Goal: Task Accomplishment & Management: Manage account settings

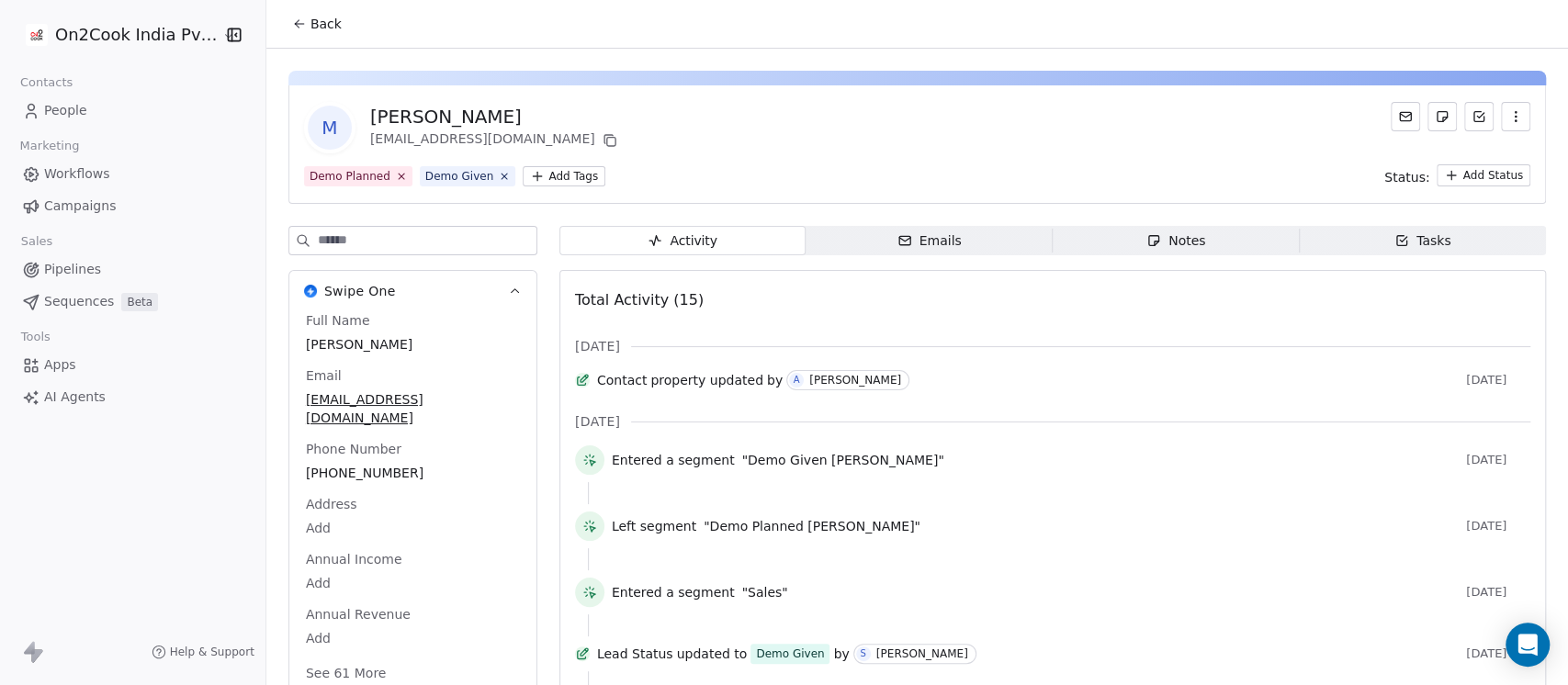
click at [1119, 238] on span "Notes Notes" at bounding box center [1176, 241] width 247 height 30
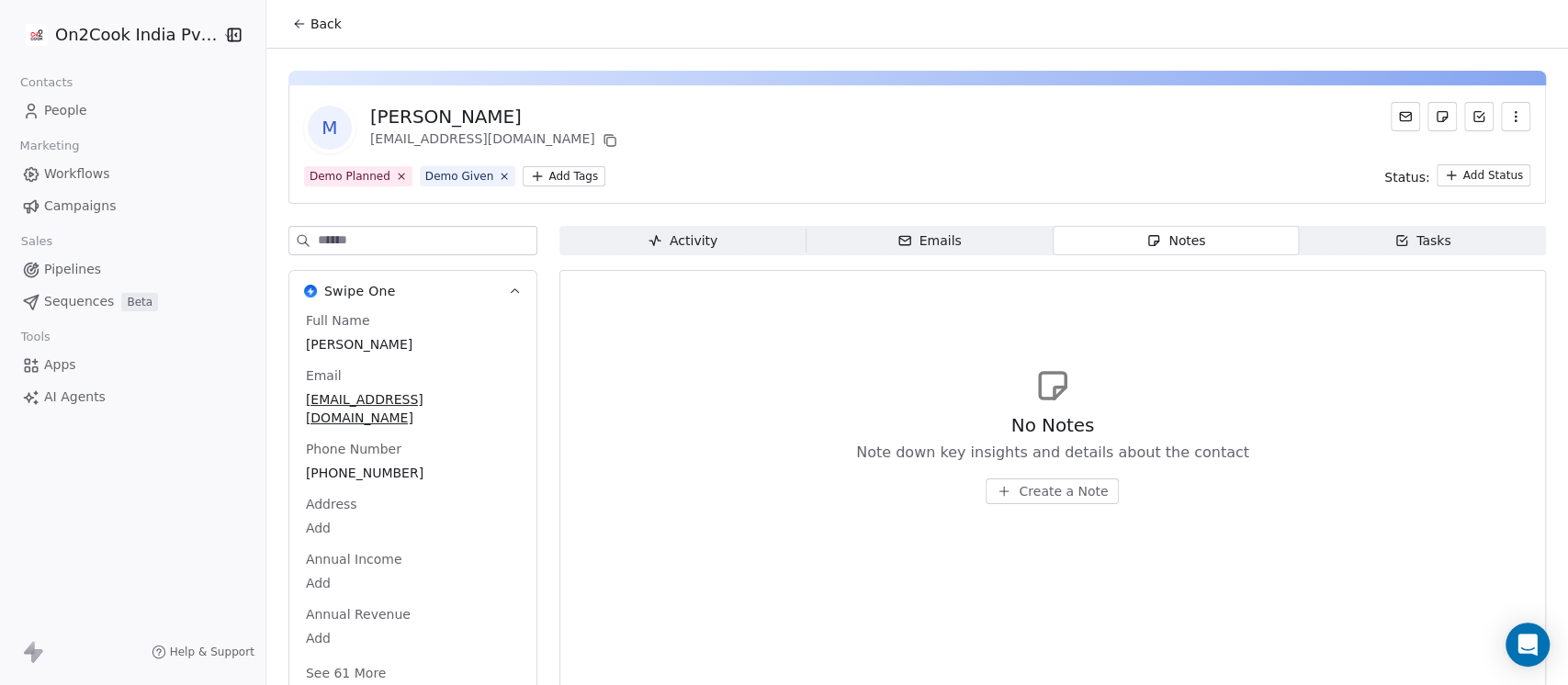
click at [367, 456] on div "Full Name Manoj Misra Email manojmi1973@gmail.com Phone Number +919878751787 Ad…" at bounding box center [412, 498] width 221 height 374
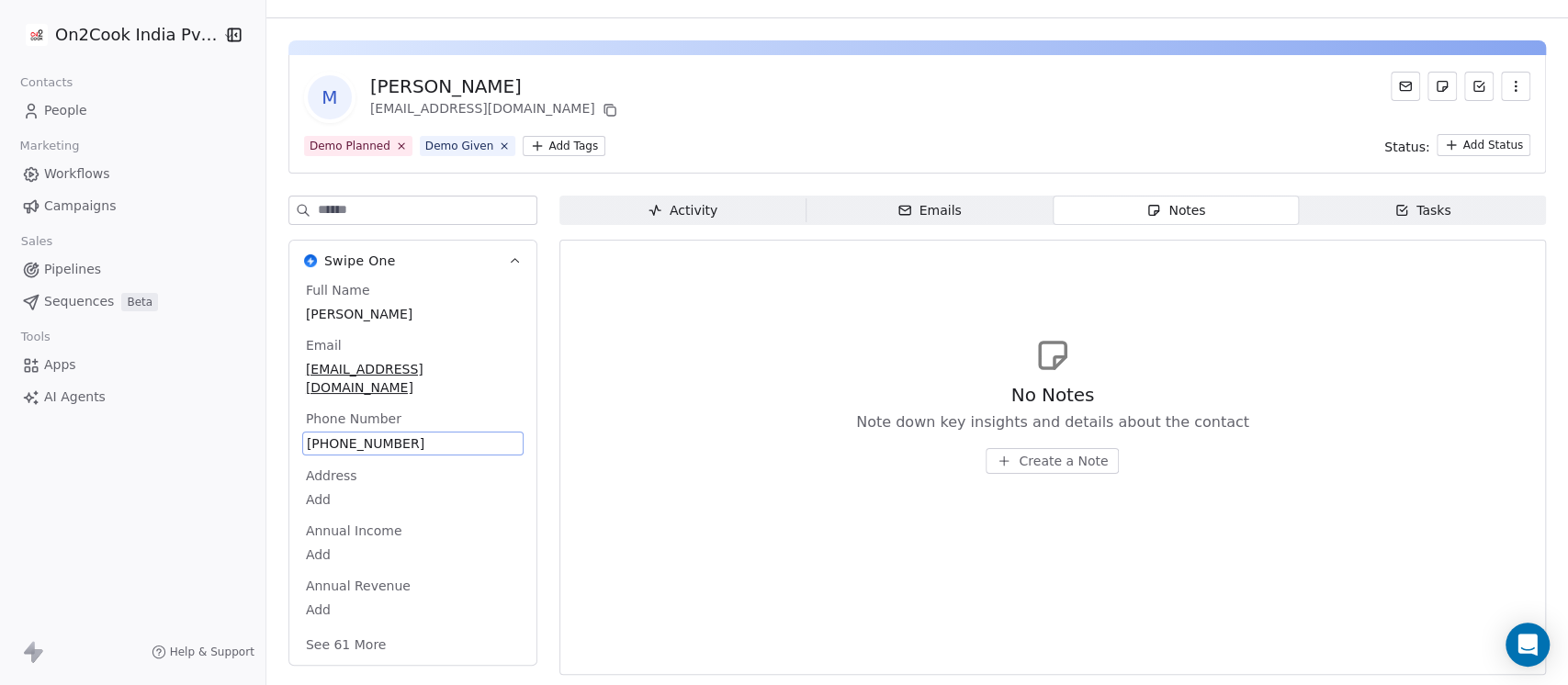
click at [405, 435] on span "+919878751787" at bounding box center [413, 444] width 213 height 19
click at [1067, 447] on html "**********" at bounding box center [784, 342] width 1568 height 685
click at [1060, 452] on span "Create a Note" at bounding box center [1064, 461] width 89 height 19
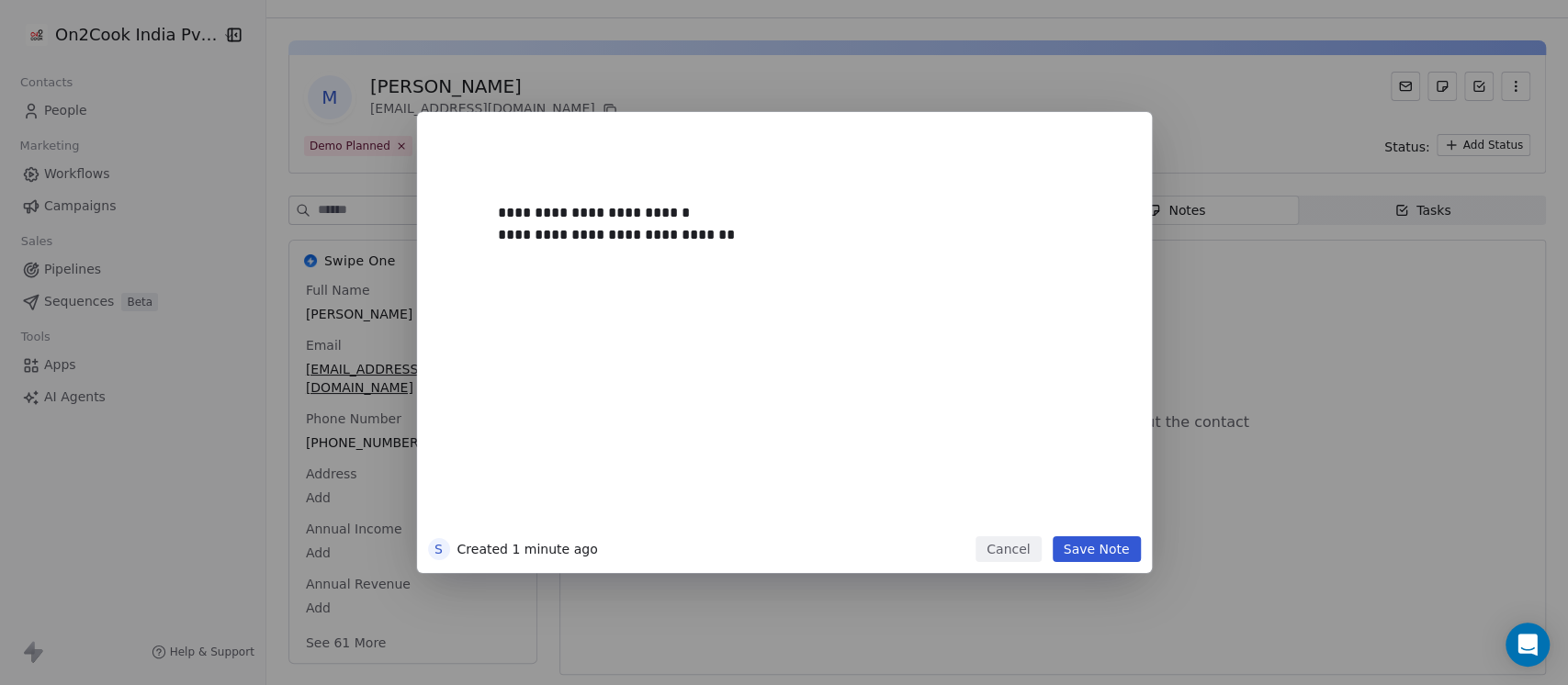
click at [1080, 547] on button "Save Note" at bounding box center [1096, 549] width 88 height 26
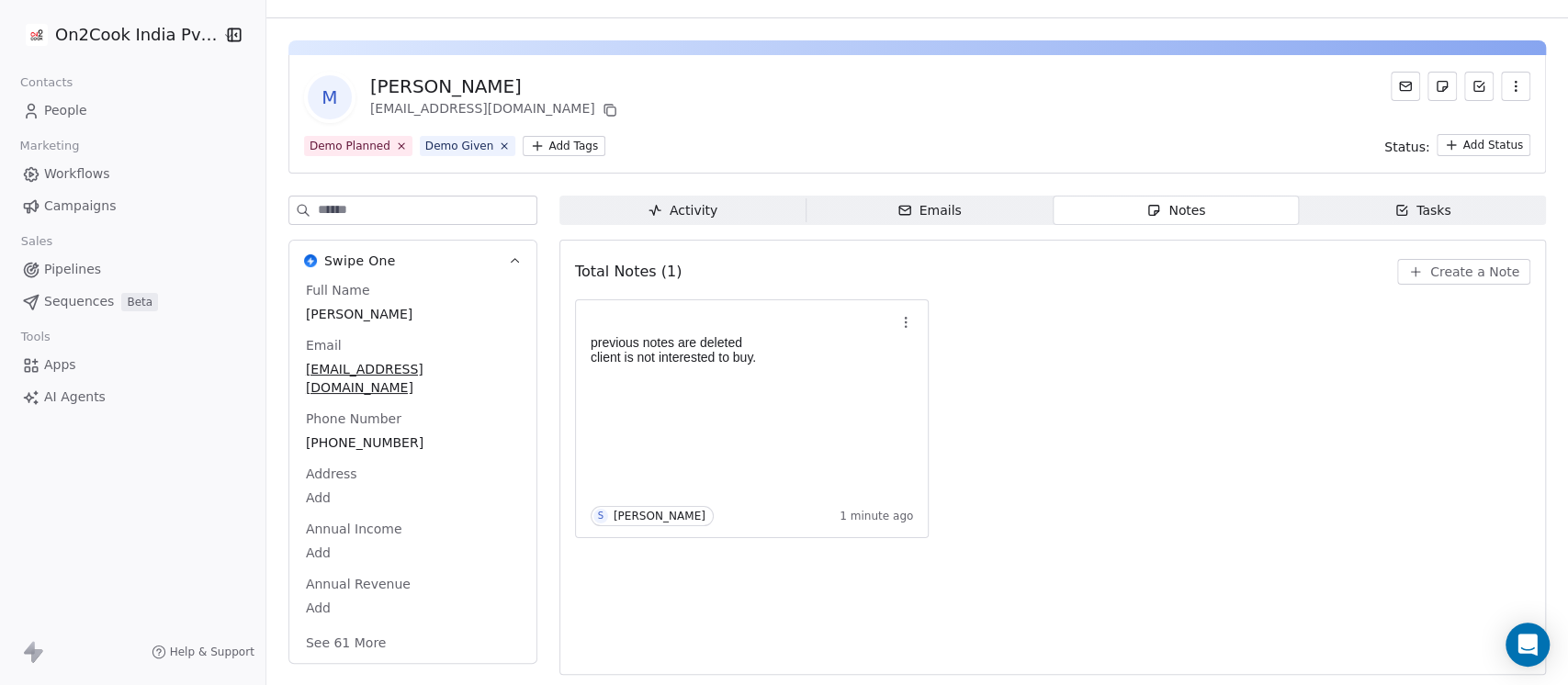
click at [345, 628] on button "See 61 More" at bounding box center [347, 642] width 103 height 33
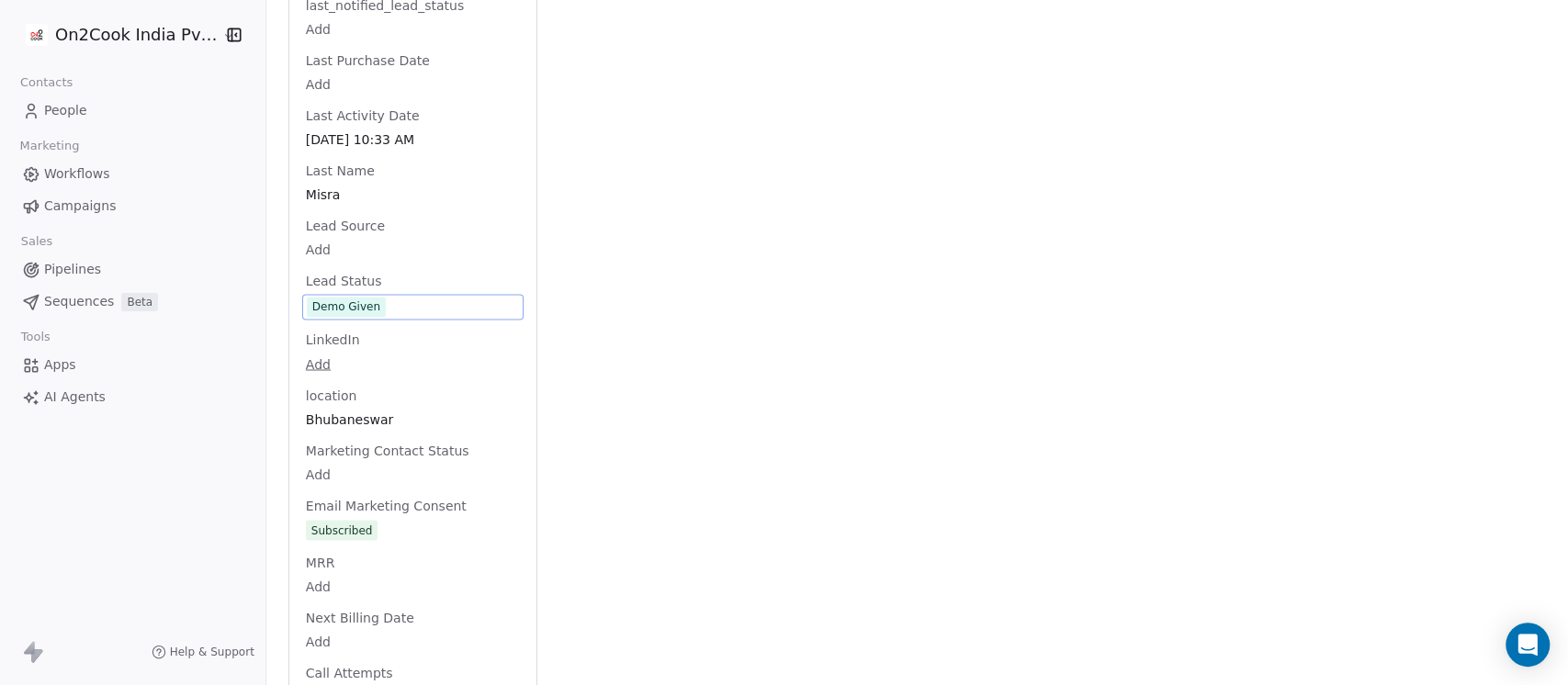
scroll to position [1935, 0]
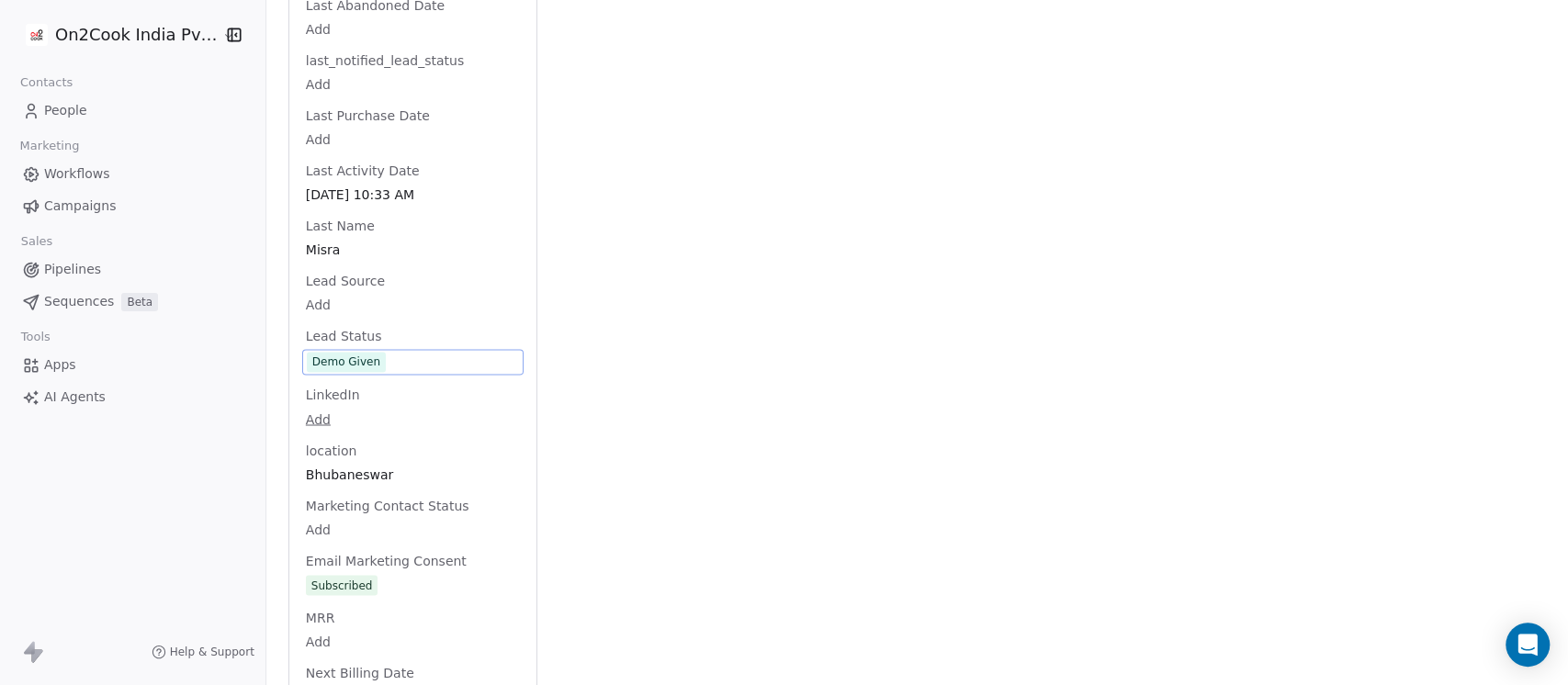
click at [372, 282] on div "Full Name Manoj Misra Email manojmi1973@gmail.com Phone Number +919878751787 Ad…" at bounding box center [412, 231] width 221 height 3712
click at [401, 351] on span "Demo Given" at bounding box center [413, 361] width 213 height 20
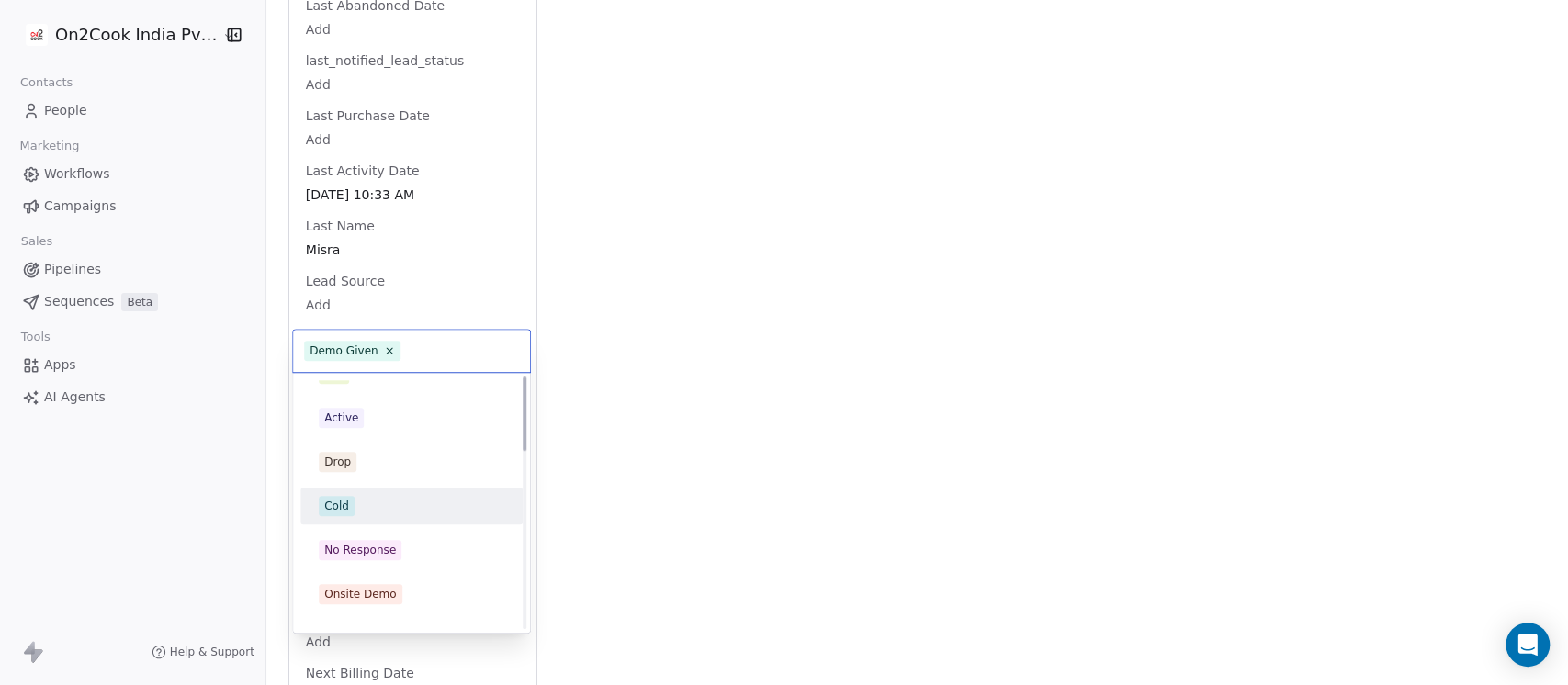
scroll to position [0, 0]
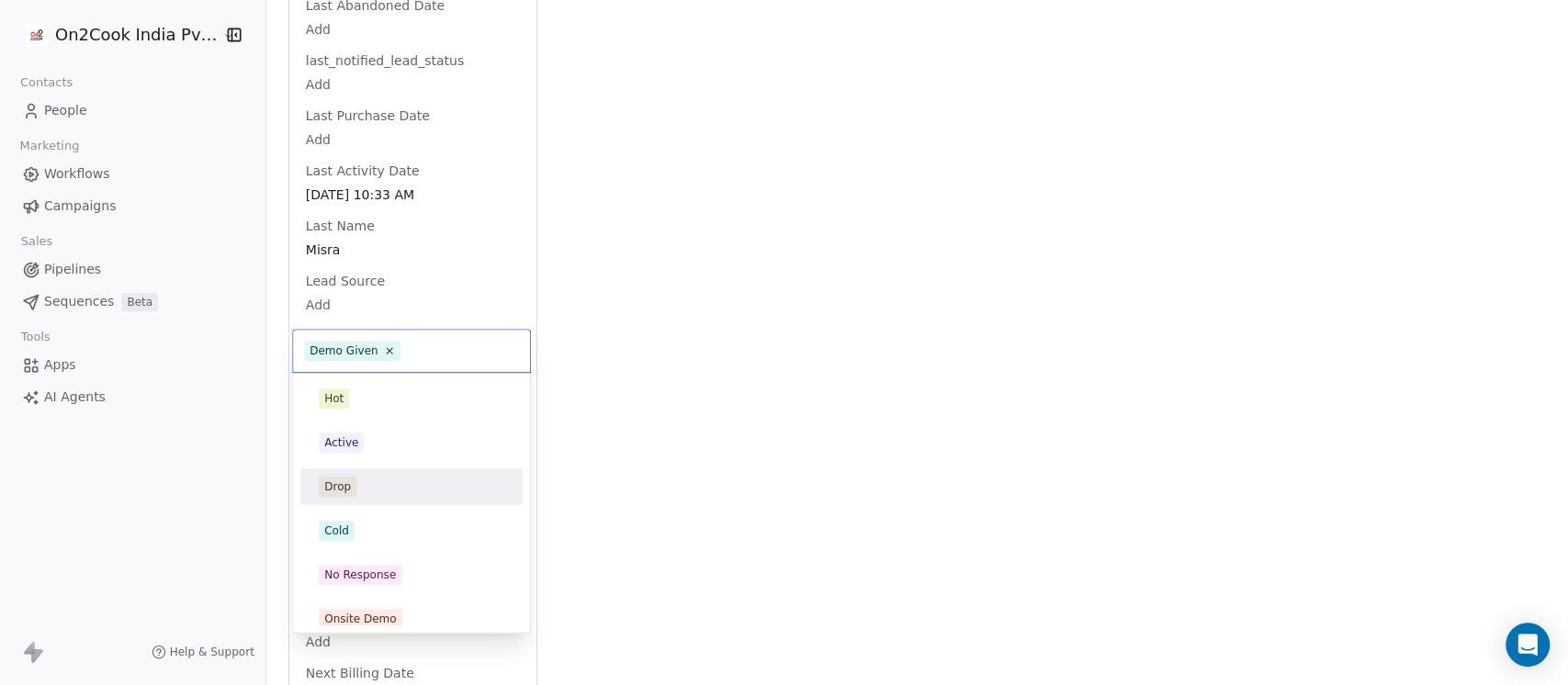
click at [362, 477] on div "Drop" at bounding box center [411, 486] width 186 height 20
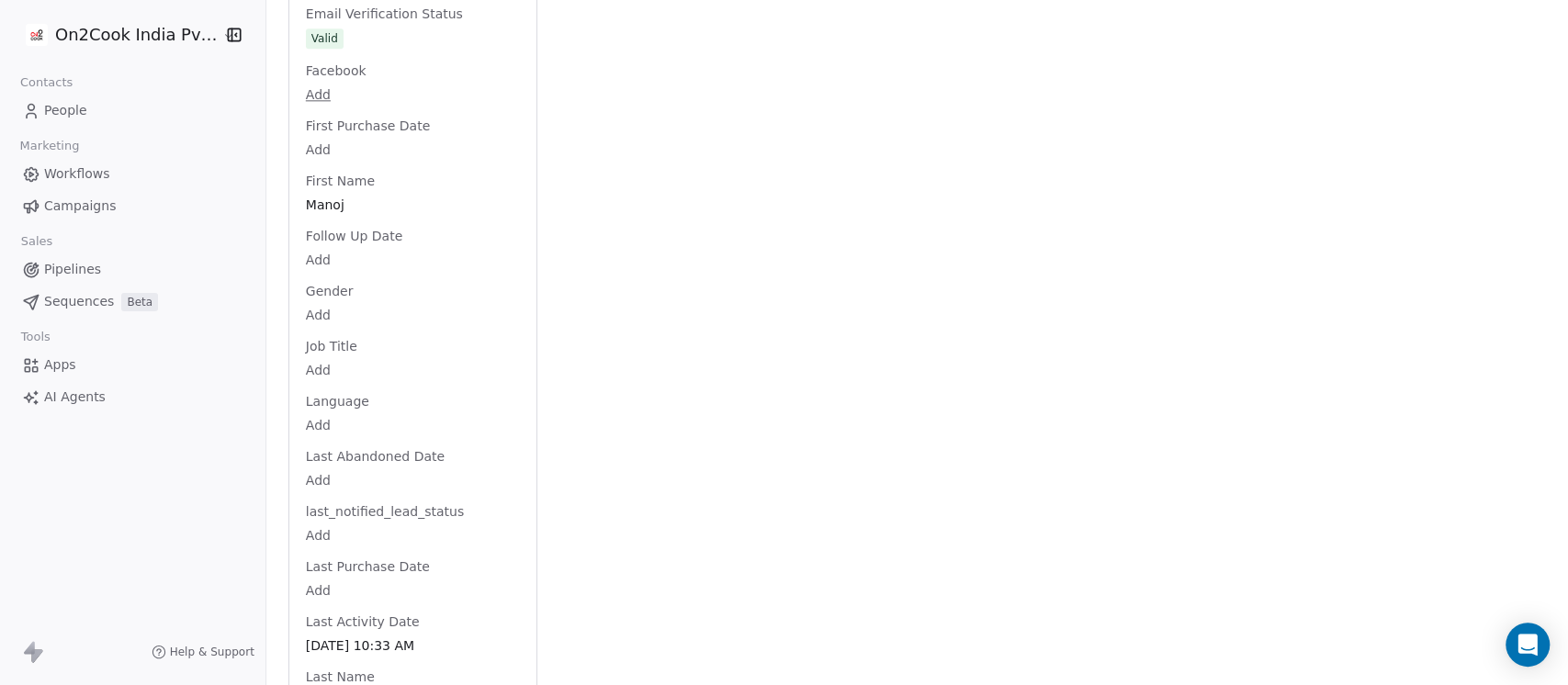
scroll to position [1935, 0]
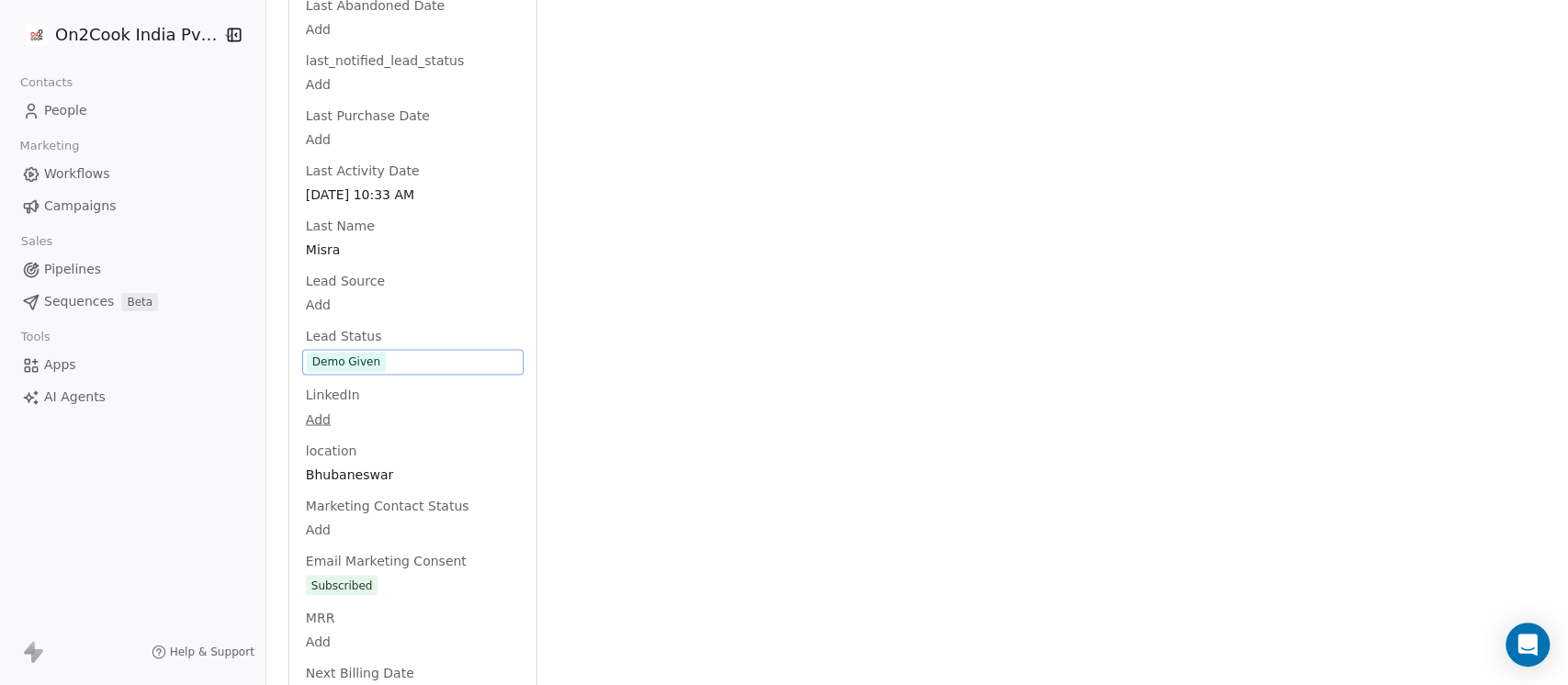
click at [412, 351] on span "Demo Given" at bounding box center [413, 361] width 213 height 20
click at [390, 351] on span "Demo Given" at bounding box center [413, 361] width 213 height 20
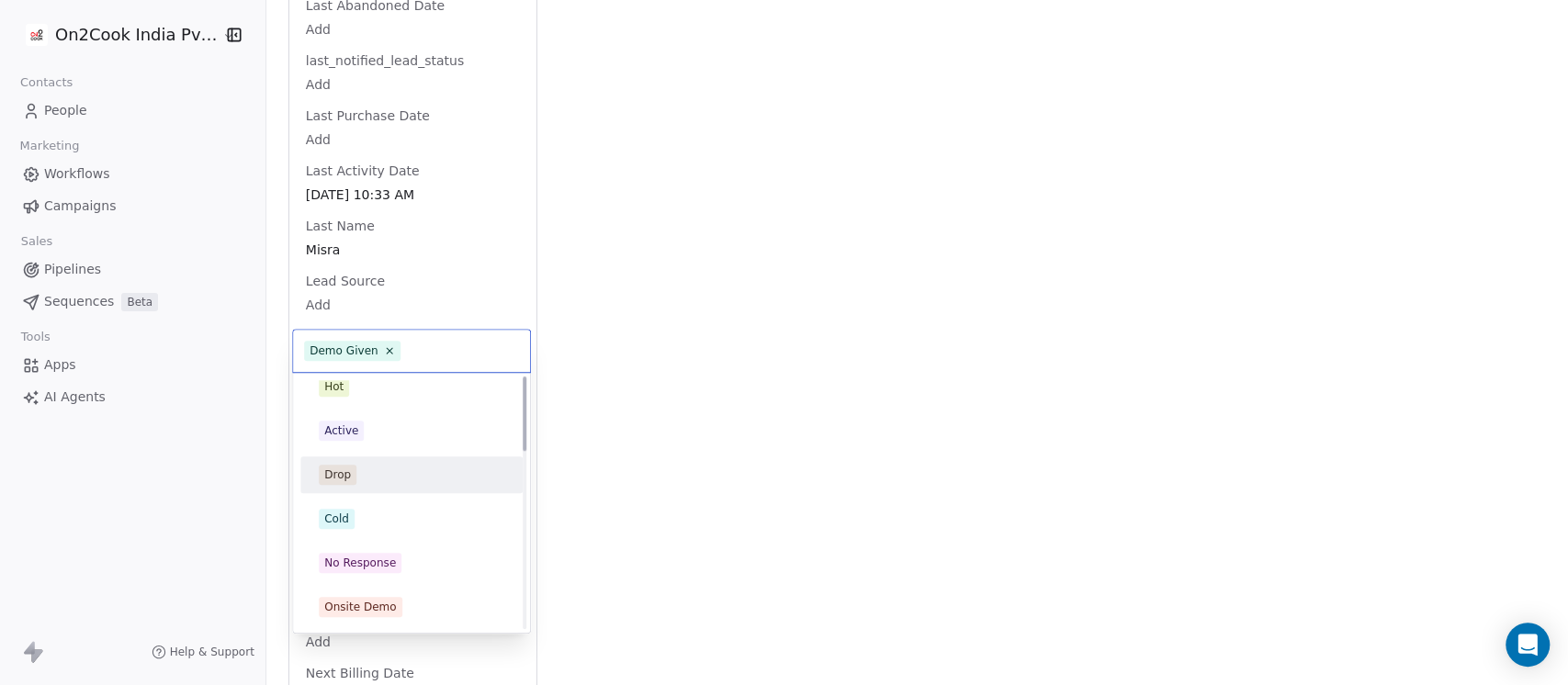
scroll to position [0, 0]
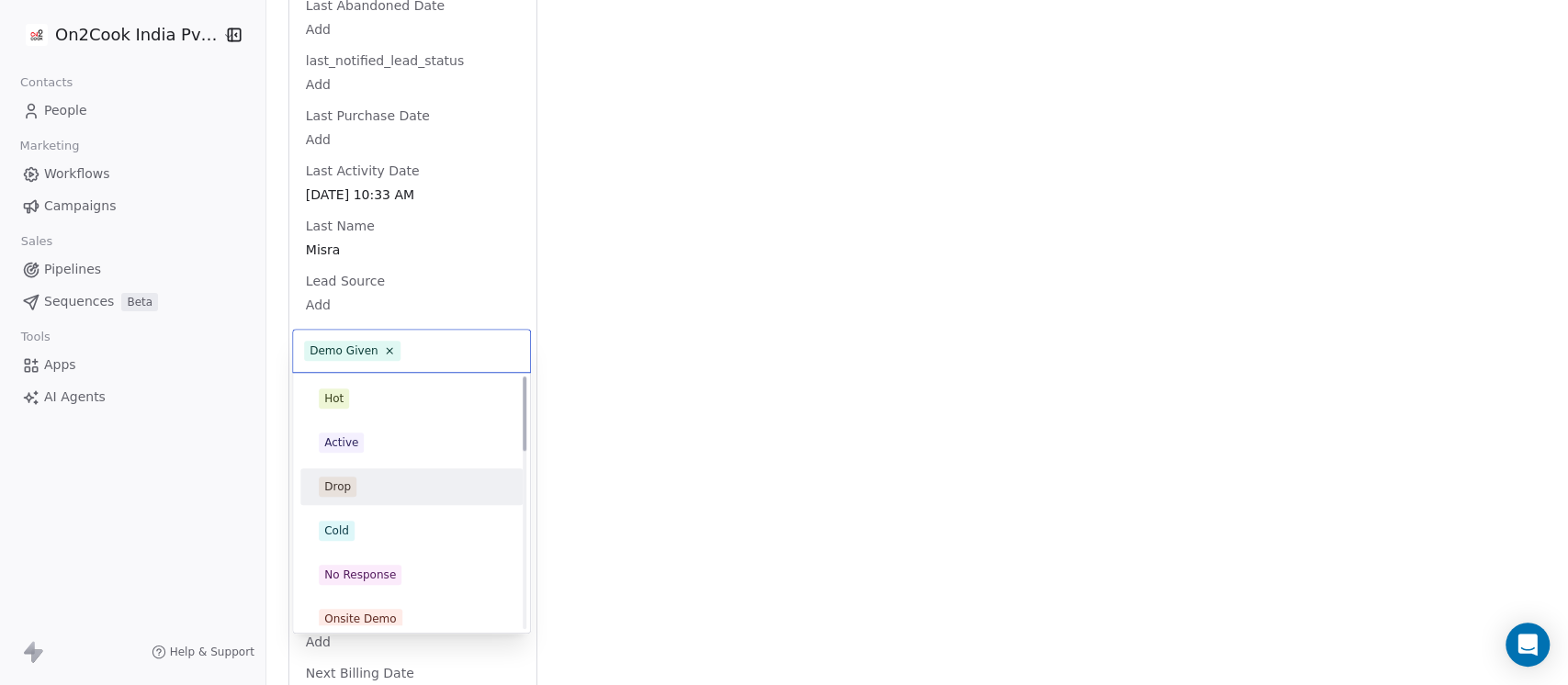
click at [383, 491] on div "Drop" at bounding box center [411, 486] width 186 height 20
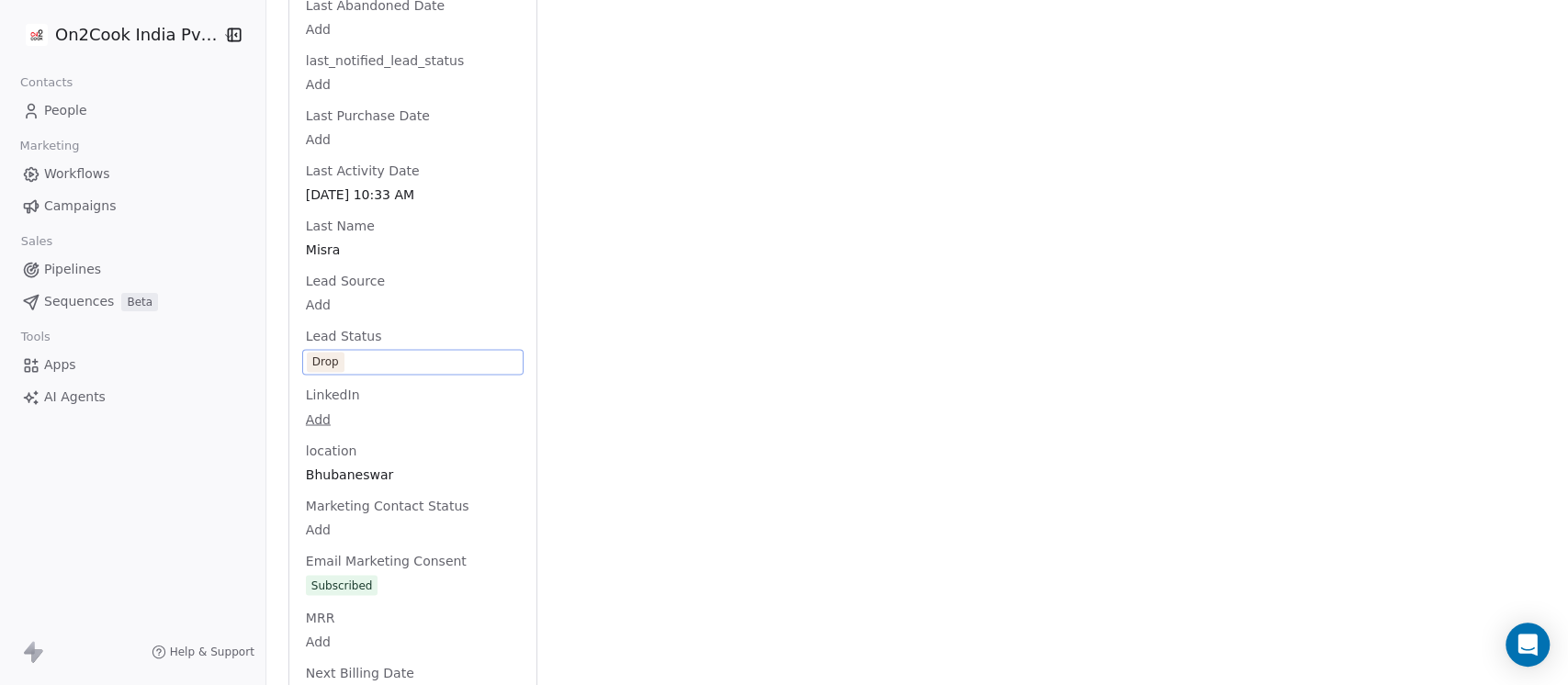
click at [783, 321] on div "Activity Activity Emails Emails Notes Notes Tasks Tasks Total Notes (1) Create …" at bounding box center [1053, 199] width 987 height 3817
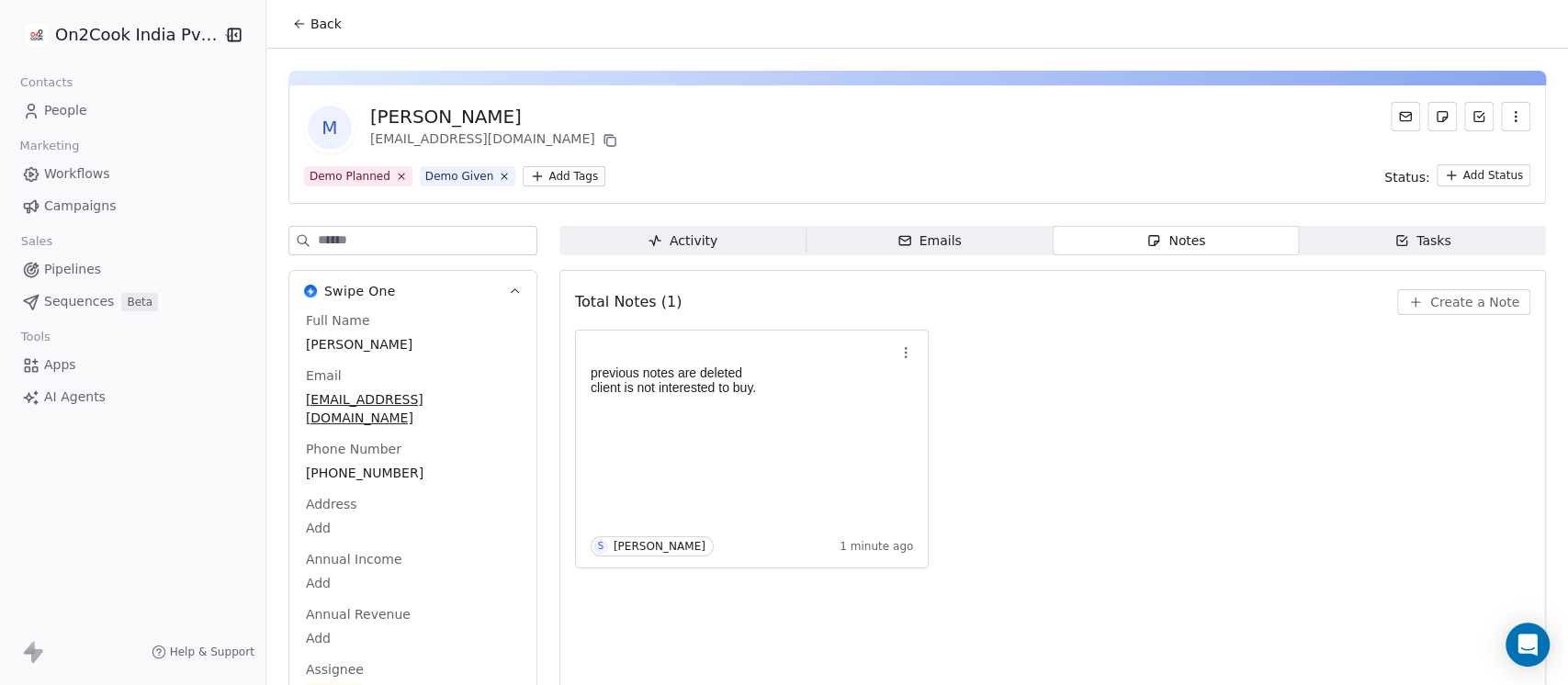
click at [318, 26] on span "Back" at bounding box center [326, 24] width 31 height 19
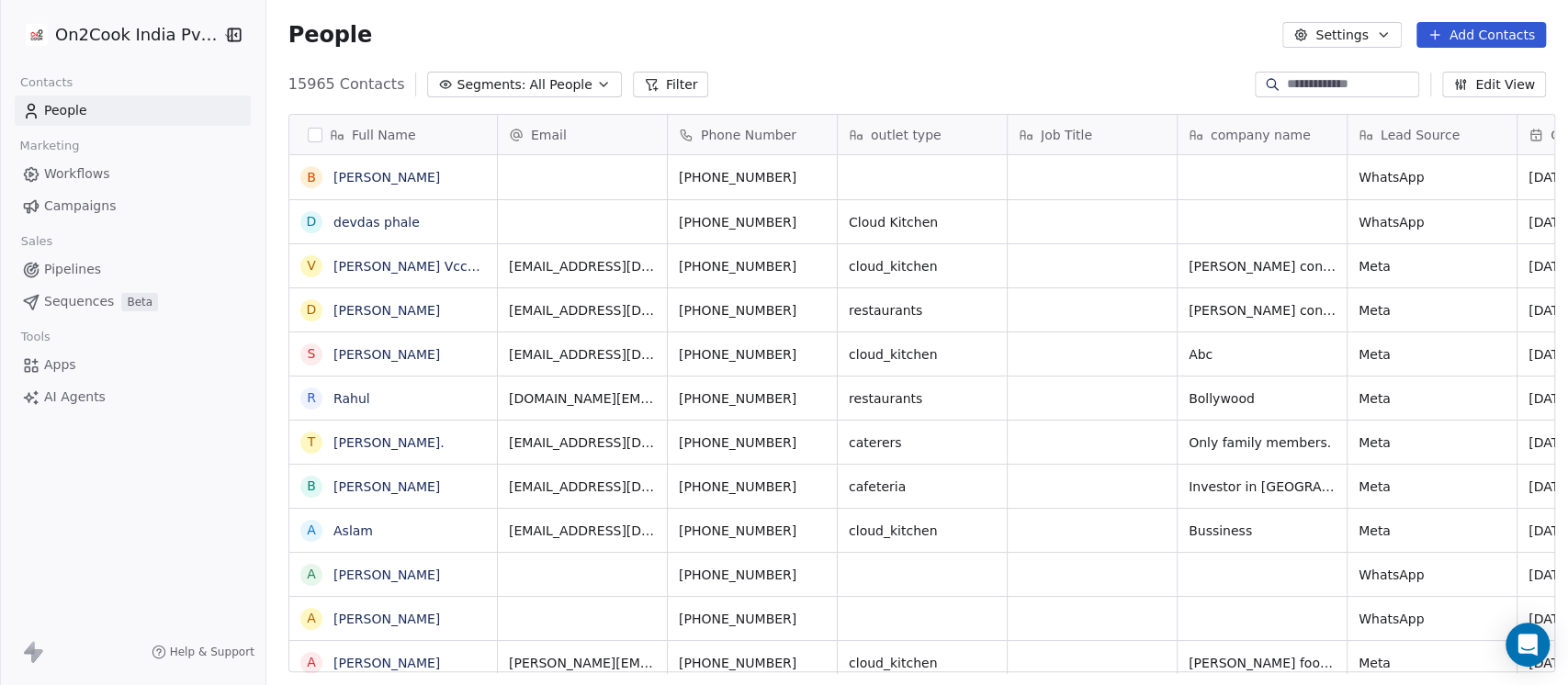
scroll to position [584, 1292]
click at [557, 84] on span "All People" at bounding box center [560, 84] width 63 height 19
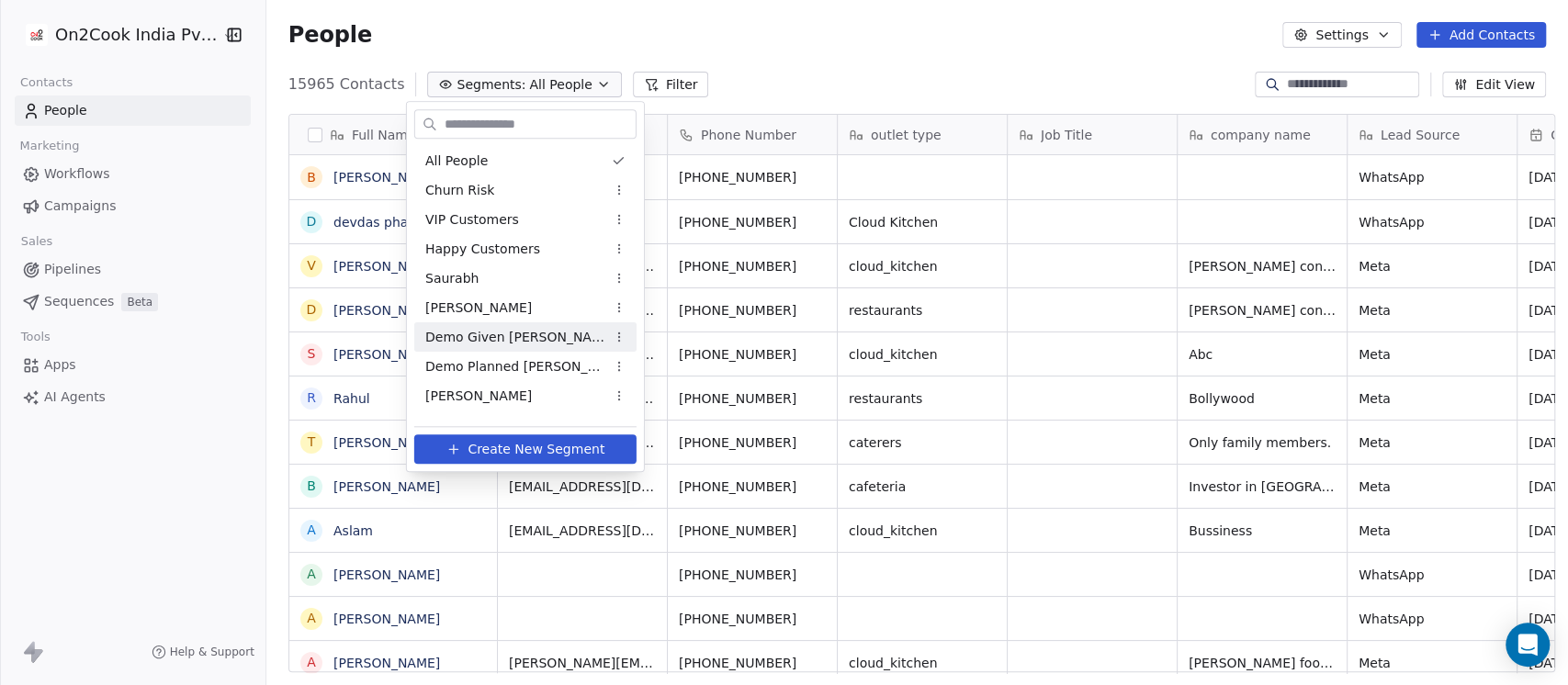
click at [499, 330] on span "Demo Given Sam" at bounding box center [514, 337] width 180 height 19
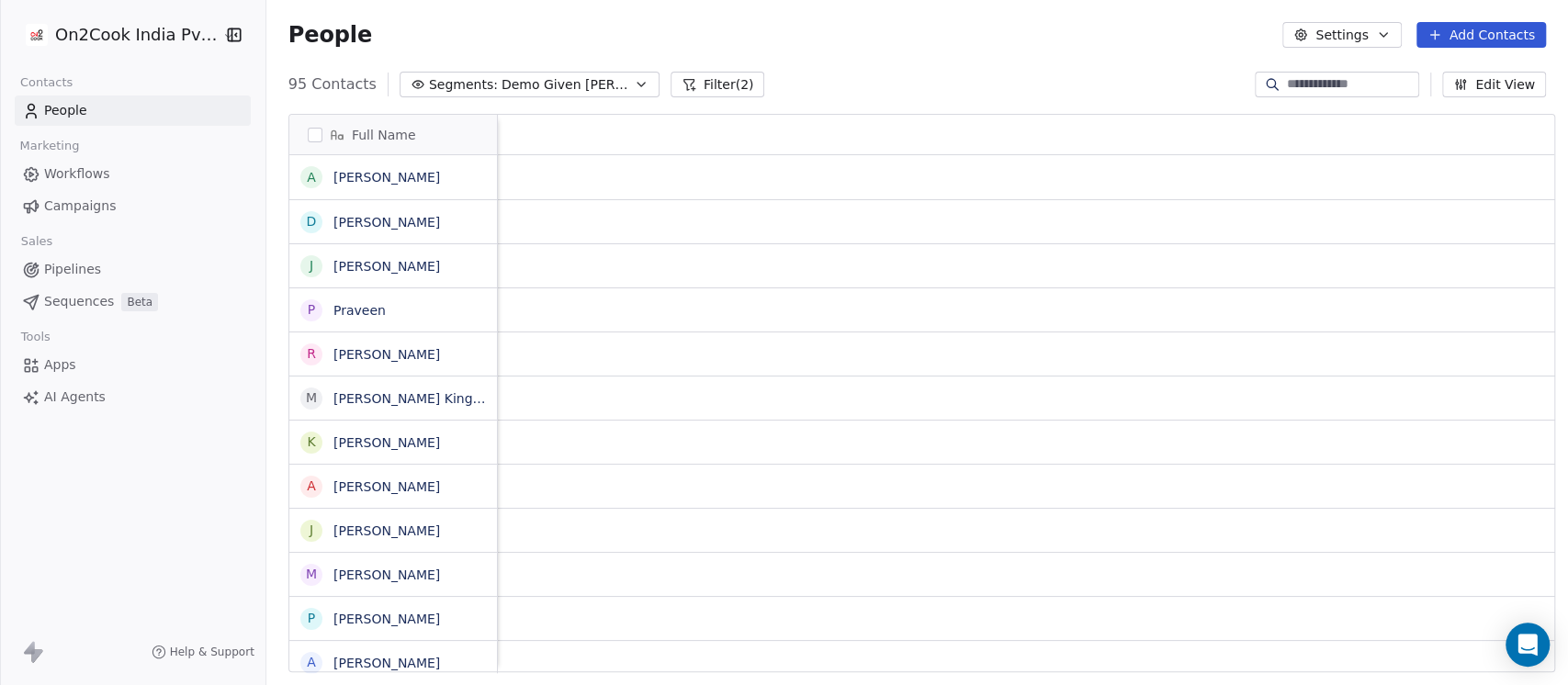
scroll to position [0, 1725]
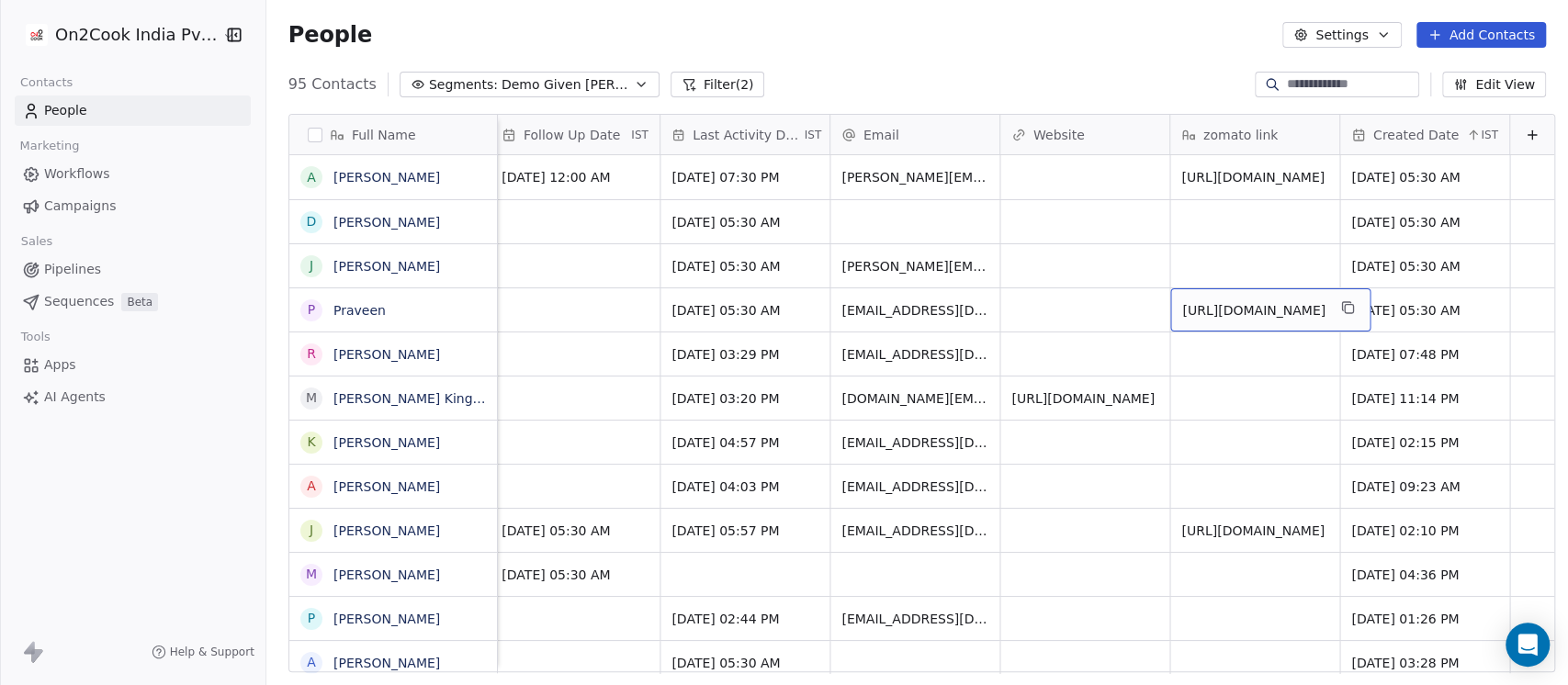
click at [1225, 313] on span "https://one8commune.co.in/" at bounding box center [1254, 310] width 143 height 19
click at [1321, 305] on textarea "**********" at bounding box center [1254, 316] width 221 height 57
click at [1219, 248] on html "On2Cook India Pvt. Ltd. Contacts People Marketing Workflows Campaigns Sales Pip…" at bounding box center [784, 342] width 1568 height 685
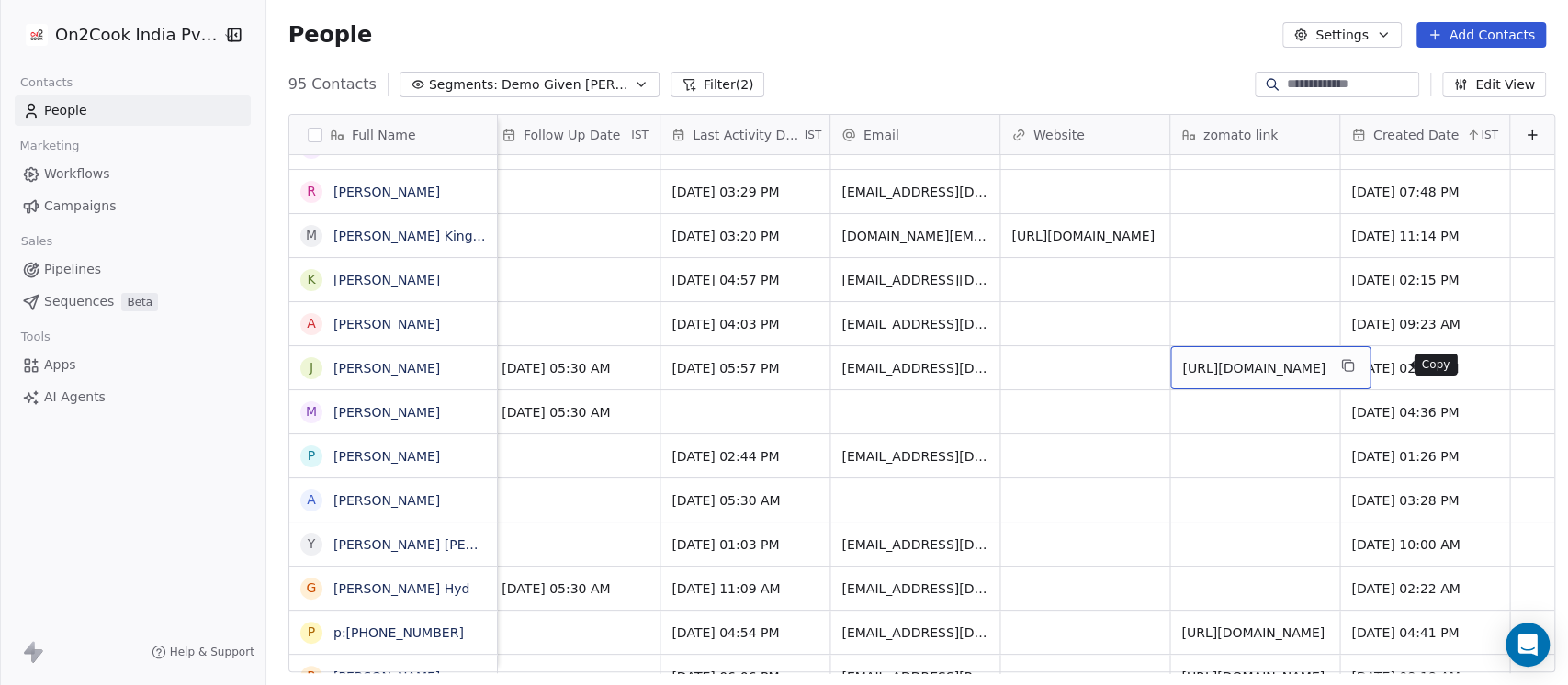
click at [1357, 372] on button "grid" at bounding box center [1347, 365] width 22 height 22
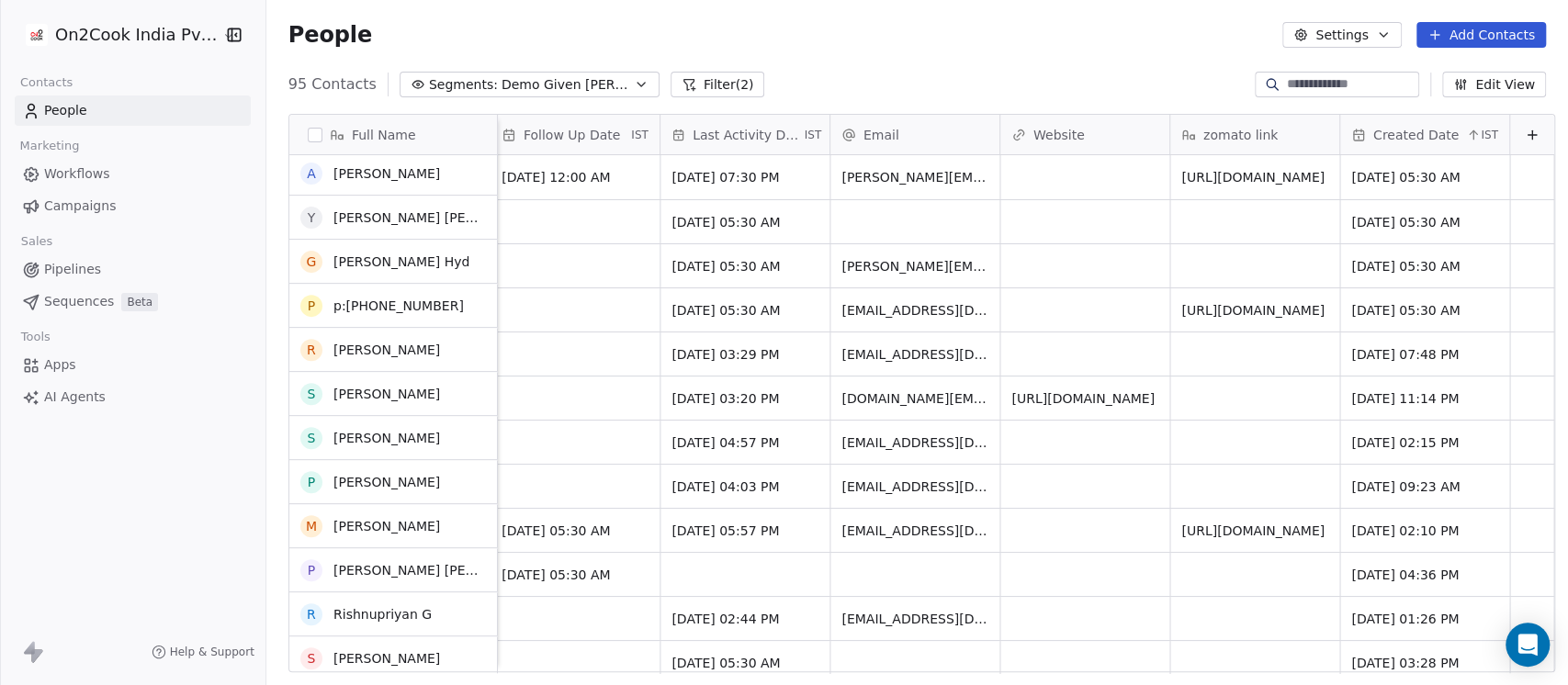
scroll to position [0, 0]
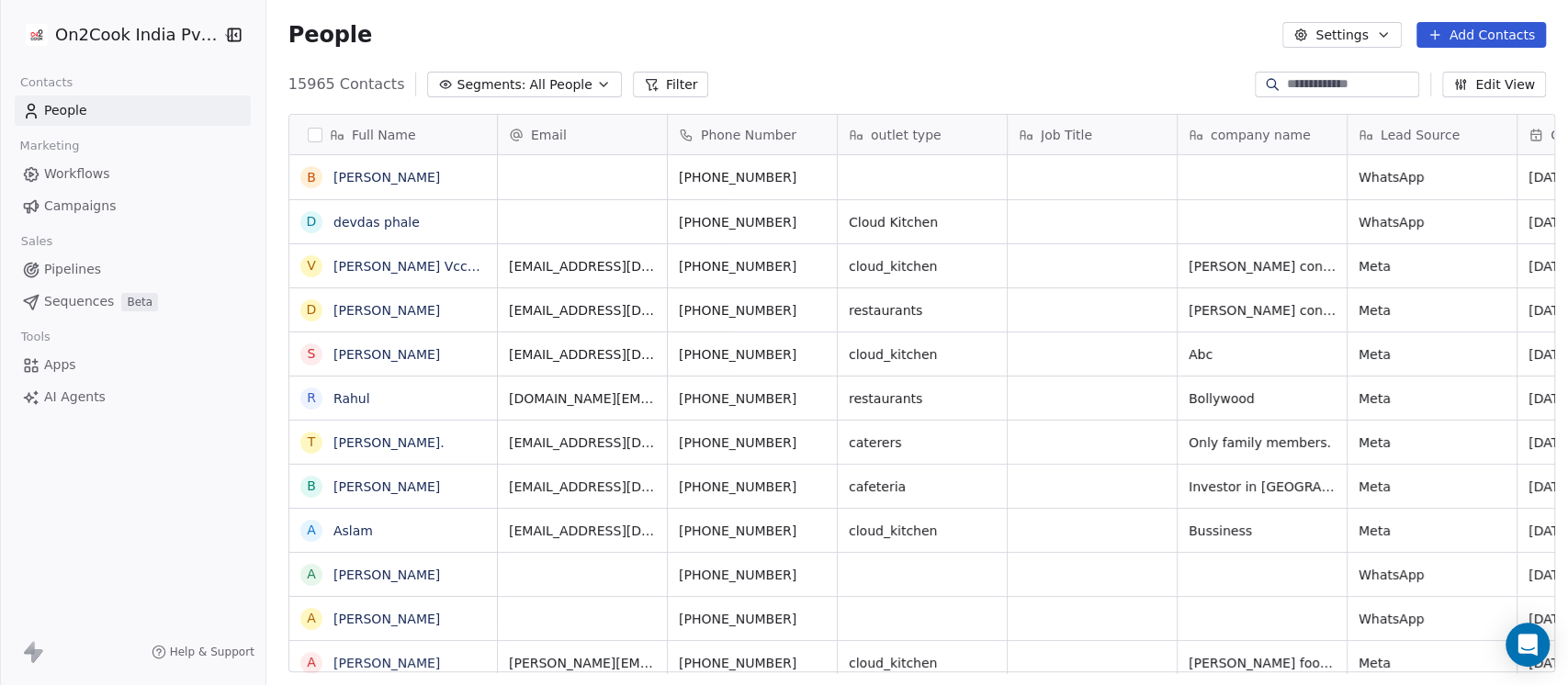
scroll to position [584, 1292]
click at [549, 84] on span "All People" at bounding box center [560, 84] width 63 height 19
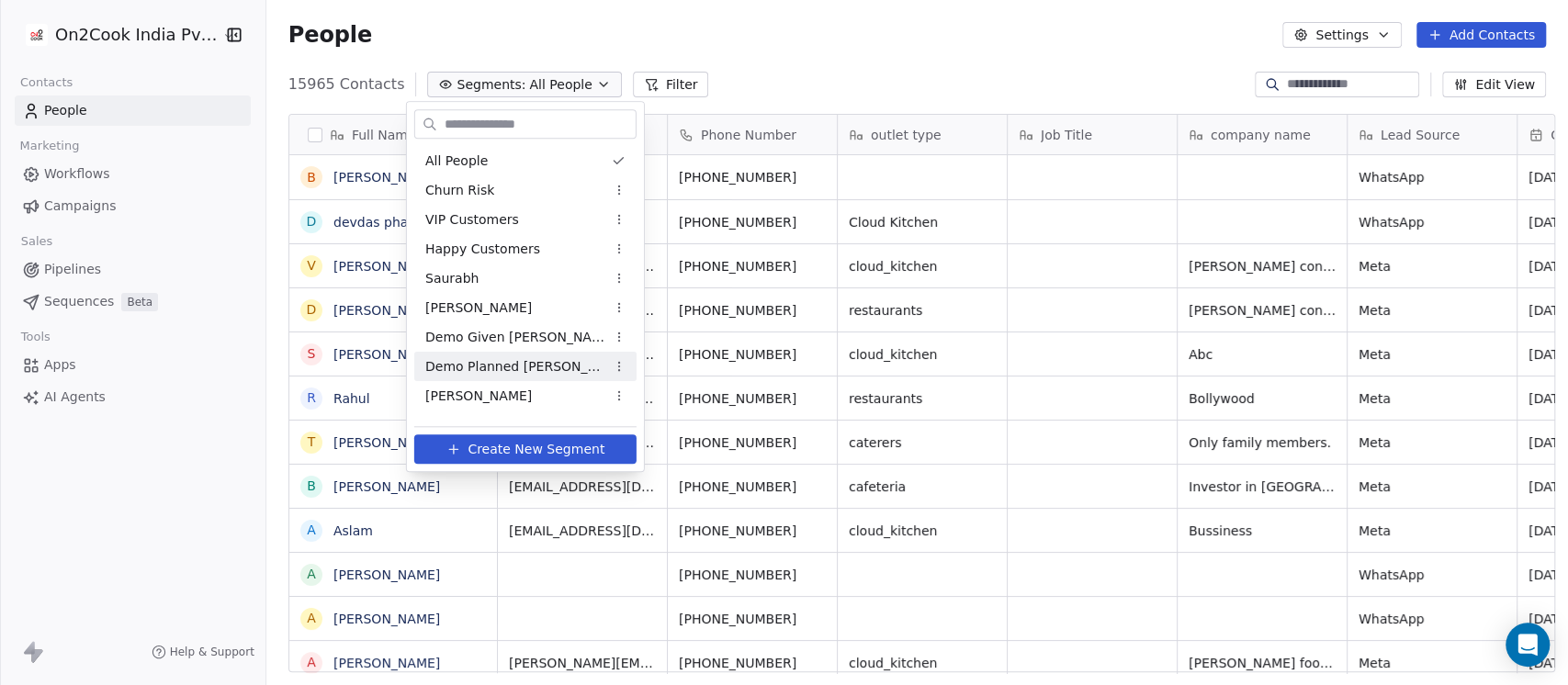
click at [520, 359] on span "Demo Planned [PERSON_NAME]" at bounding box center [514, 366] width 180 height 19
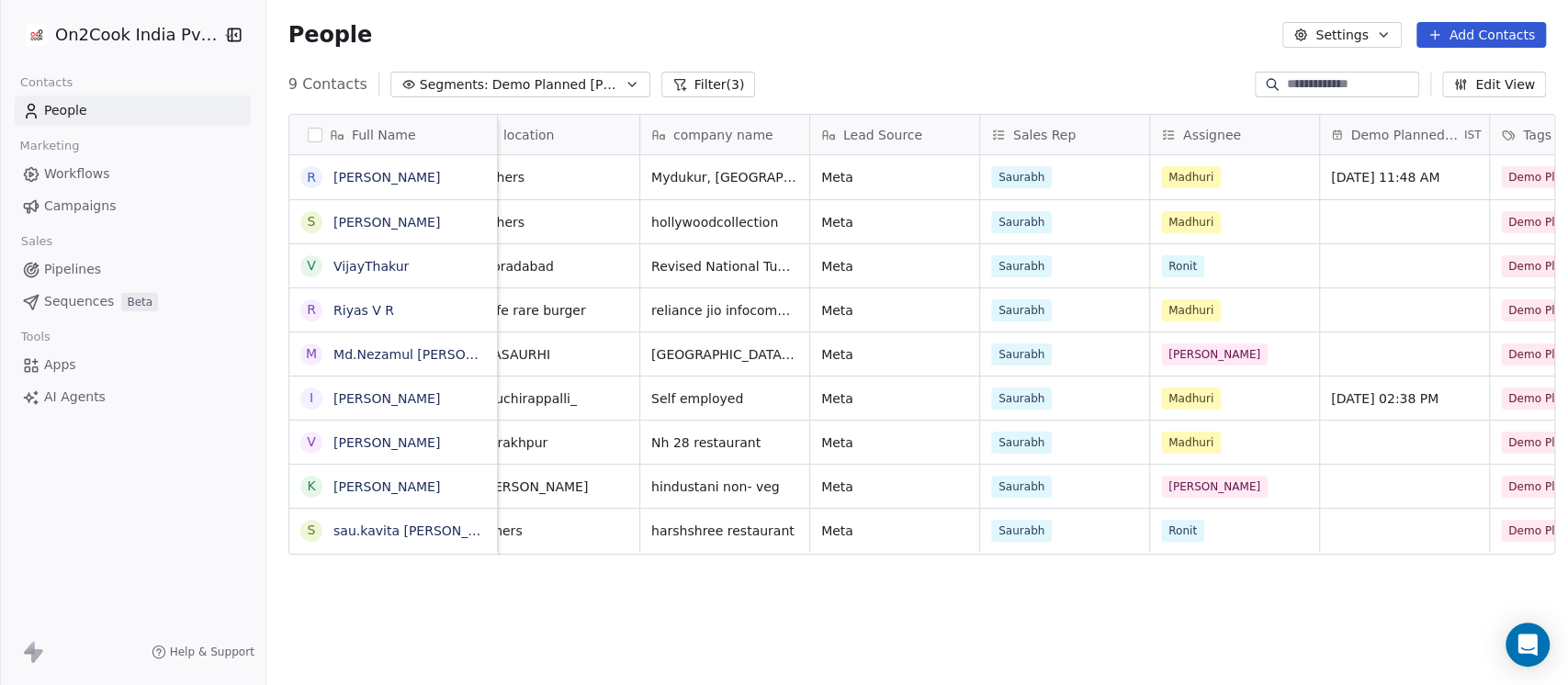
scroll to position [0, 339]
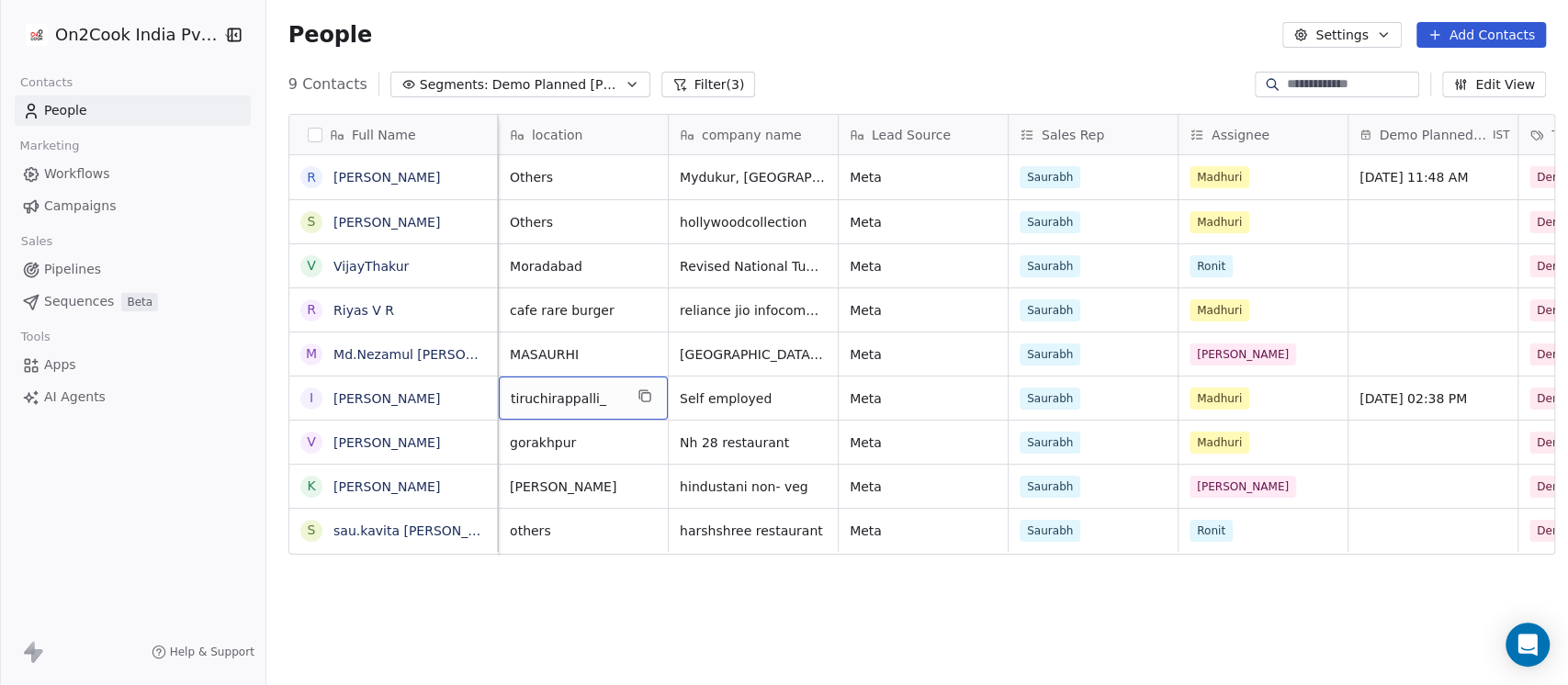
click at [533, 393] on span "tiruchirappalli_" at bounding box center [566, 398] width 112 height 19
type textarea "******"
click at [1411, 394] on html "On2Cook India Pvt. Ltd. Contacts People Marketing Workflows Campaigns Sales Pip…" at bounding box center [784, 342] width 1568 height 685
click at [1244, 408] on html "On2Cook India Pvt. Ltd. Contacts People Marketing Workflows Campaigns Sales Pip…" at bounding box center [784, 342] width 1568 height 685
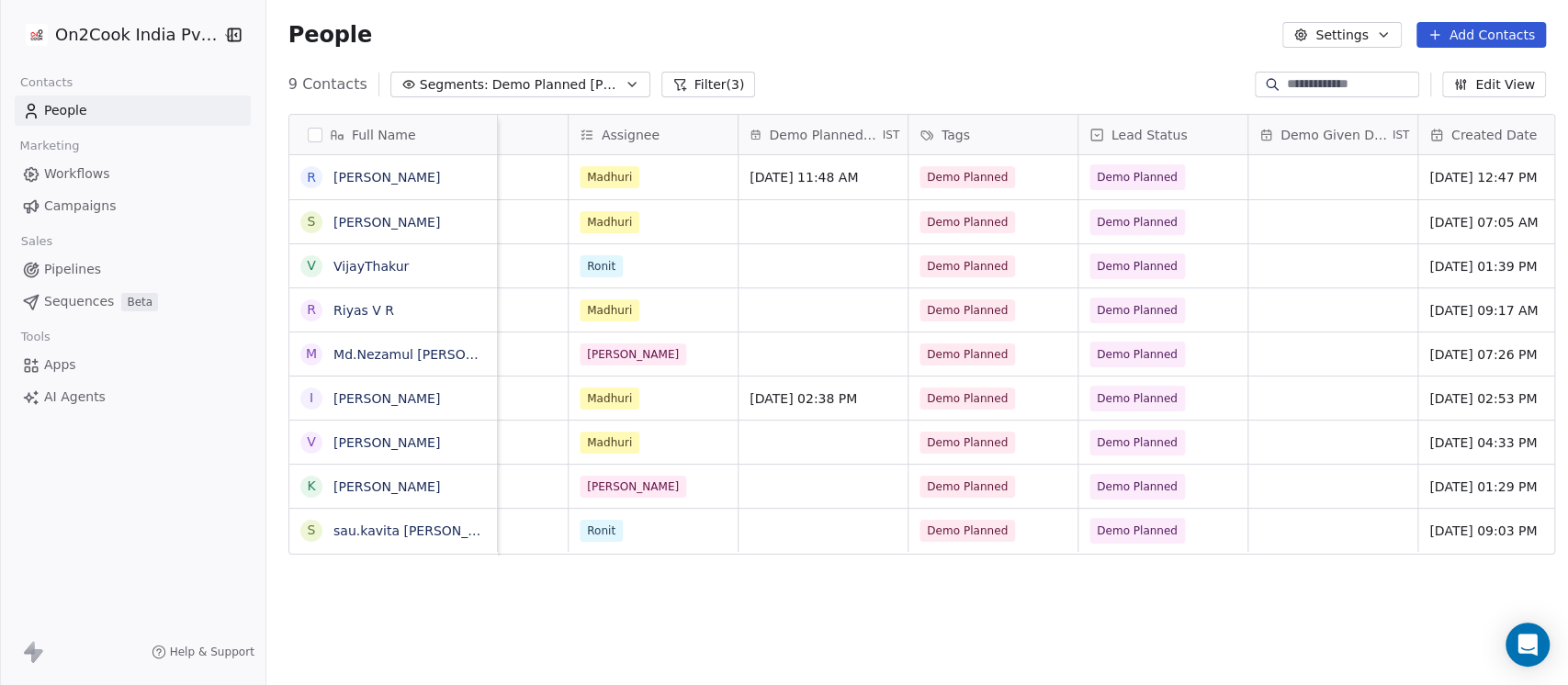
scroll to position [0, 951]
click at [1309, 398] on div "grid" at bounding box center [1330, 397] width 169 height 43
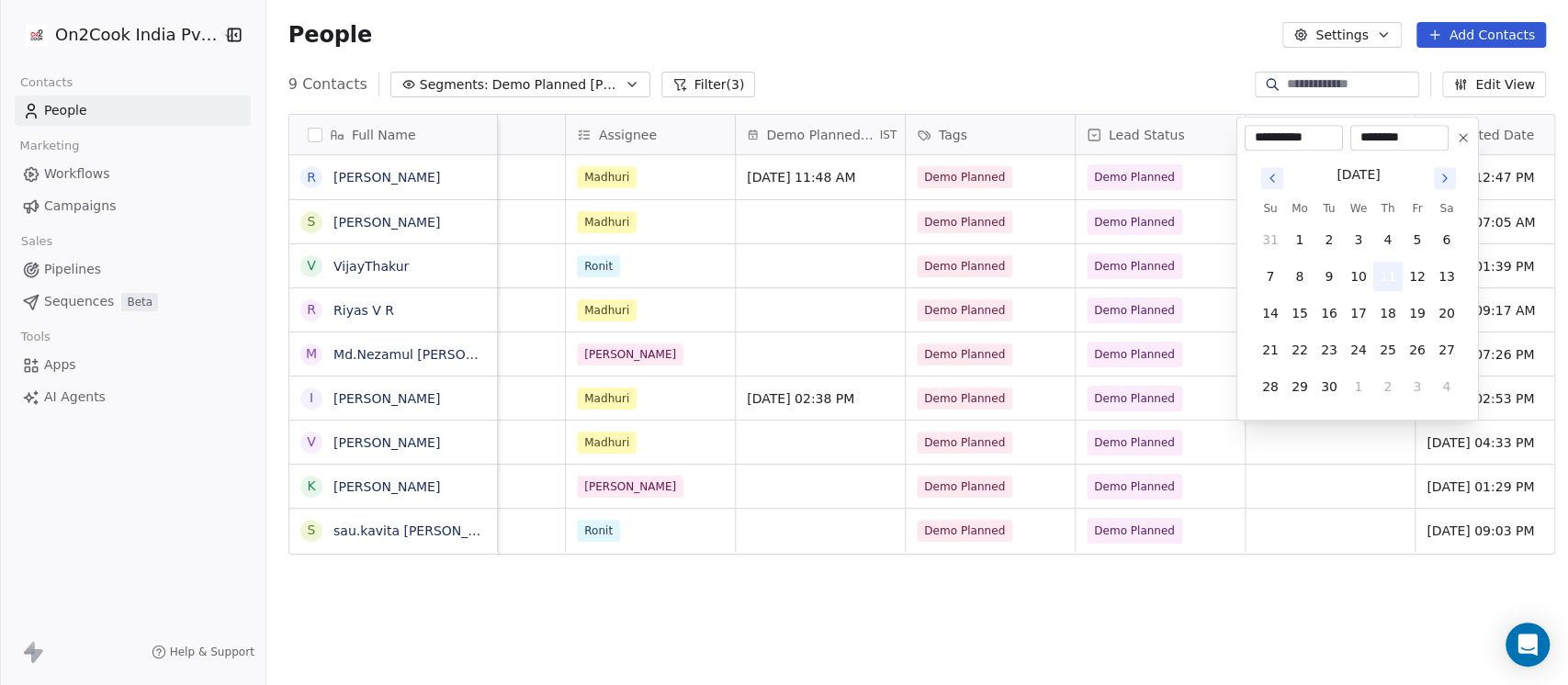
click at [1394, 271] on button "11" at bounding box center [1388, 277] width 30 height 30
click at [1389, 268] on button "11" at bounding box center [1388, 277] width 30 height 30
click at [1286, 629] on html "On2Cook India Pvt. Ltd. Contacts People Marketing Workflows Campaigns Sales Pip…" at bounding box center [784, 342] width 1568 height 685
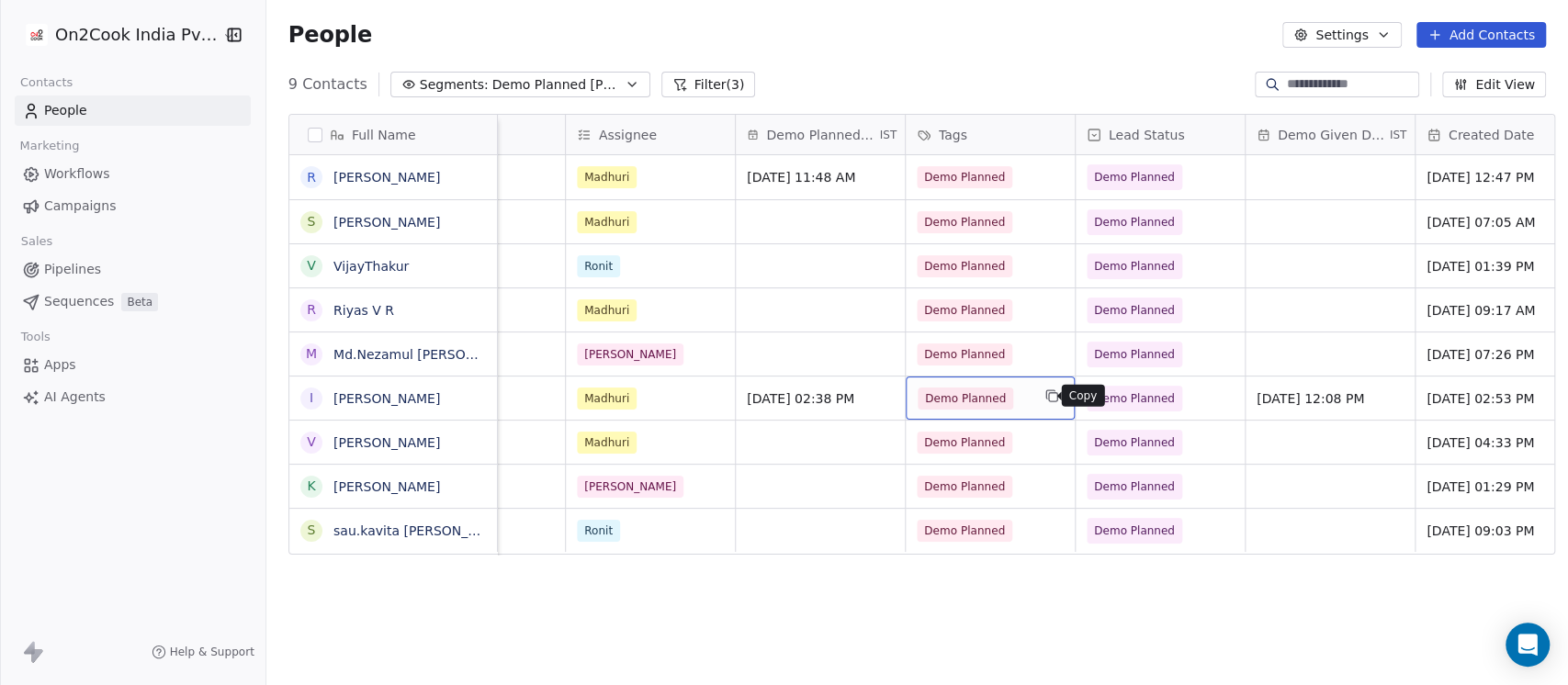
click at [1041, 399] on button "grid" at bounding box center [1052, 396] width 22 height 22
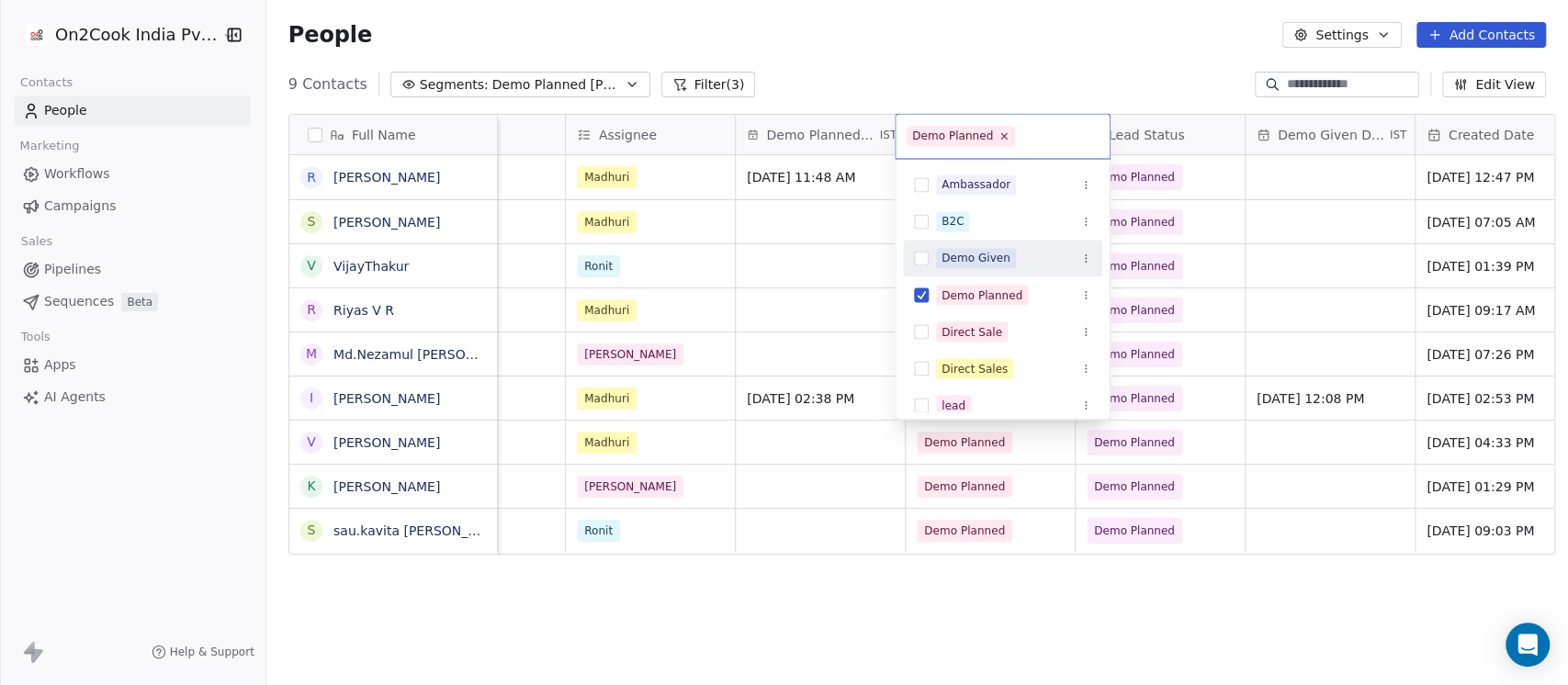
click at [999, 259] on div "Demo Given" at bounding box center [975, 258] width 69 height 17
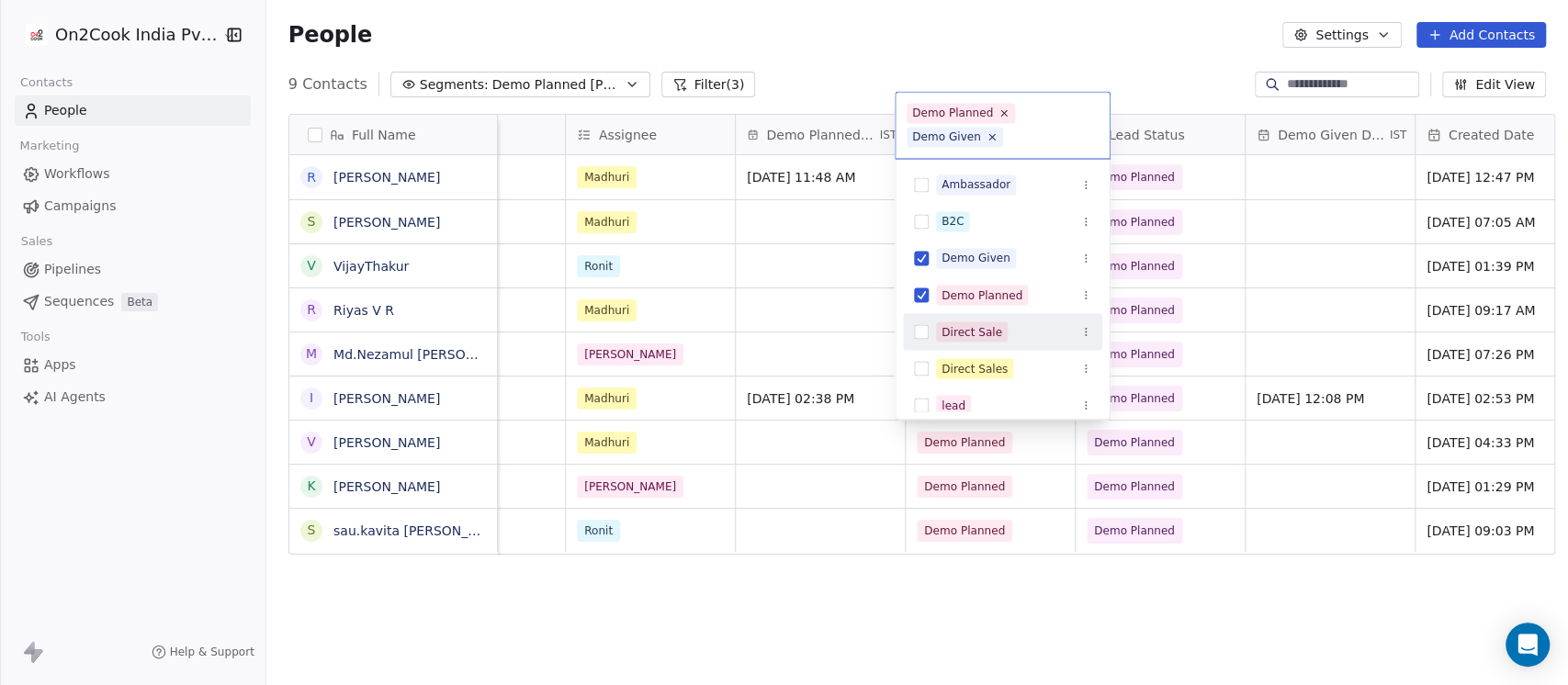
click at [1176, 402] on html "On2Cook India Pvt. Ltd. Contacts People Marketing Workflows Campaigns Sales Pip…" at bounding box center [784, 342] width 1568 height 685
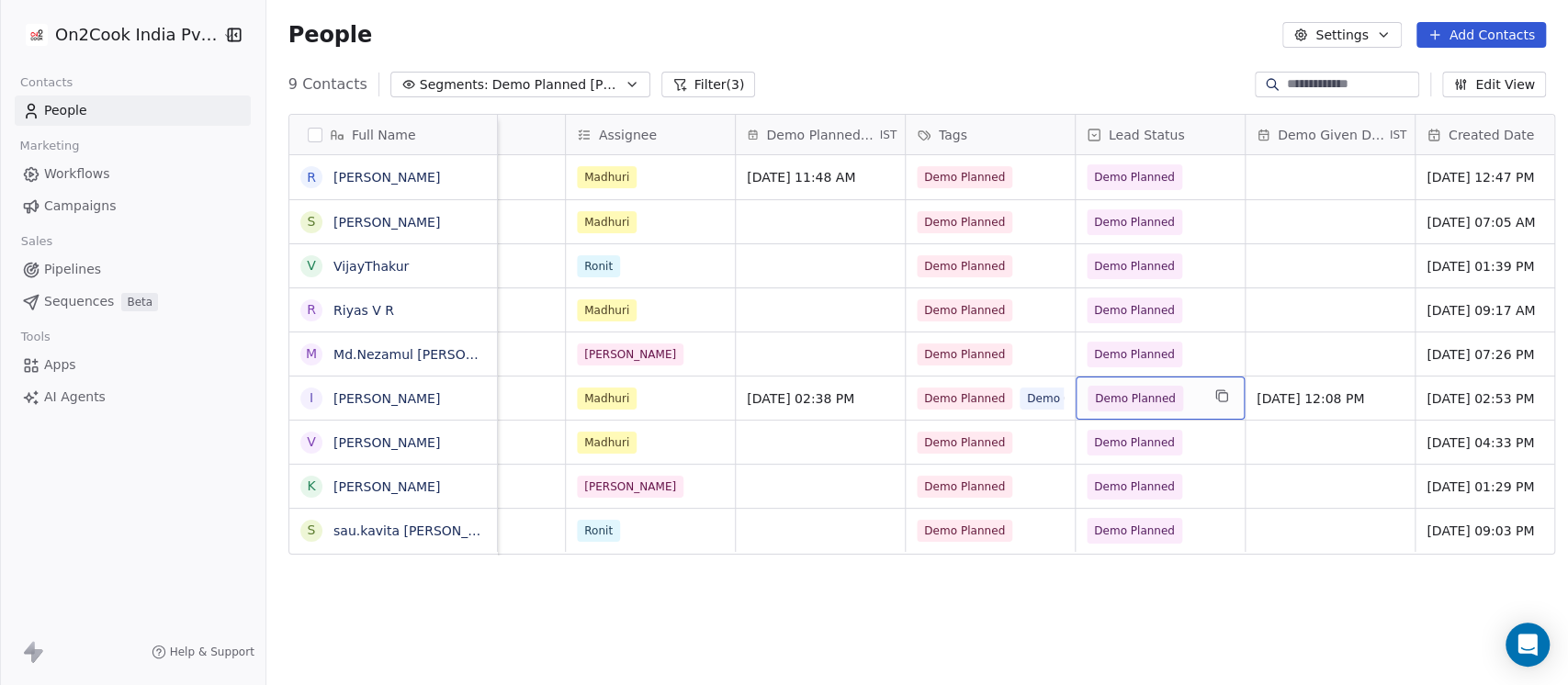
click at [1176, 402] on span "Demo Planned" at bounding box center [1143, 399] width 112 height 26
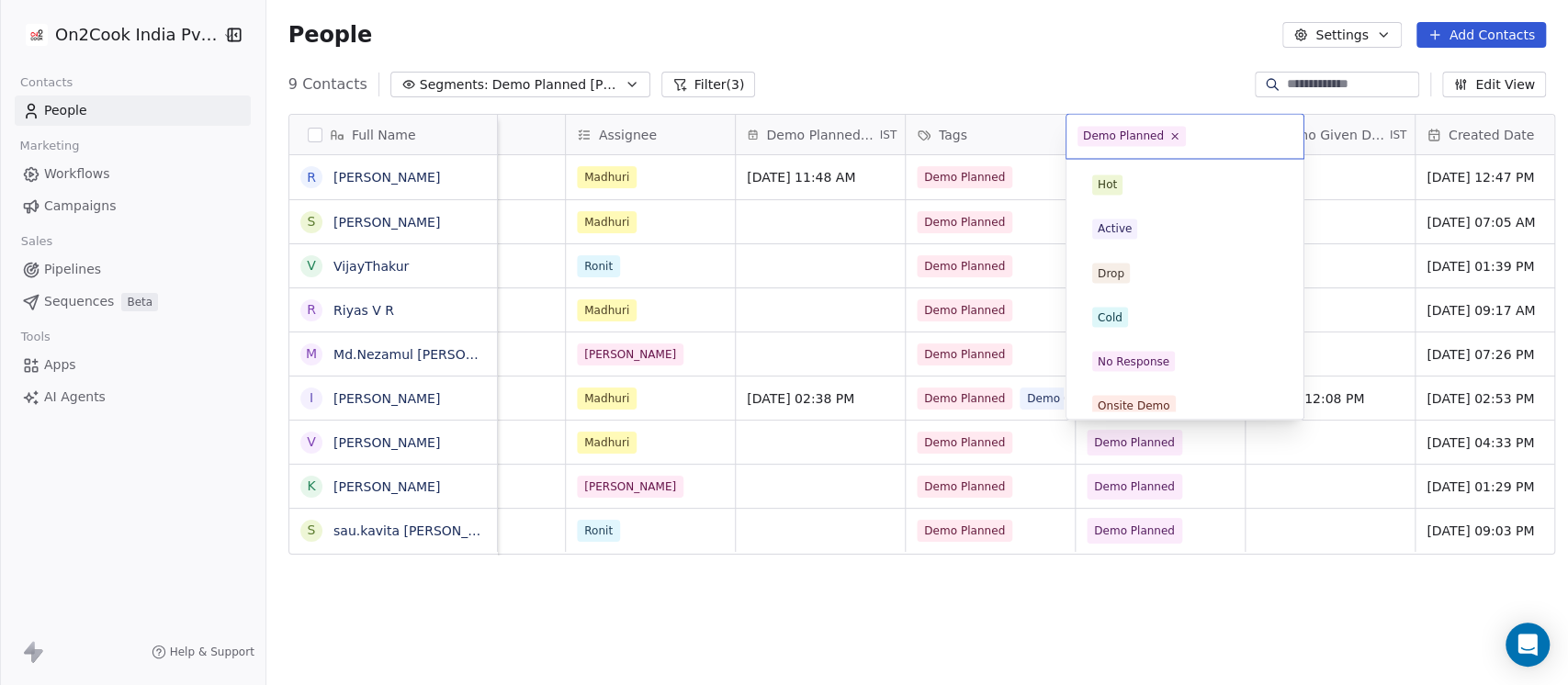
scroll to position [231, 0]
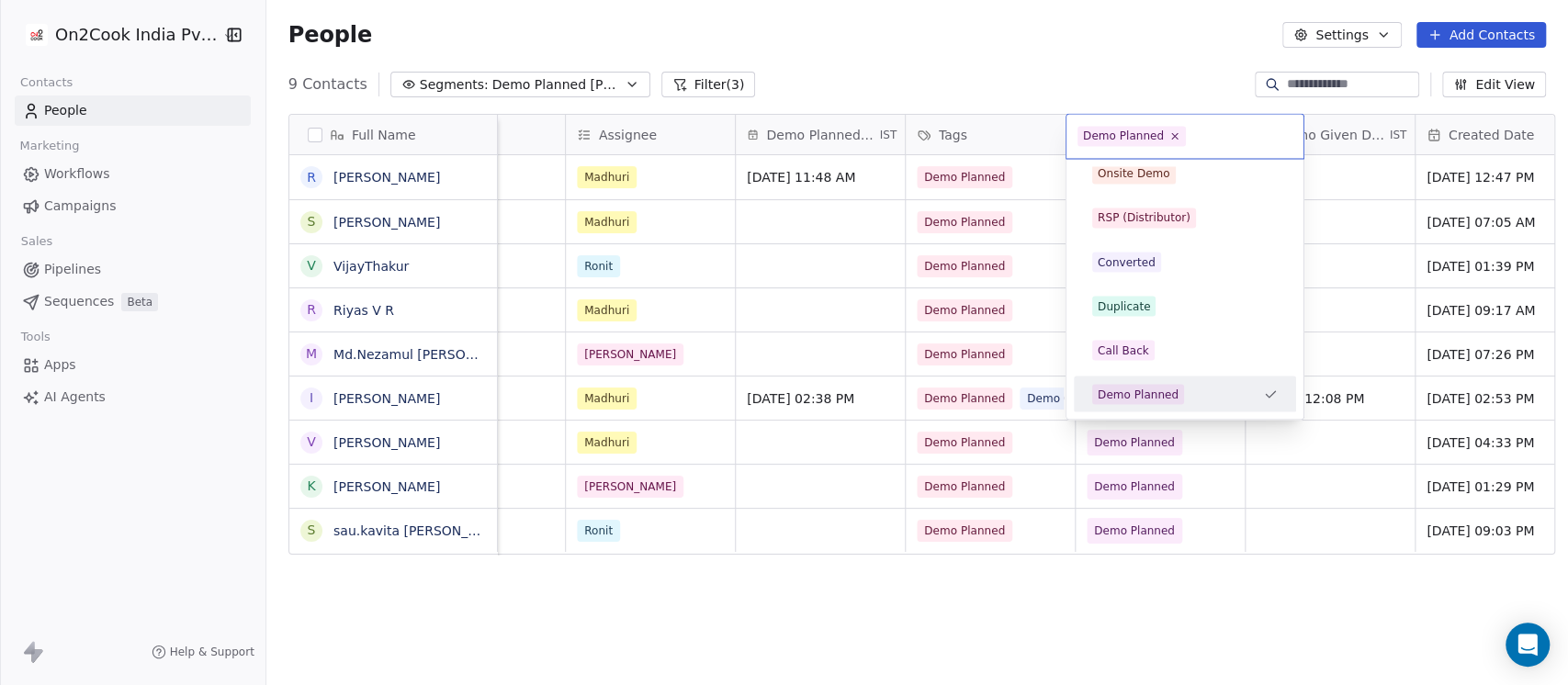
click at [334, 398] on html "On2Cook India Pvt. Ltd. Contacts People Marketing Workflows Campaigns Sales Pip…" at bounding box center [784, 342] width 1568 height 685
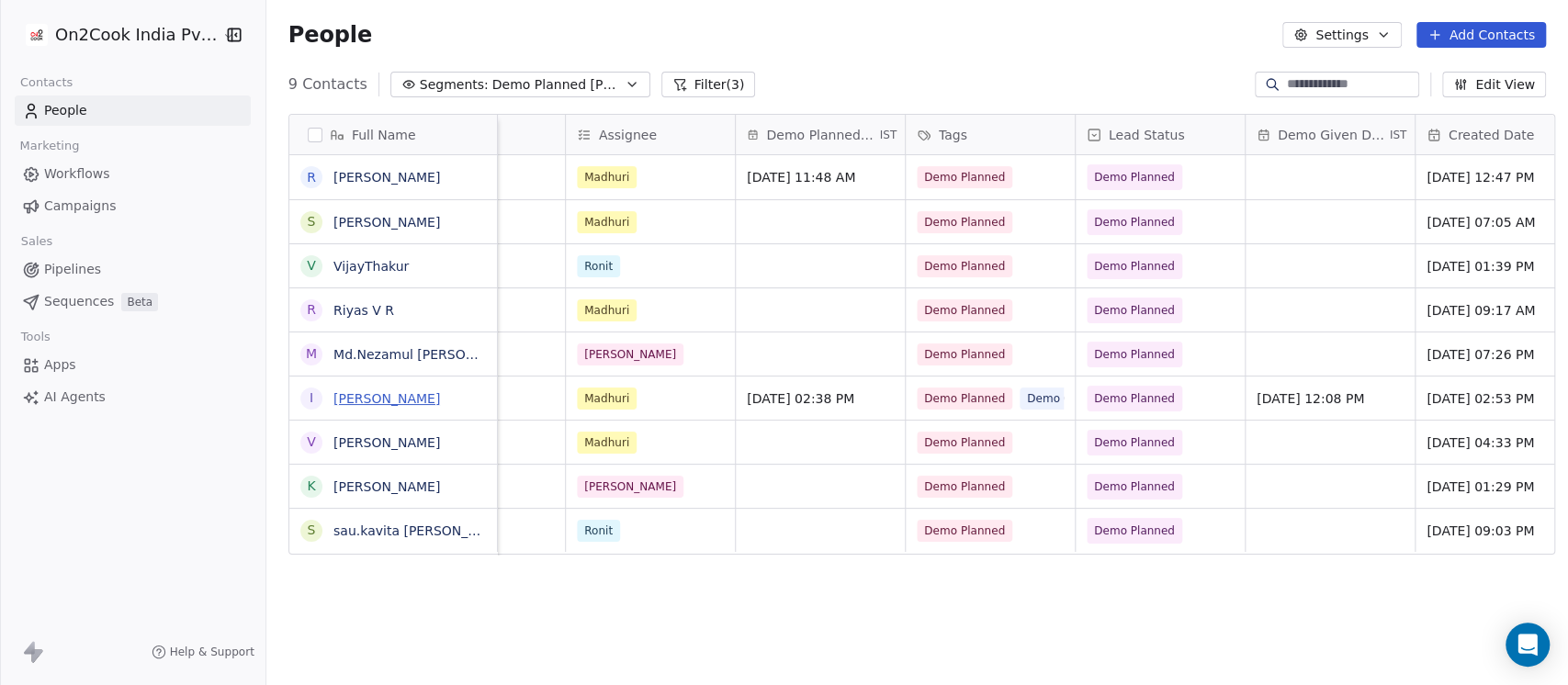
click at [350, 393] on link "Irshad Khan" at bounding box center [386, 398] width 106 height 15
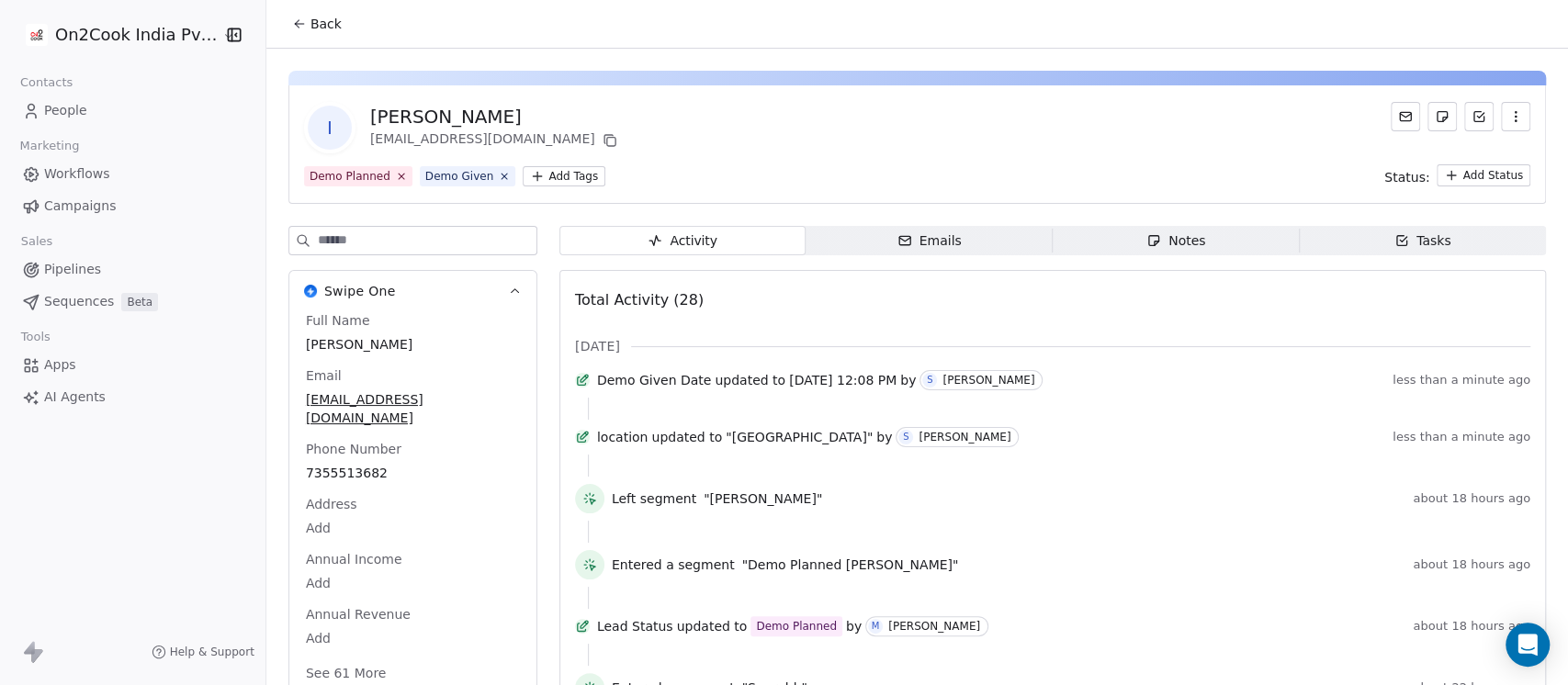
click at [1169, 239] on div "Notes" at bounding box center [1176, 240] width 59 height 19
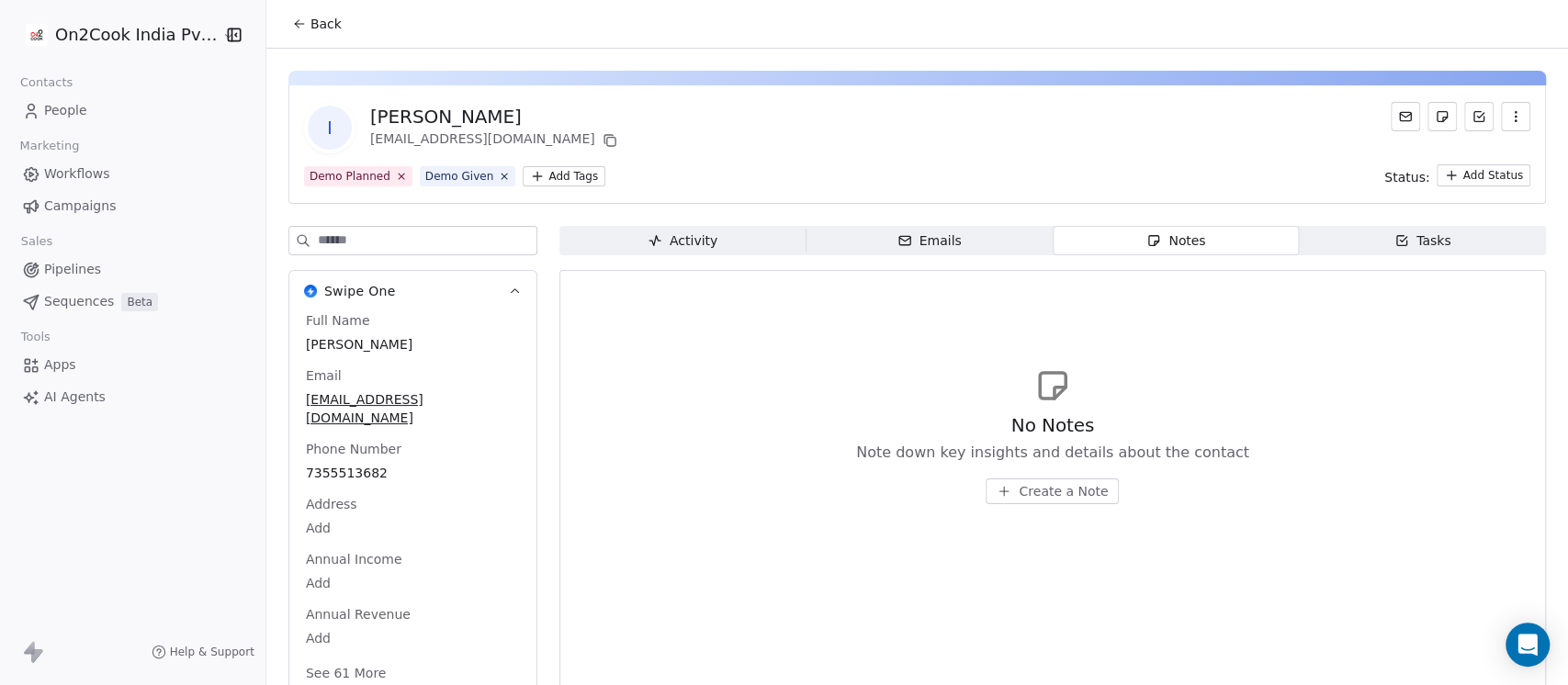
click at [1051, 488] on span "Create a Note" at bounding box center [1064, 491] width 89 height 19
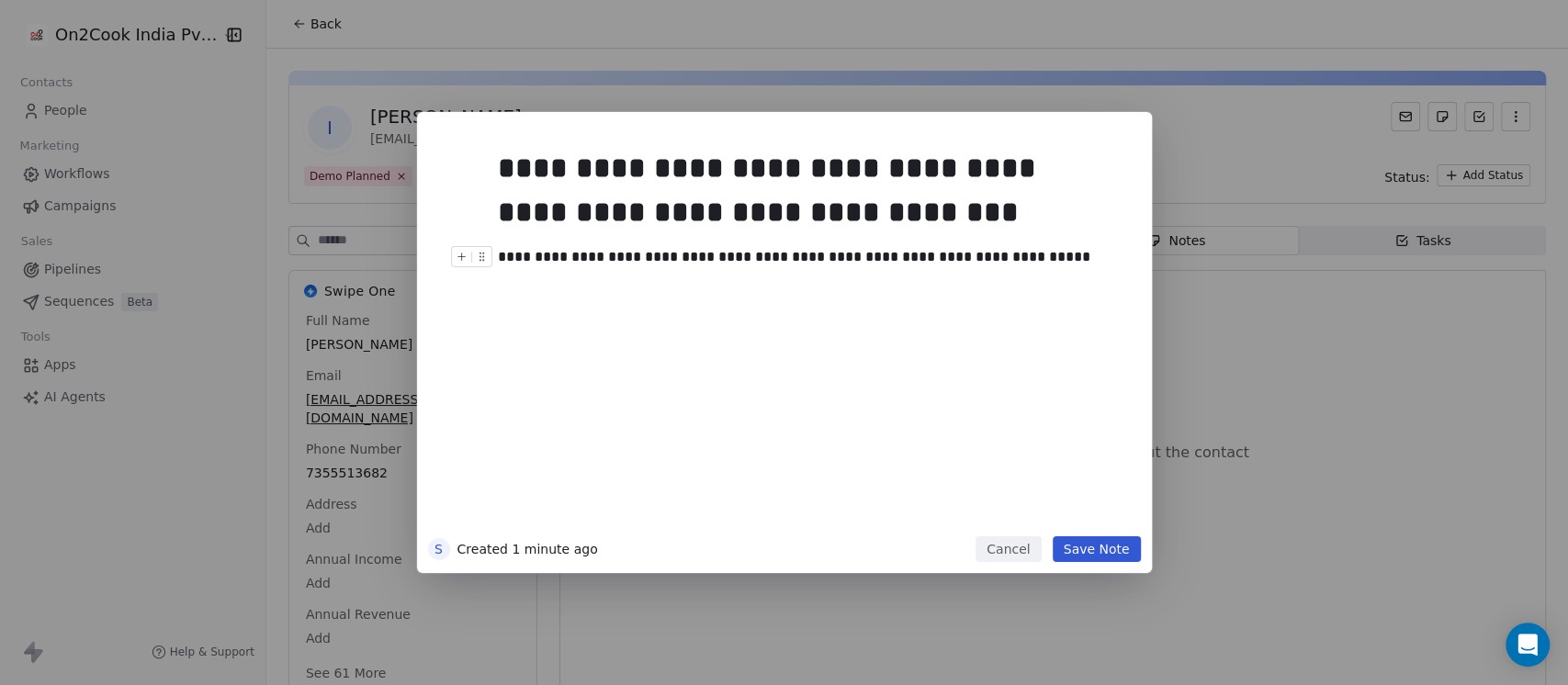
click at [709, 261] on div "**********" at bounding box center [802, 257] width 610 height 22
click at [1116, 544] on button "Save Note" at bounding box center [1096, 549] width 88 height 26
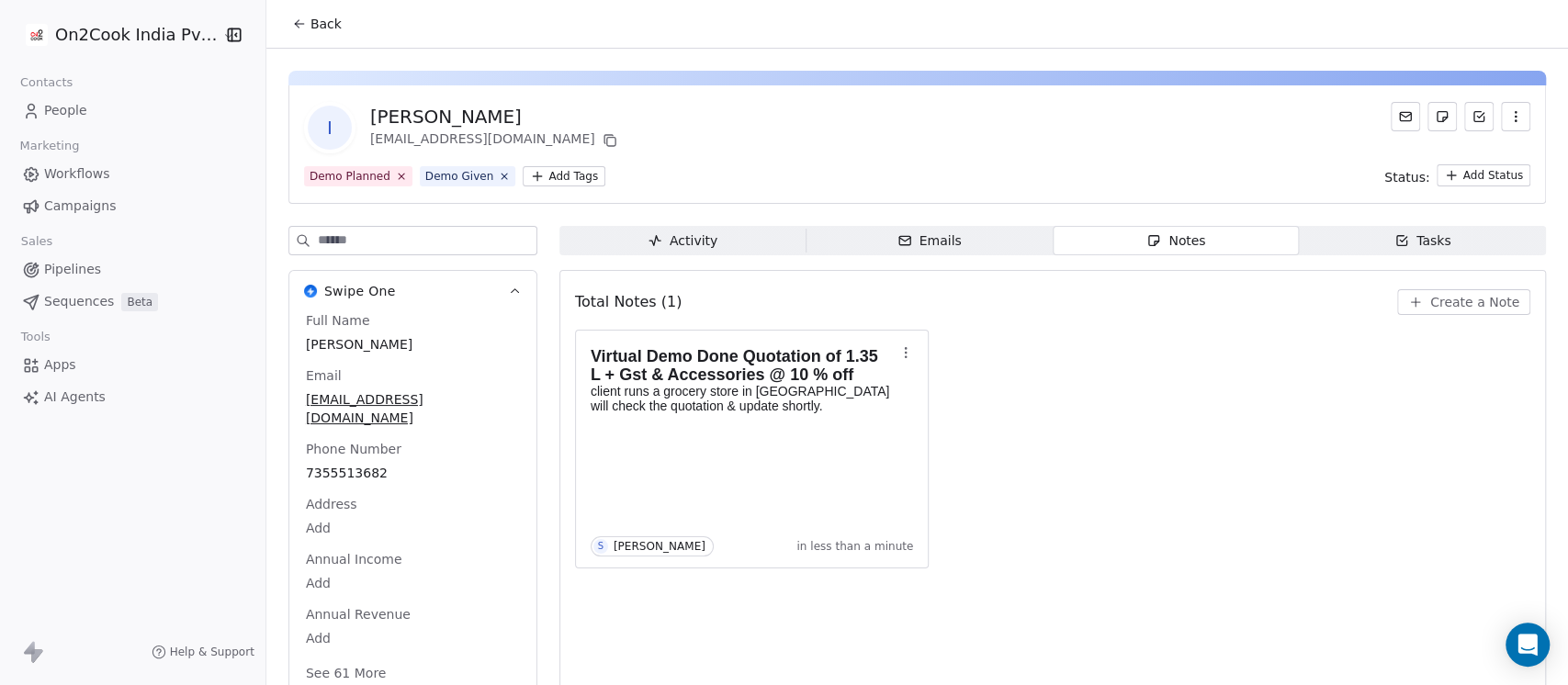
click at [311, 17] on span "Back" at bounding box center [326, 24] width 31 height 19
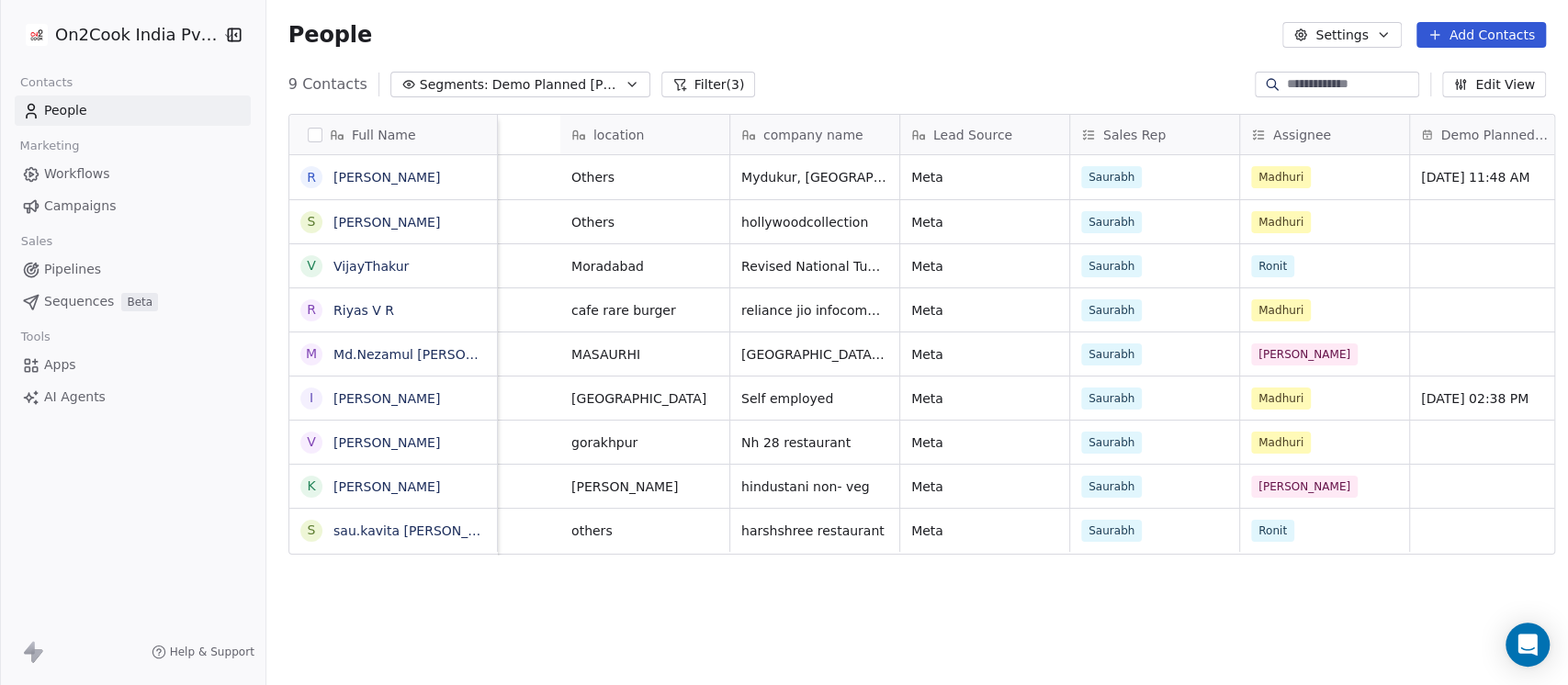
scroll to position [0, 1102]
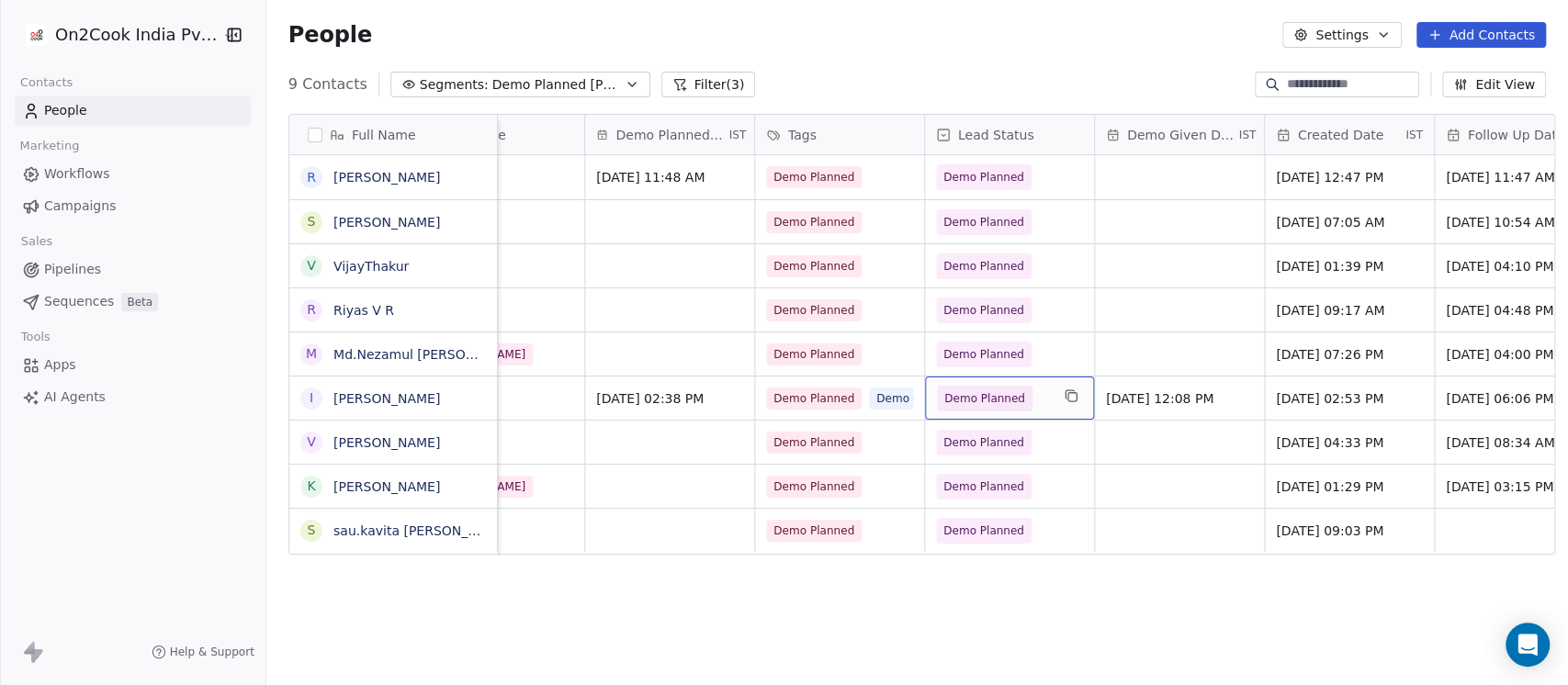
click at [1036, 402] on span "Demo Planned" at bounding box center [993, 399] width 112 height 26
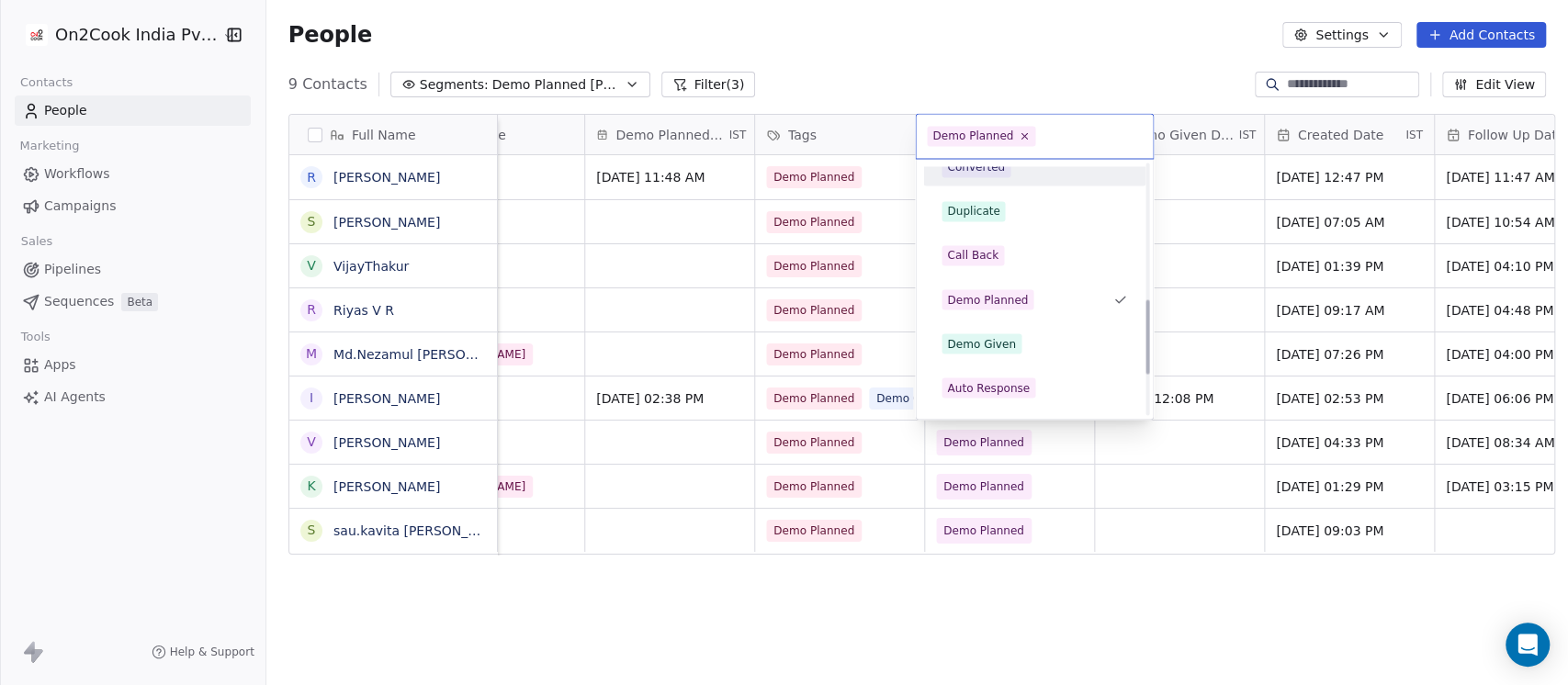
scroll to position [489, 0]
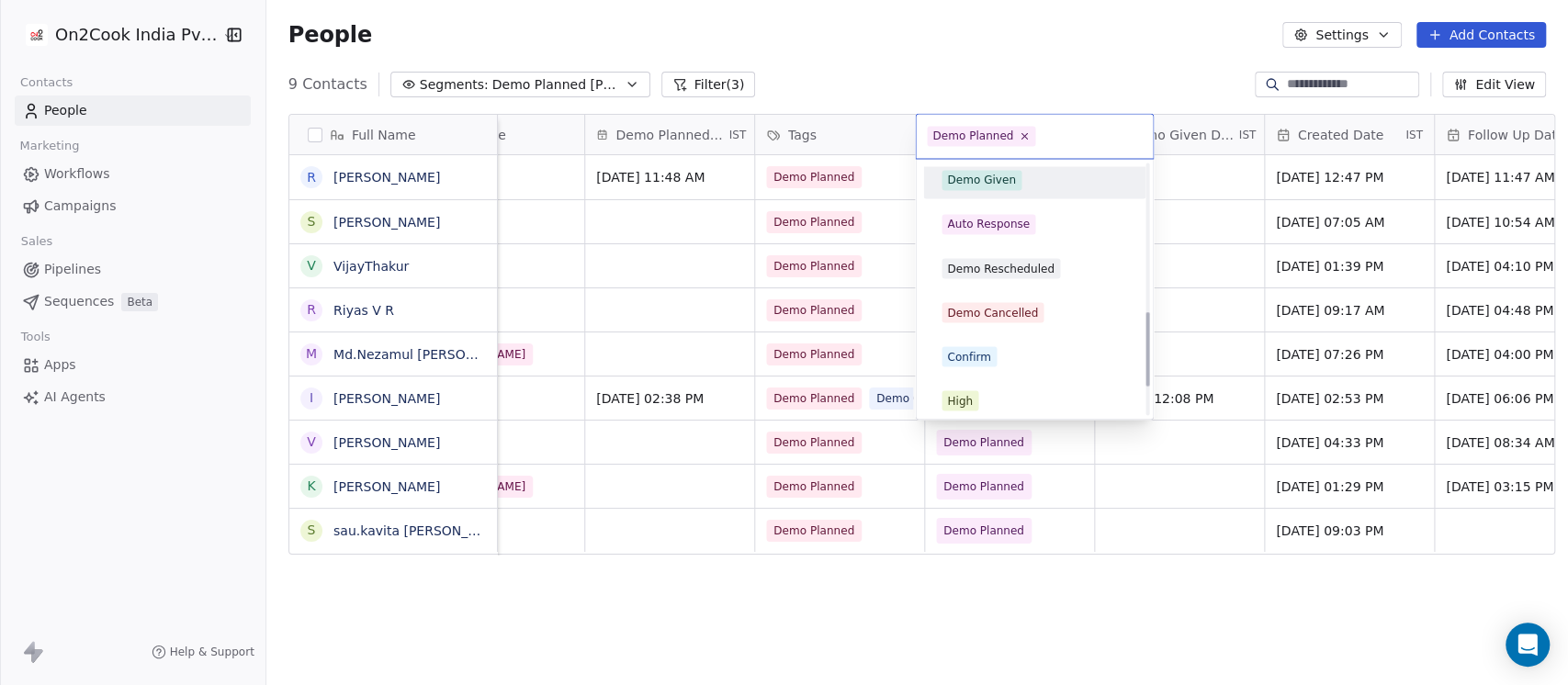
click at [1048, 173] on div "Demo Given" at bounding box center [1034, 180] width 186 height 20
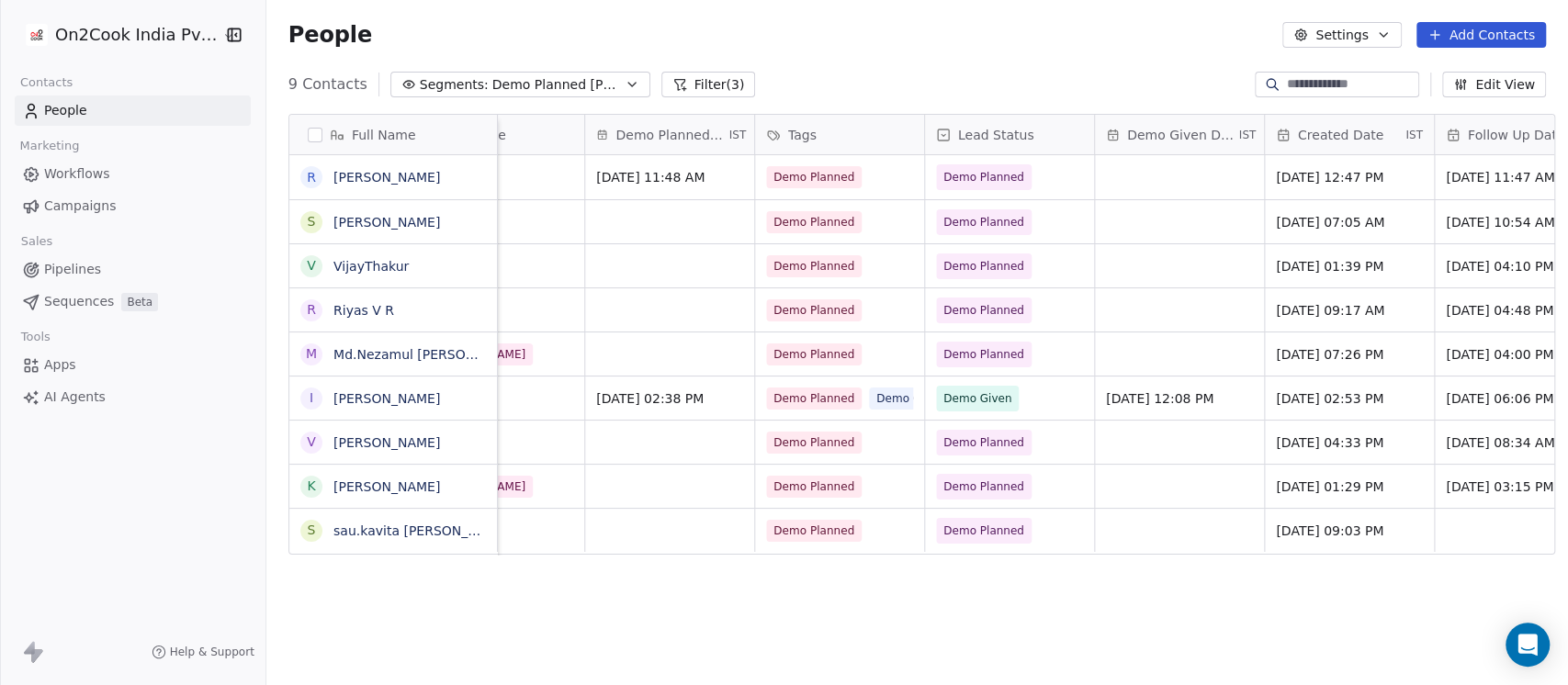
click at [1147, 34] on div "People Settings Add Contacts" at bounding box center [917, 35] width 1257 height 26
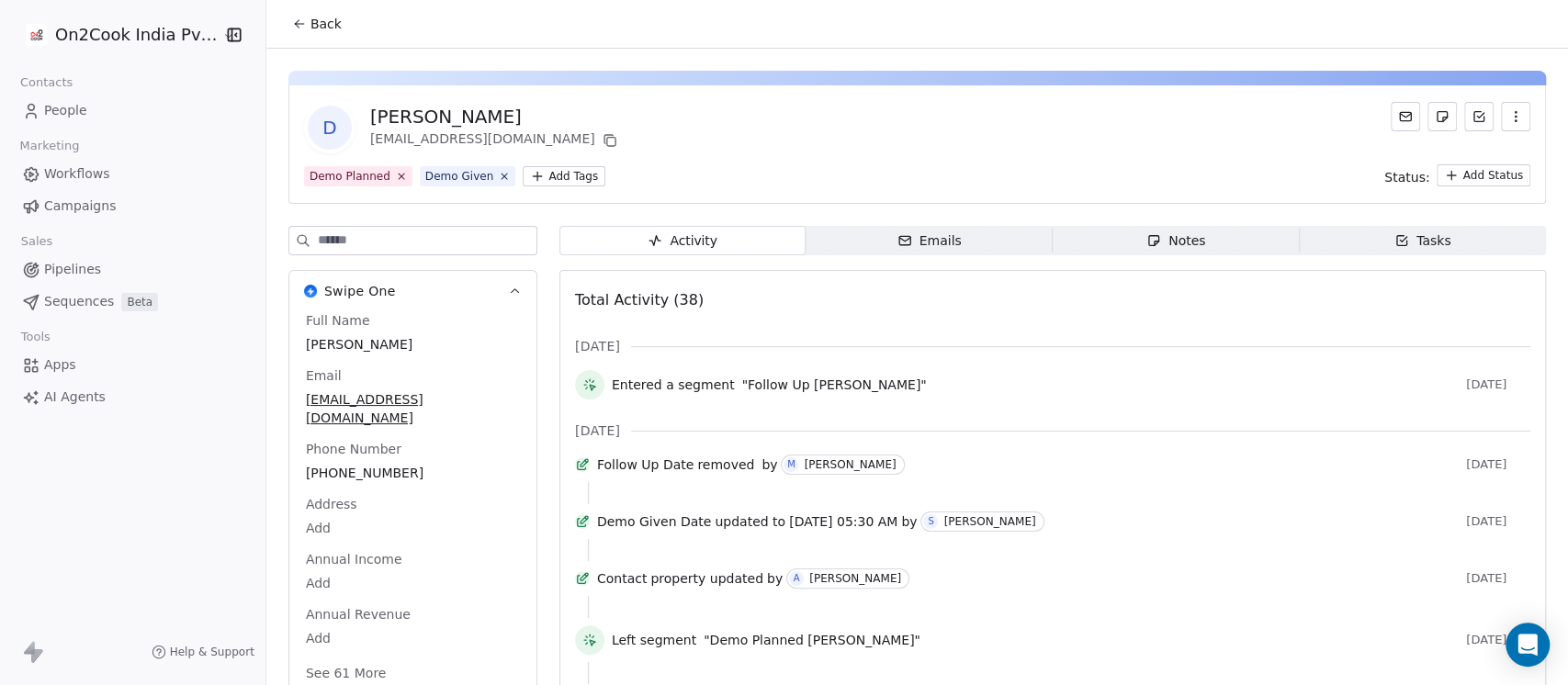
click at [1149, 241] on icon "button" at bounding box center [1154, 241] width 10 height 10
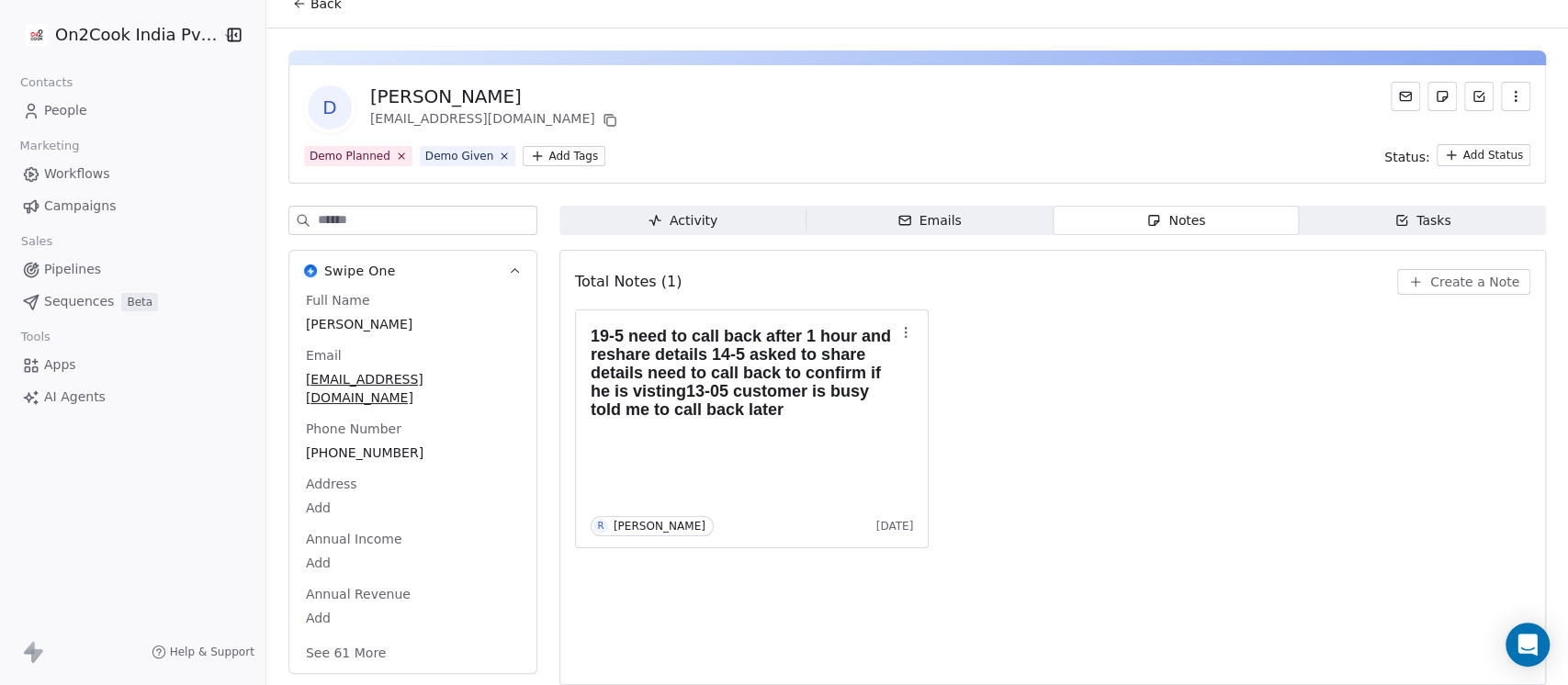
scroll to position [31, 0]
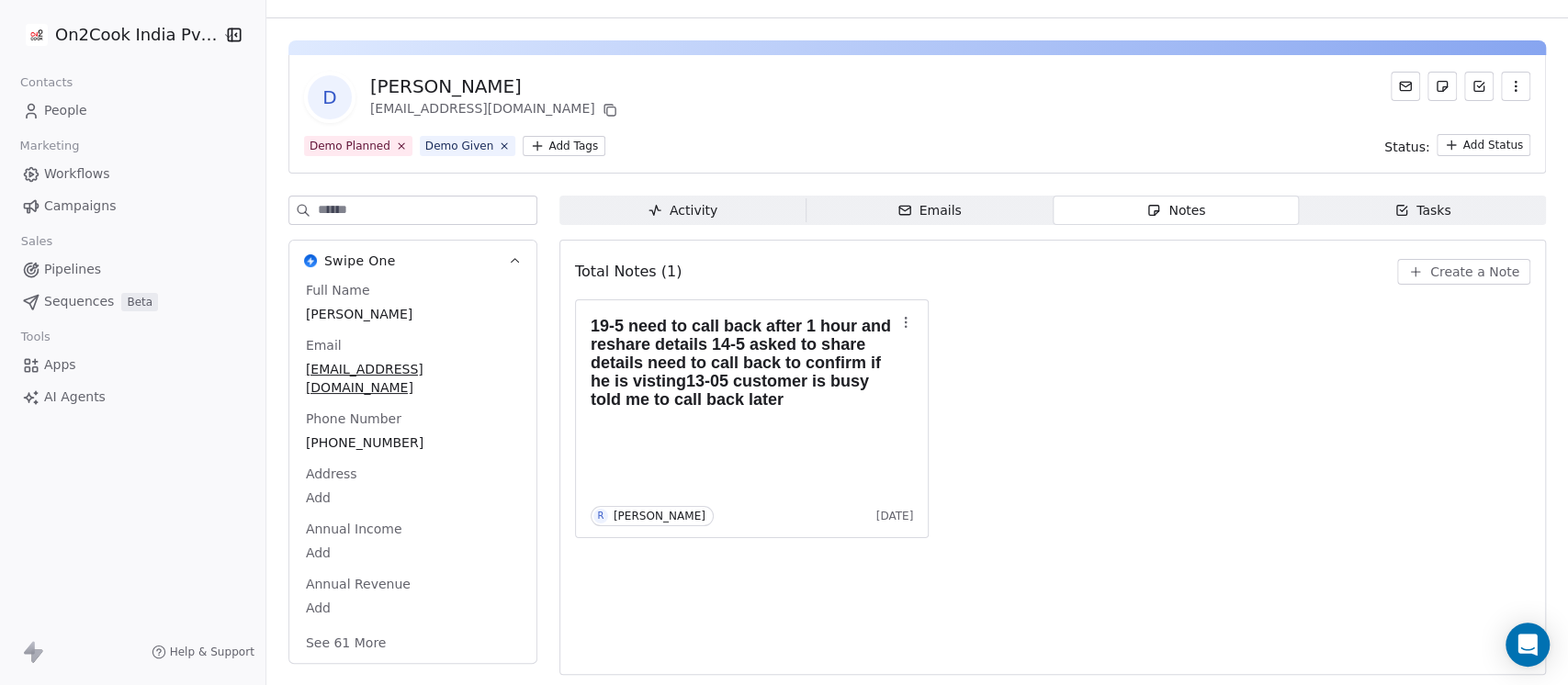
click at [898, 214] on icon "button" at bounding box center [905, 209] width 15 height 15
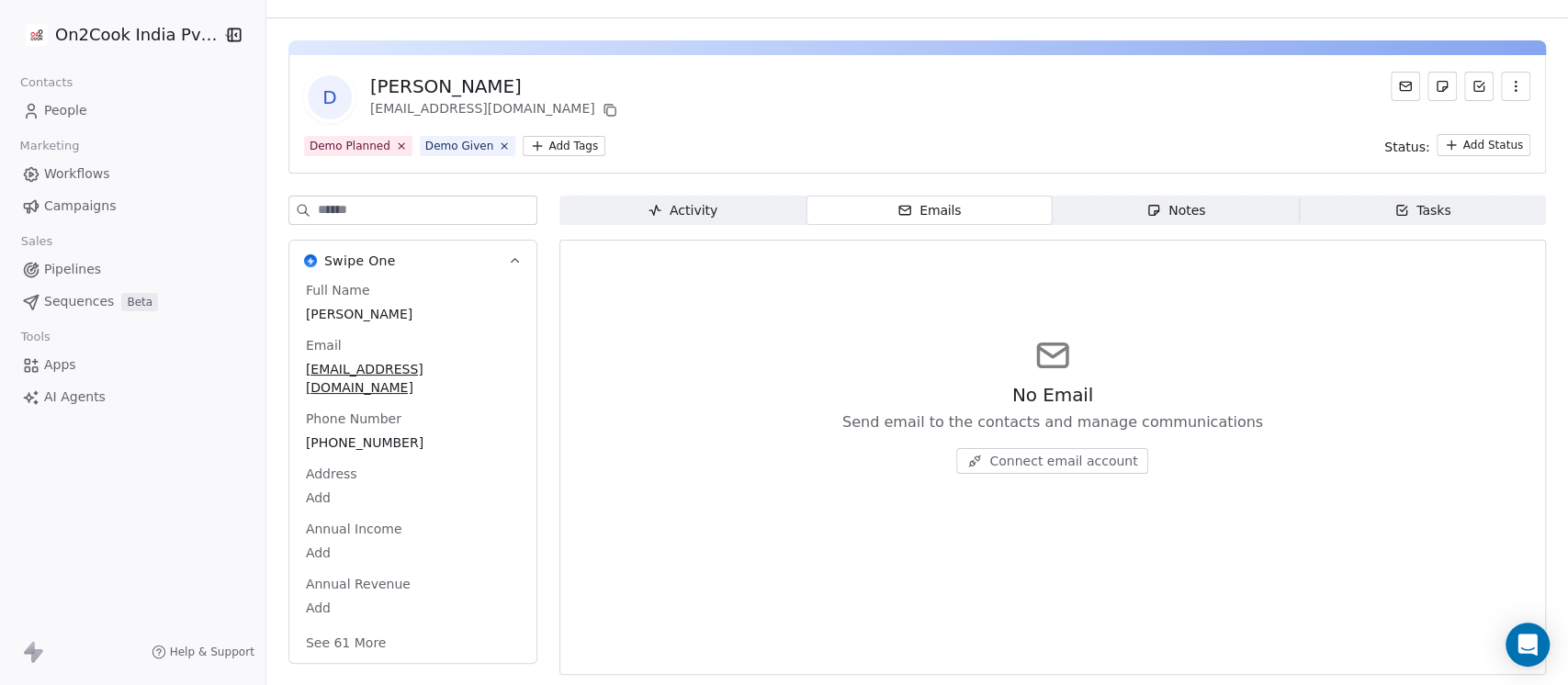
click at [728, 210] on span "Activity Activity" at bounding box center [682, 210] width 247 height 30
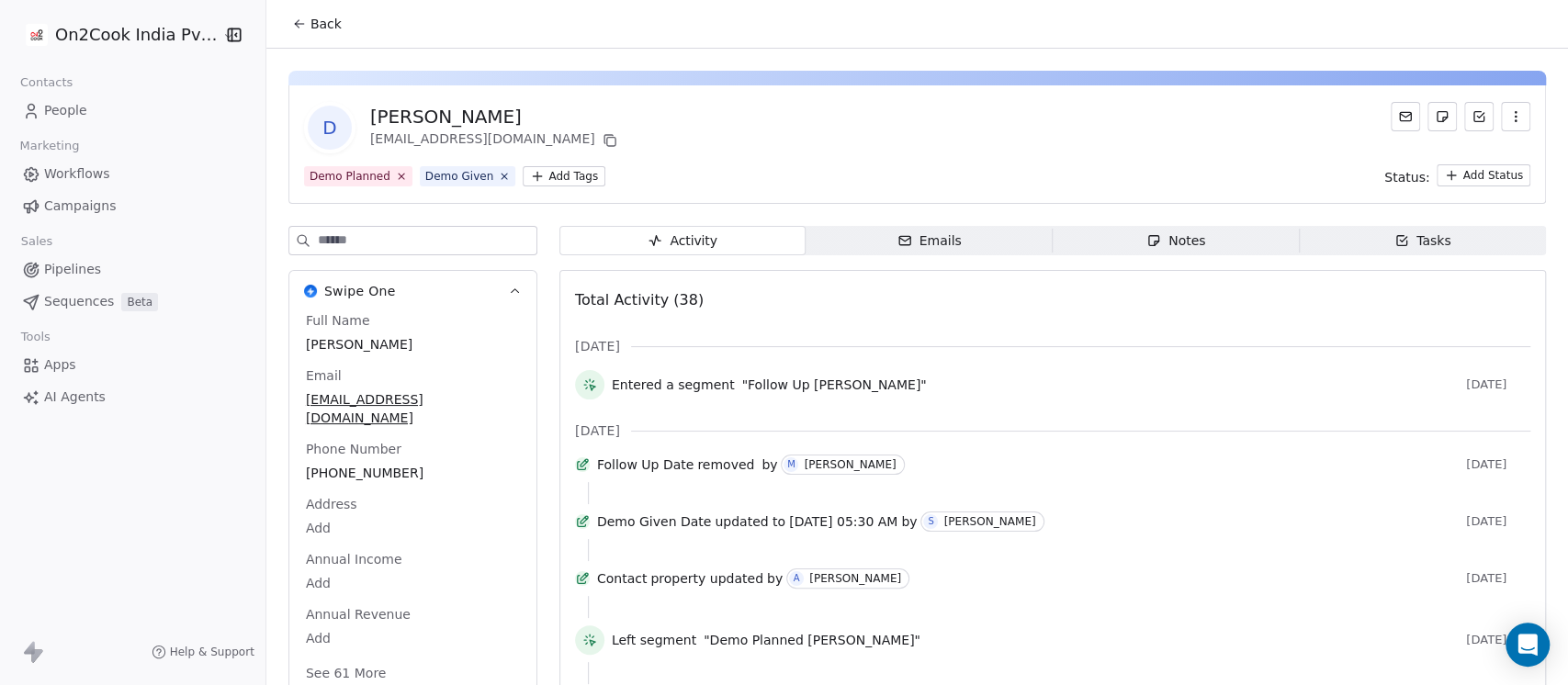
click at [1151, 240] on div "Notes" at bounding box center [1176, 240] width 59 height 19
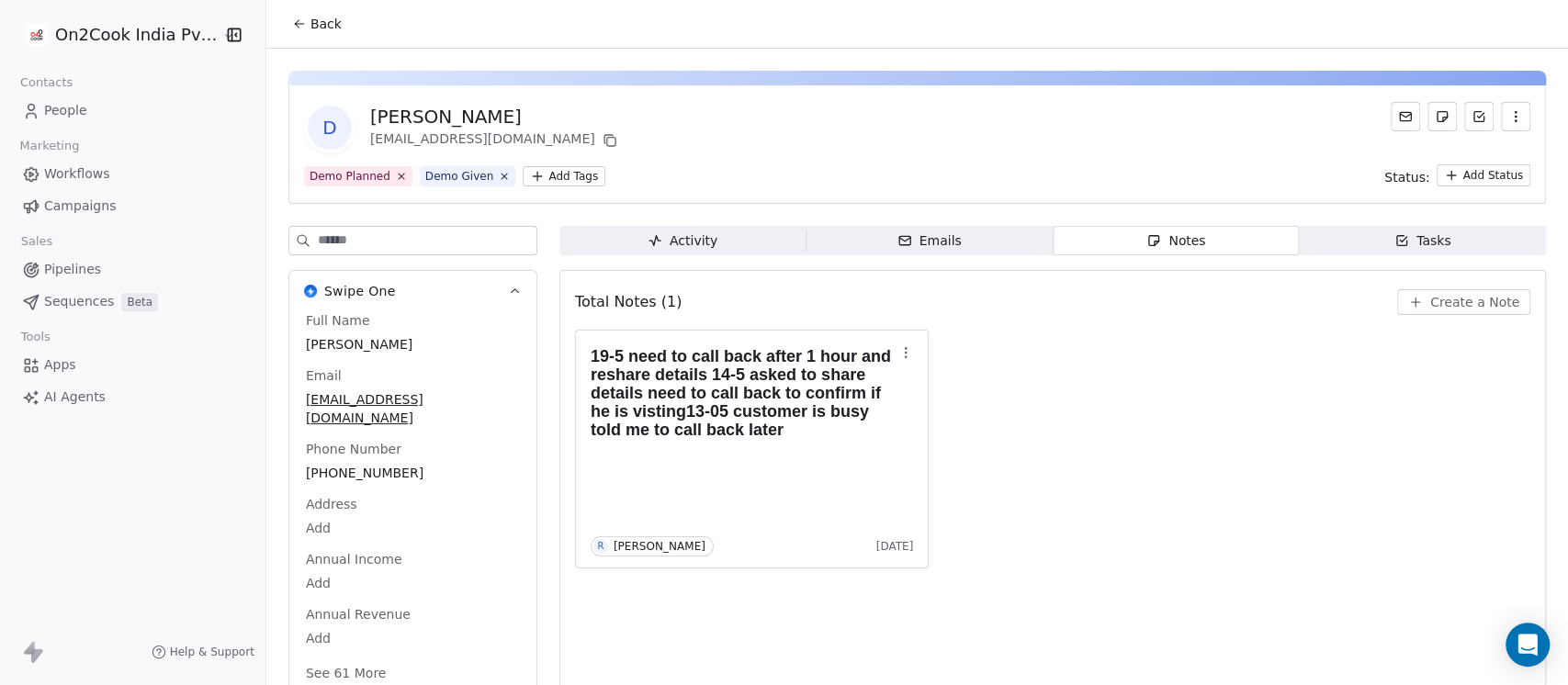
click at [654, 245] on div "Activity" at bounding box center [682, 240] width 70 height 19
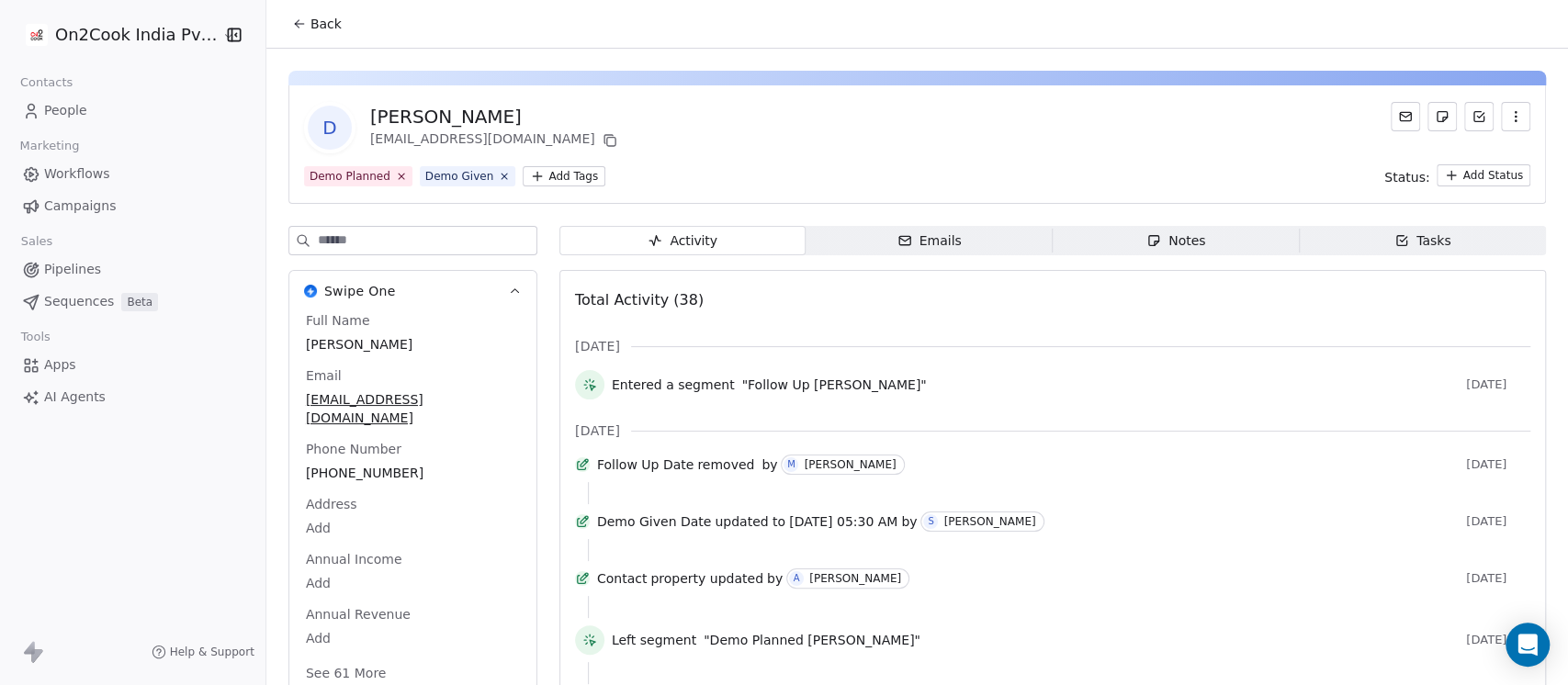
click at [1147, 246] on icon "button" at bounding box center [1154, 240] width 15 height 15
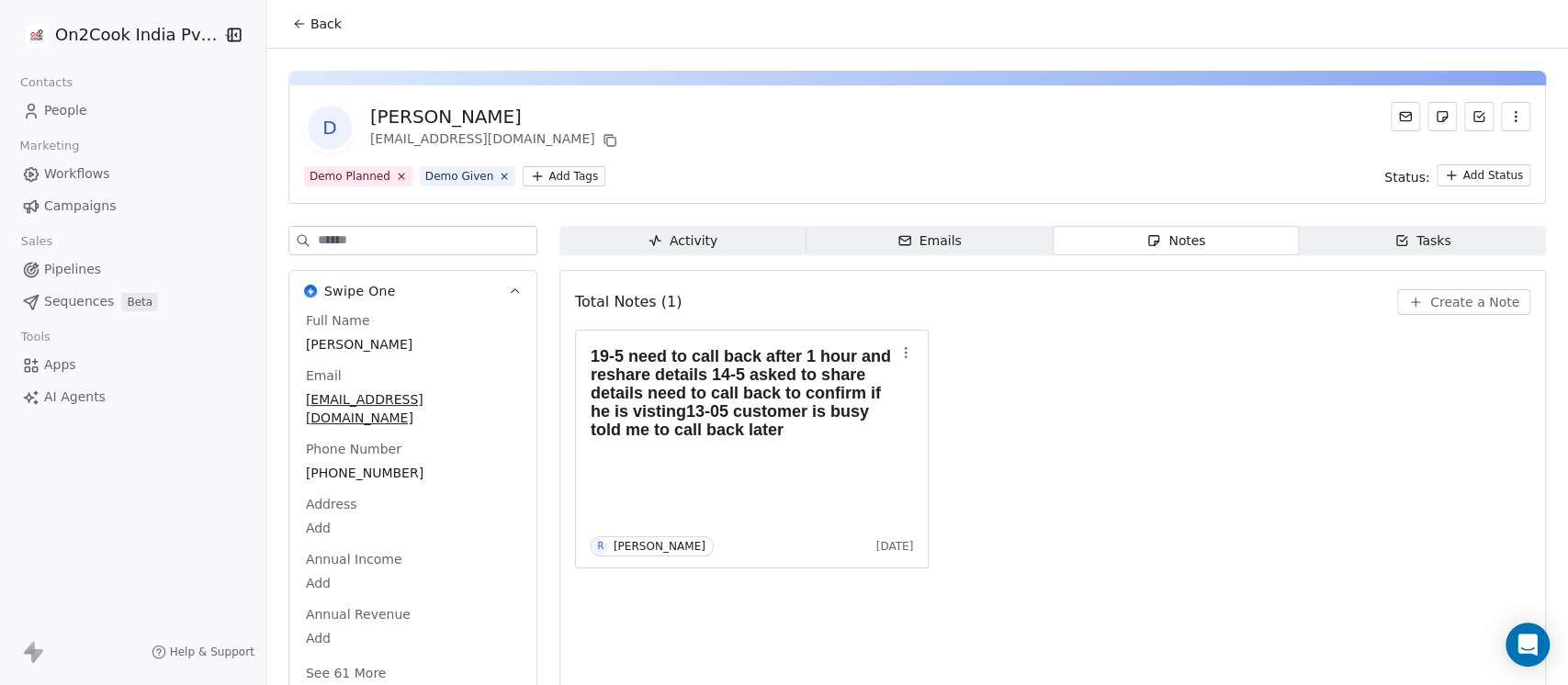
click at [1432, 306] on span "Create a Note" at bounding box center [1475, 302] width 89 height 19
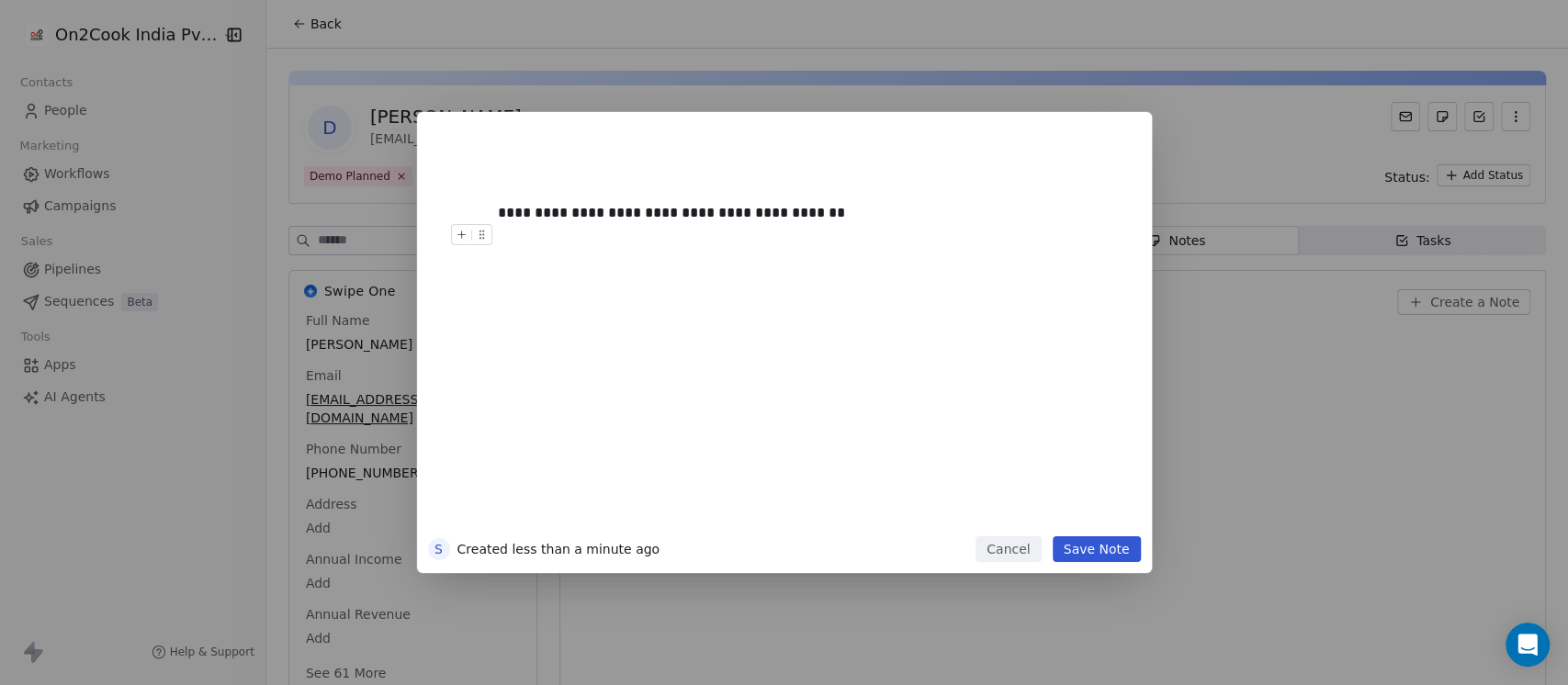
click at [1097, 545] on button "Save Note" at bounding box center [1096, 549] width 88 height 26
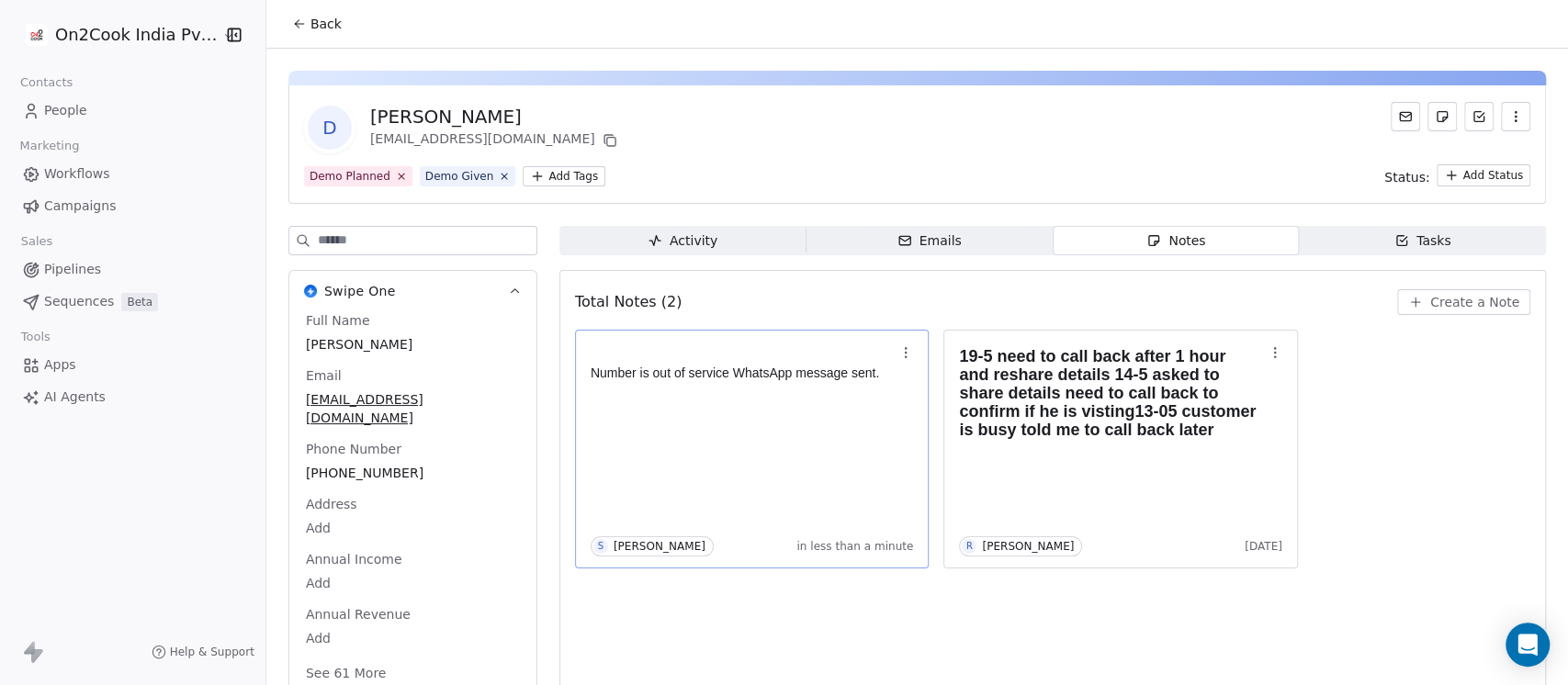
click at [830, 418] on div "Number is out of service WhatsApp message sent. S Saurabh Shah in less than a m…" at bounding box center [753, 449] width 324 height 214
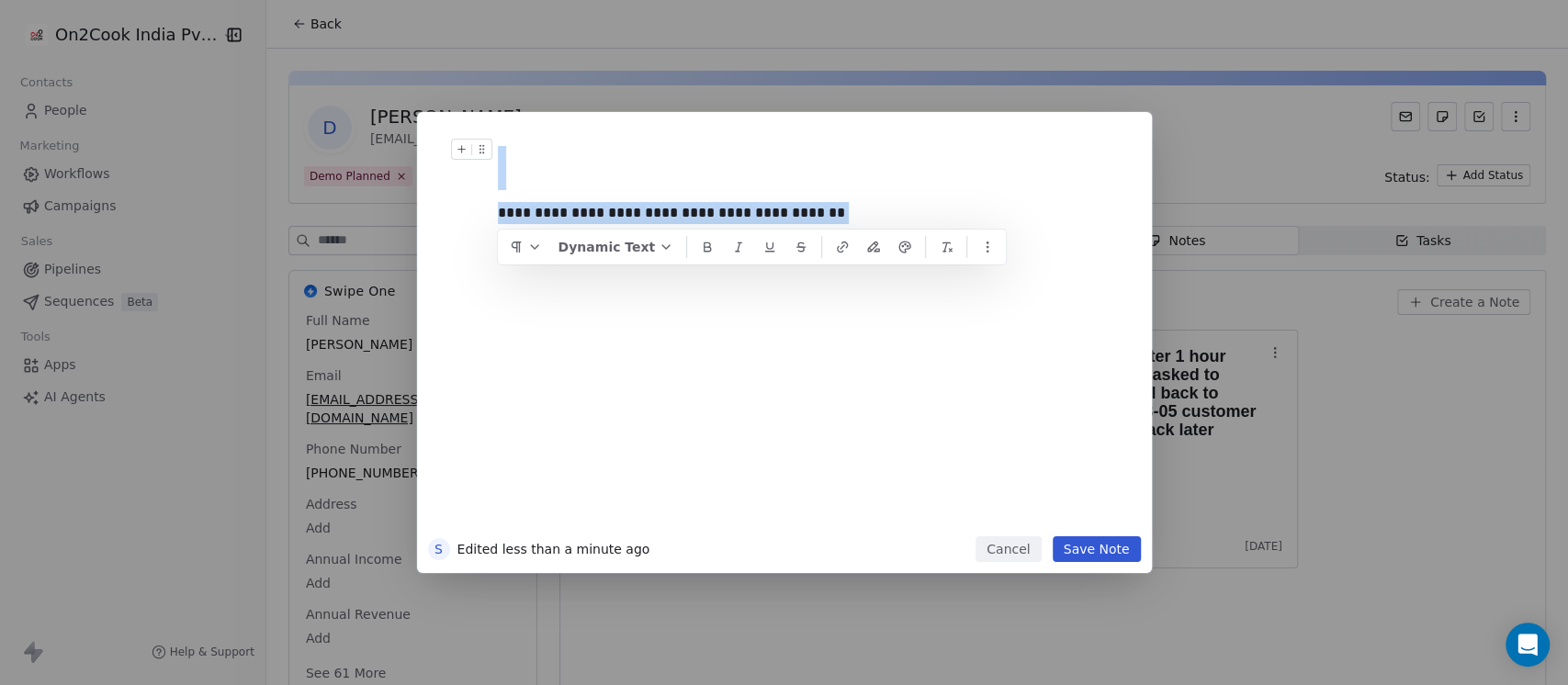
drag, startPoint x: 831, startPoint y: 206, endPoint x: 492, endPoint y: 197, distance: 339.1
click at [492, 197] on div "**********" at bounding box center [806, 330] width 640 height 413
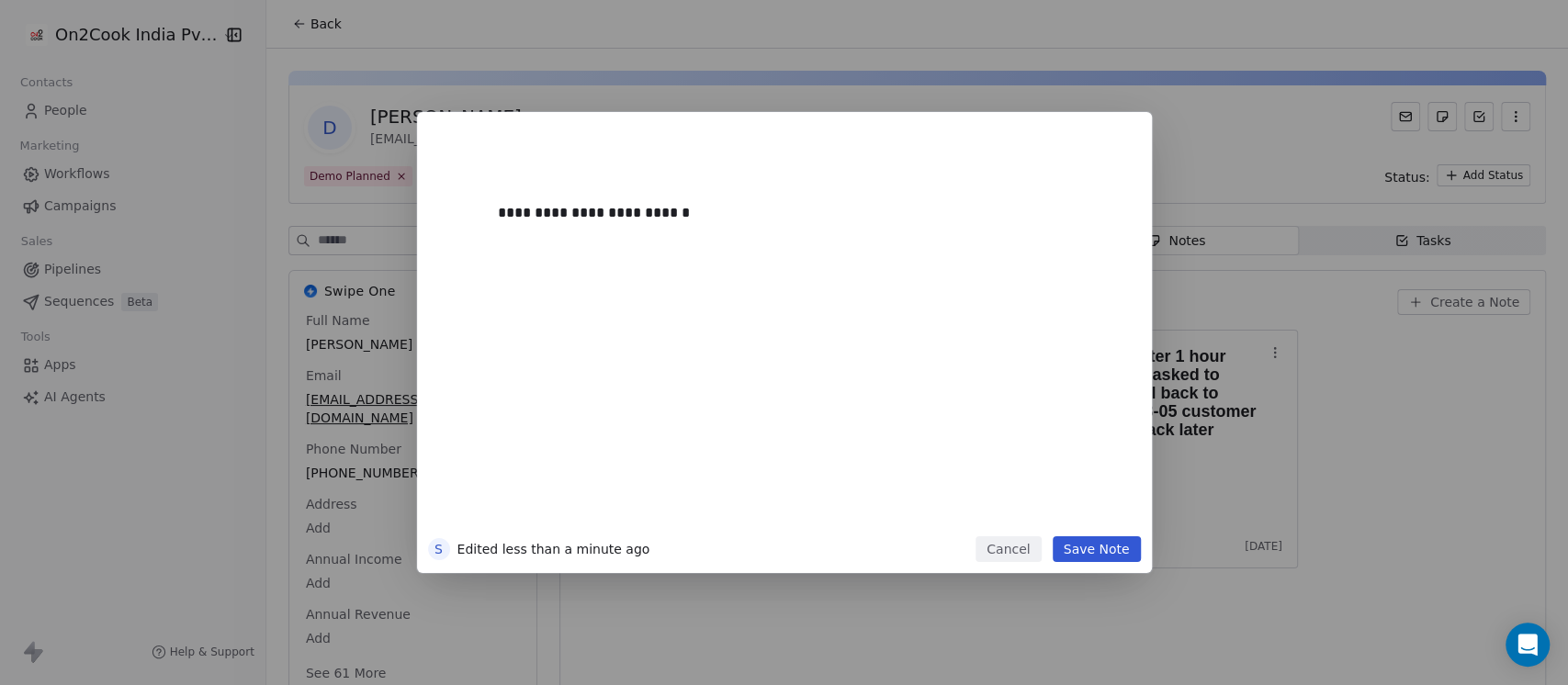
click at [1094, 556] on button "Save Note" at bounding box center [1096, 549] width 88 height 26
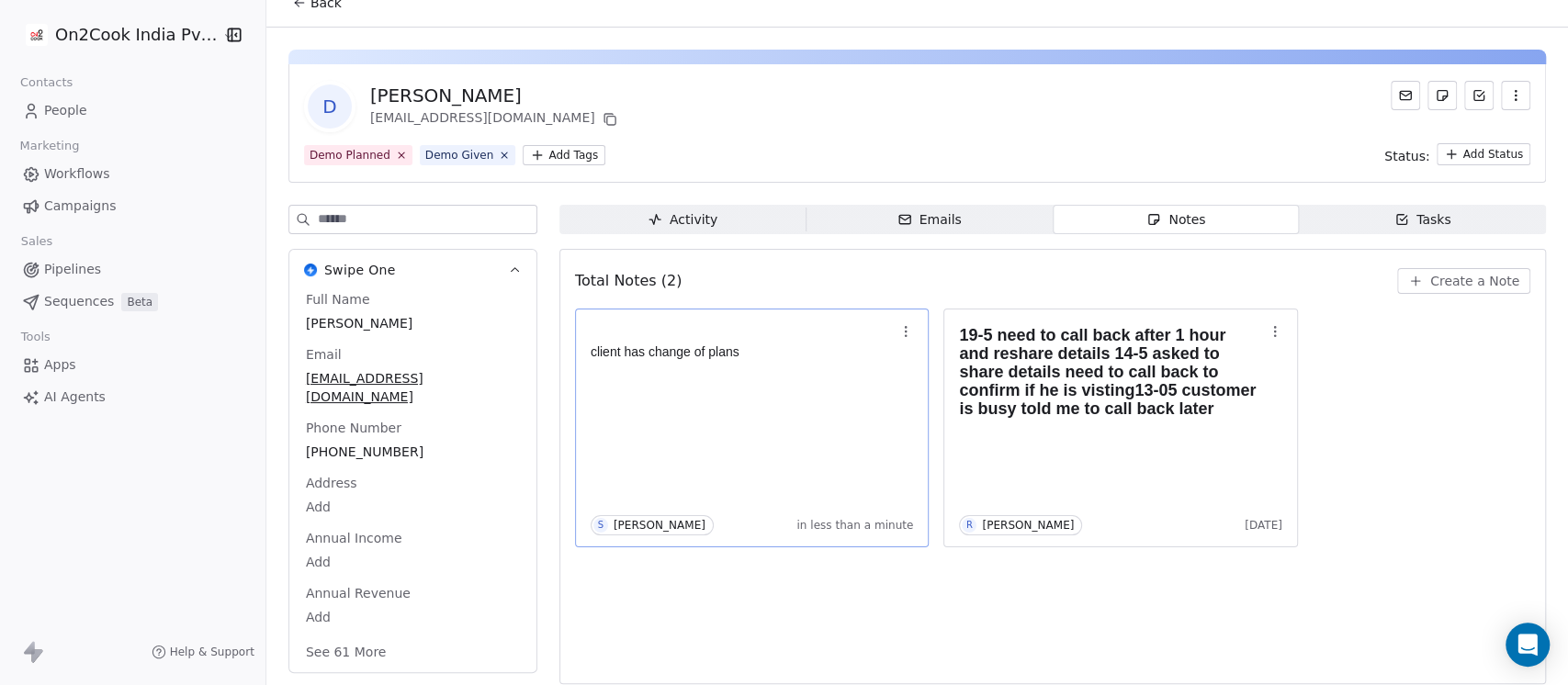
scroll to position [31, 0]
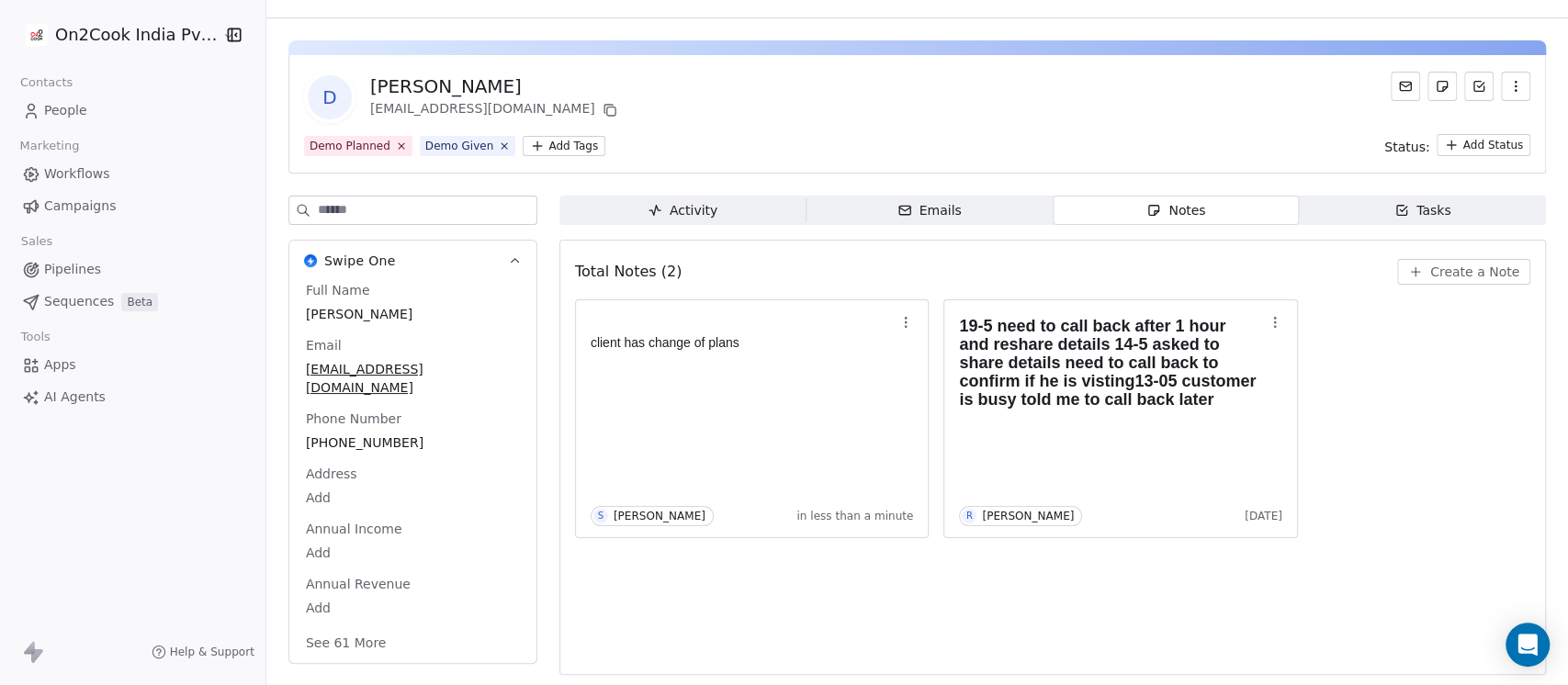
click at [330, 626] on button "See 61 More" at bounding box center [347, 642] width 103 height 33
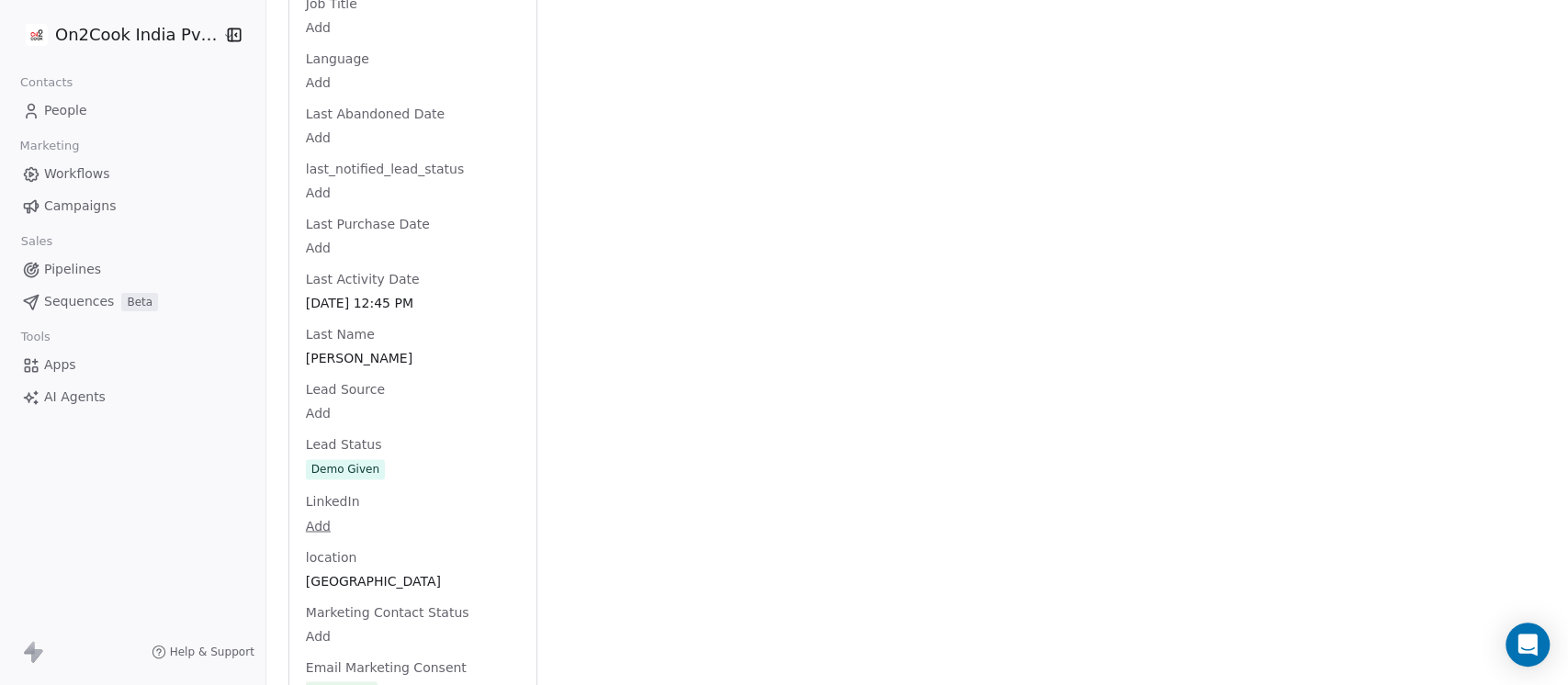
click at [374, 452] on div "Full Name Deepak Singh Email dfirthyal@gmail.com Phone Number +918744879083 Add…" at bounding box center [412, 433] width 221 height 3896
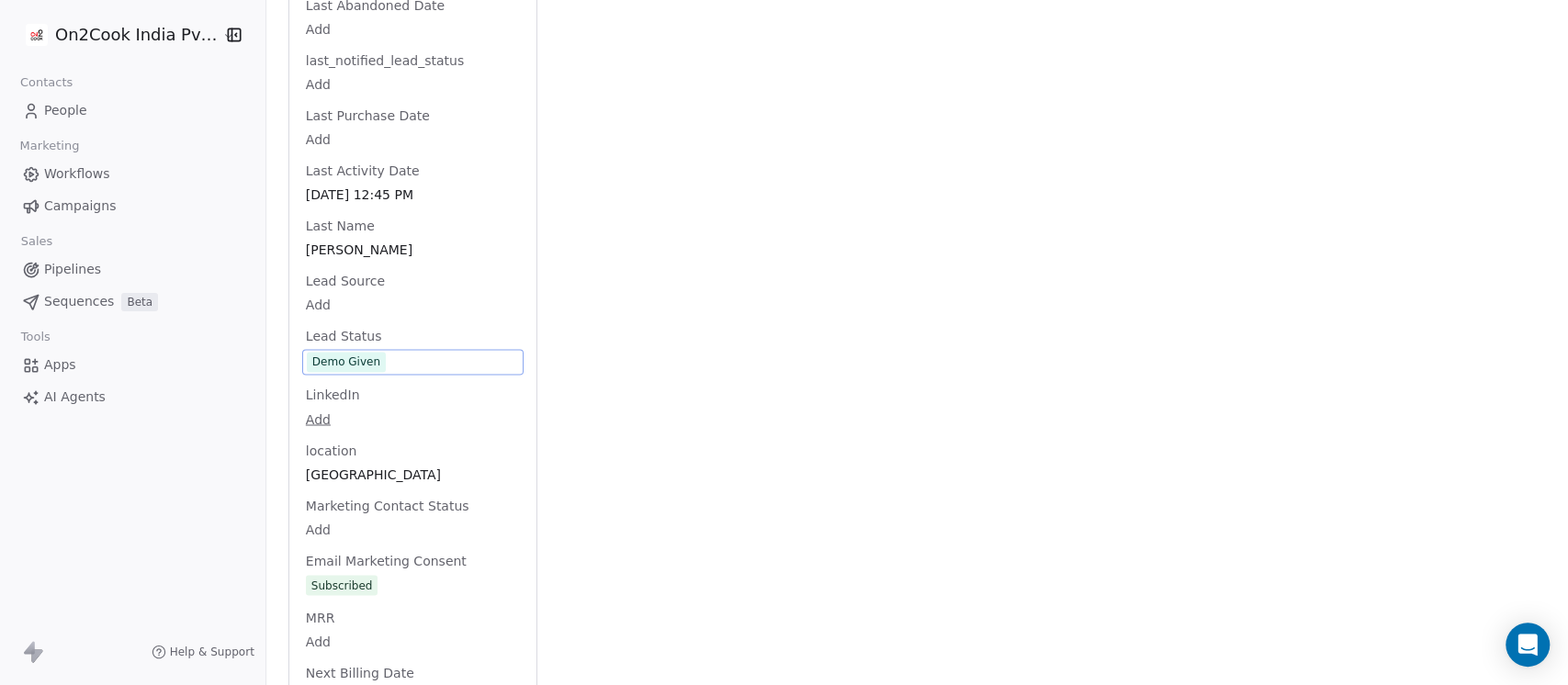
click at [403, 351] on span "Demo Given" at bounding box center [413, 361] width 213 height 20
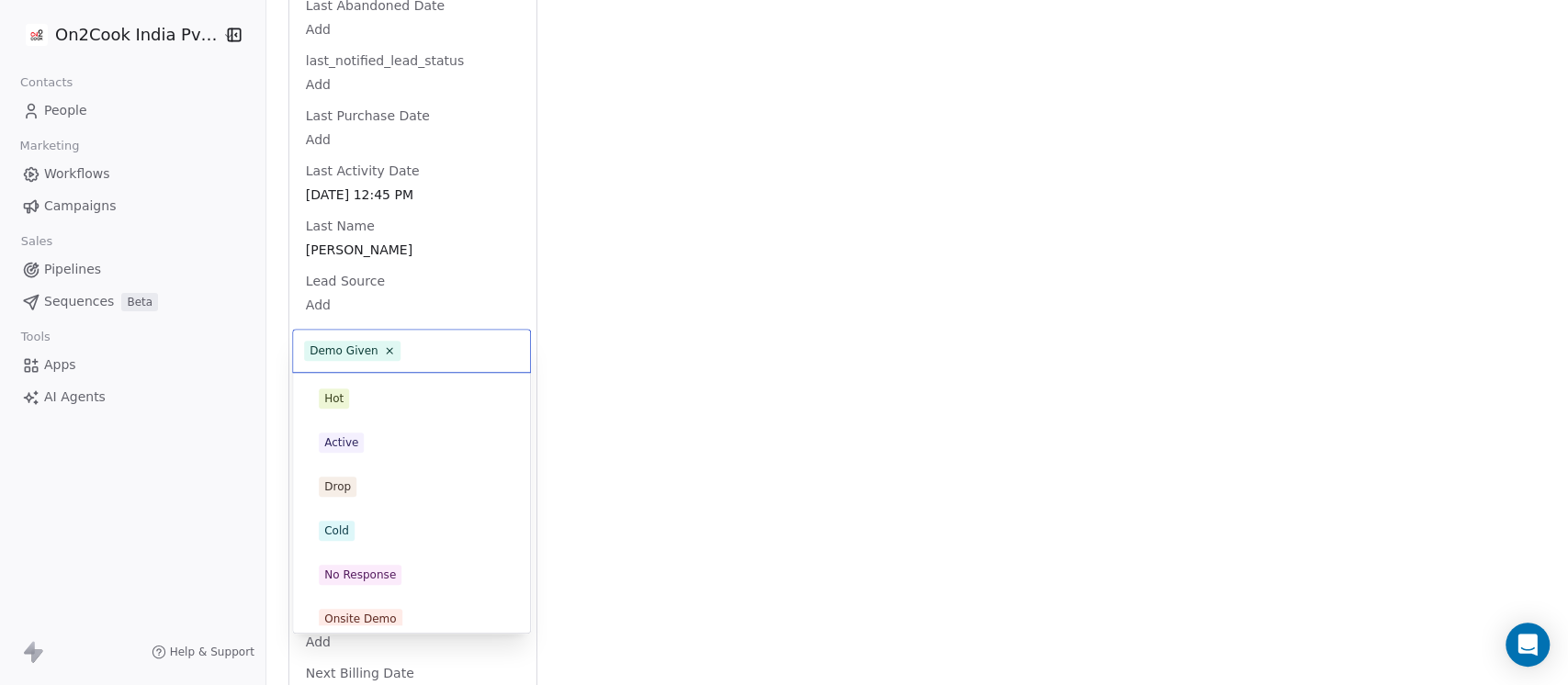
scroll to position [276, 0]
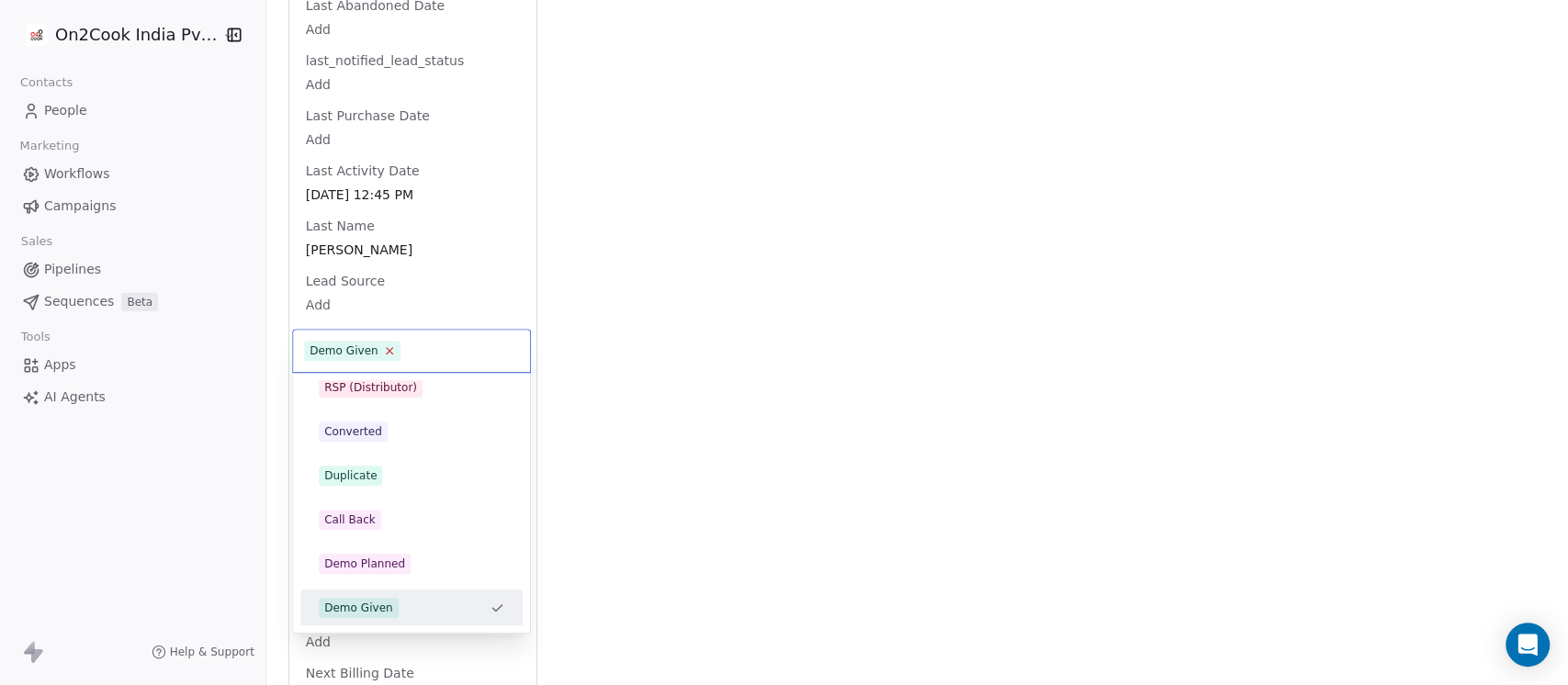
click at [383, 349] on icon at bounding box center [389, 351] width 12 height 12
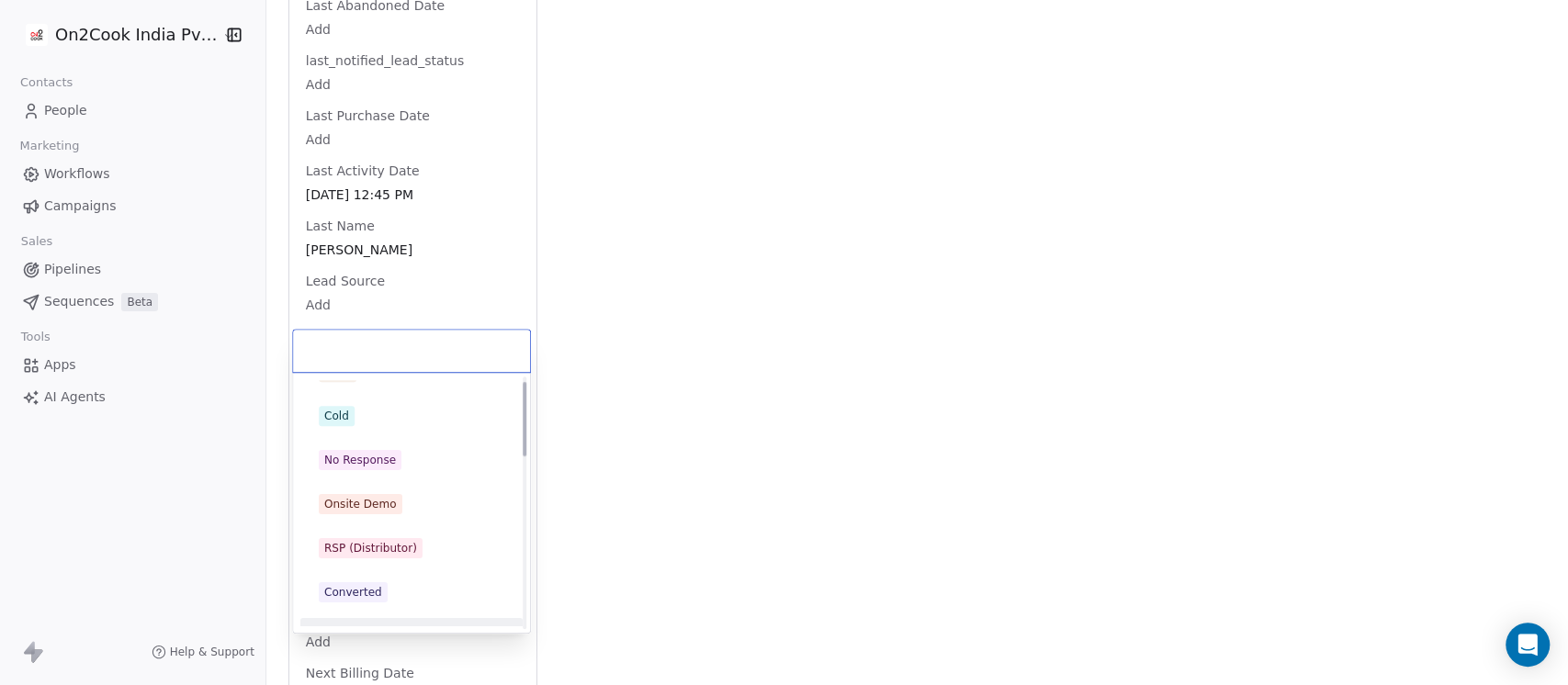
scroll to position [0, 0]
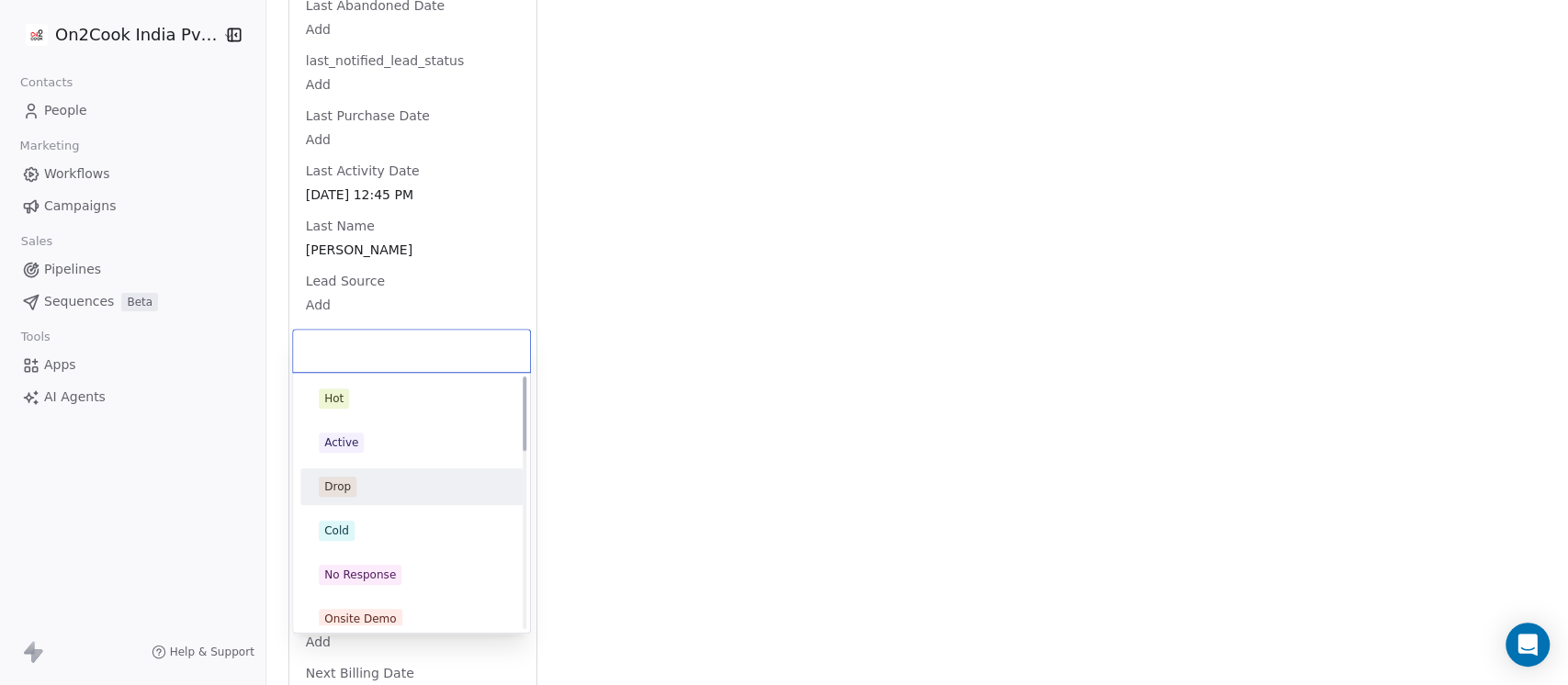
click at [353, 486] on span "Drop" at bounding box center [338, 486] width 38 height 20
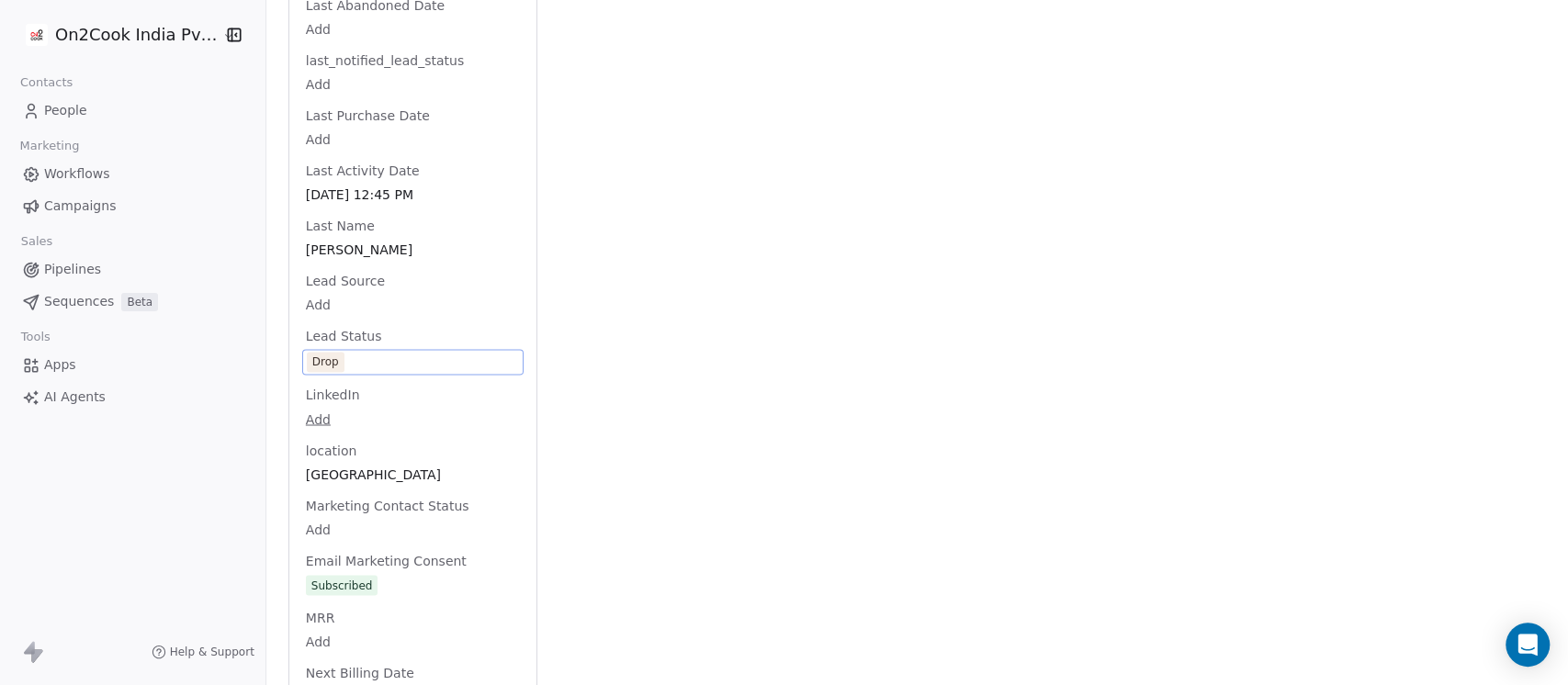
click at [770, 320] on div "Activity Activity Emails Emails Notes Notes Tasks Tasks Total Notes (2) Create …" at bounding box center [1053, 292] width 987 height 4003
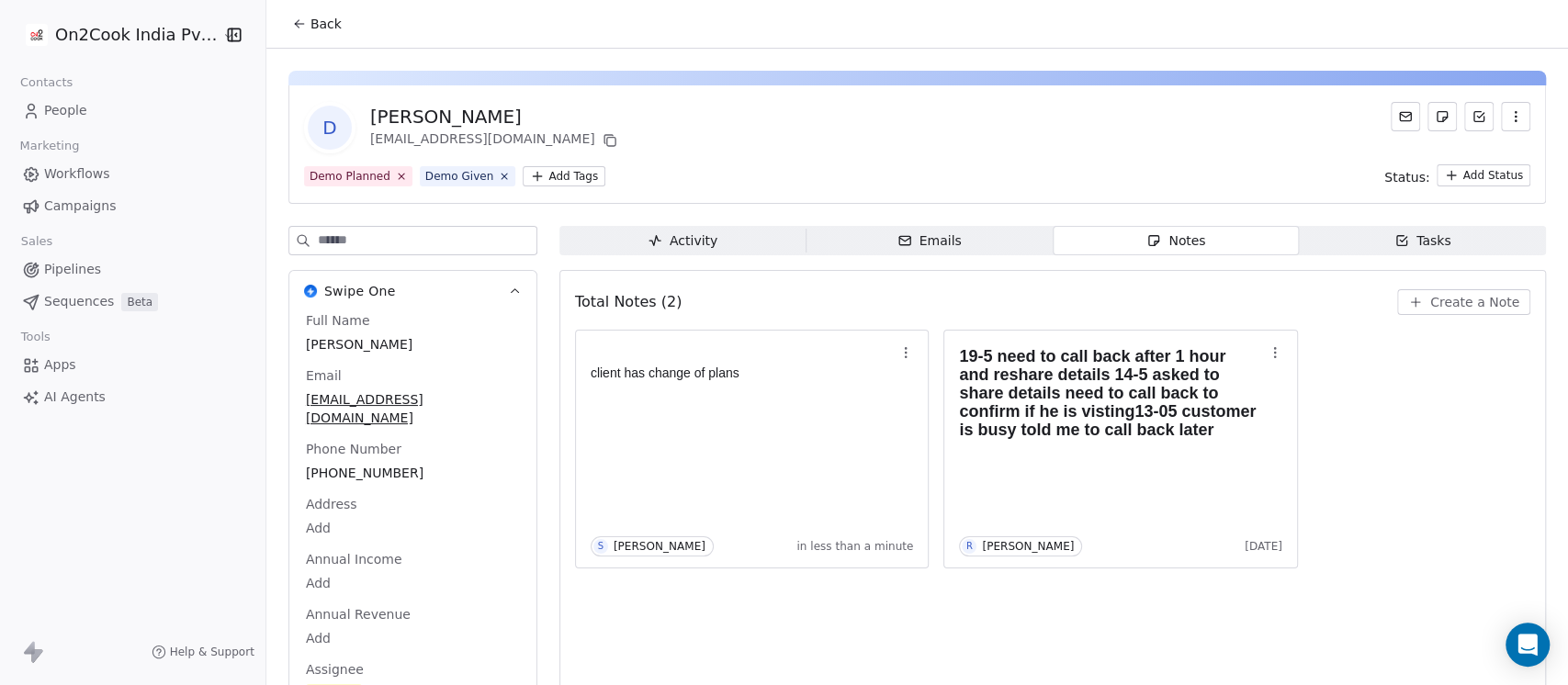
click at [300, 18] on button "Back" at bounding box center [317, 23] width 71 height 33
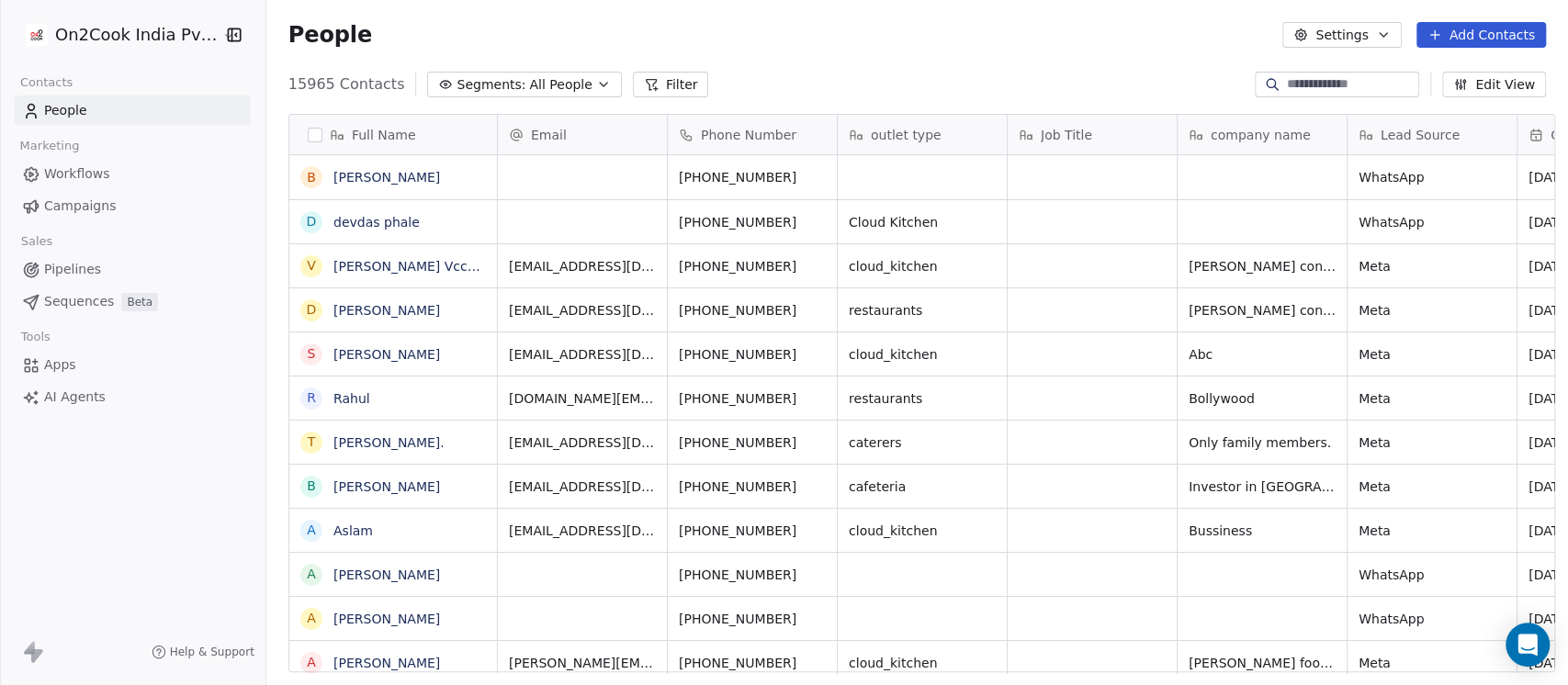
scroll to position [584, 1292]
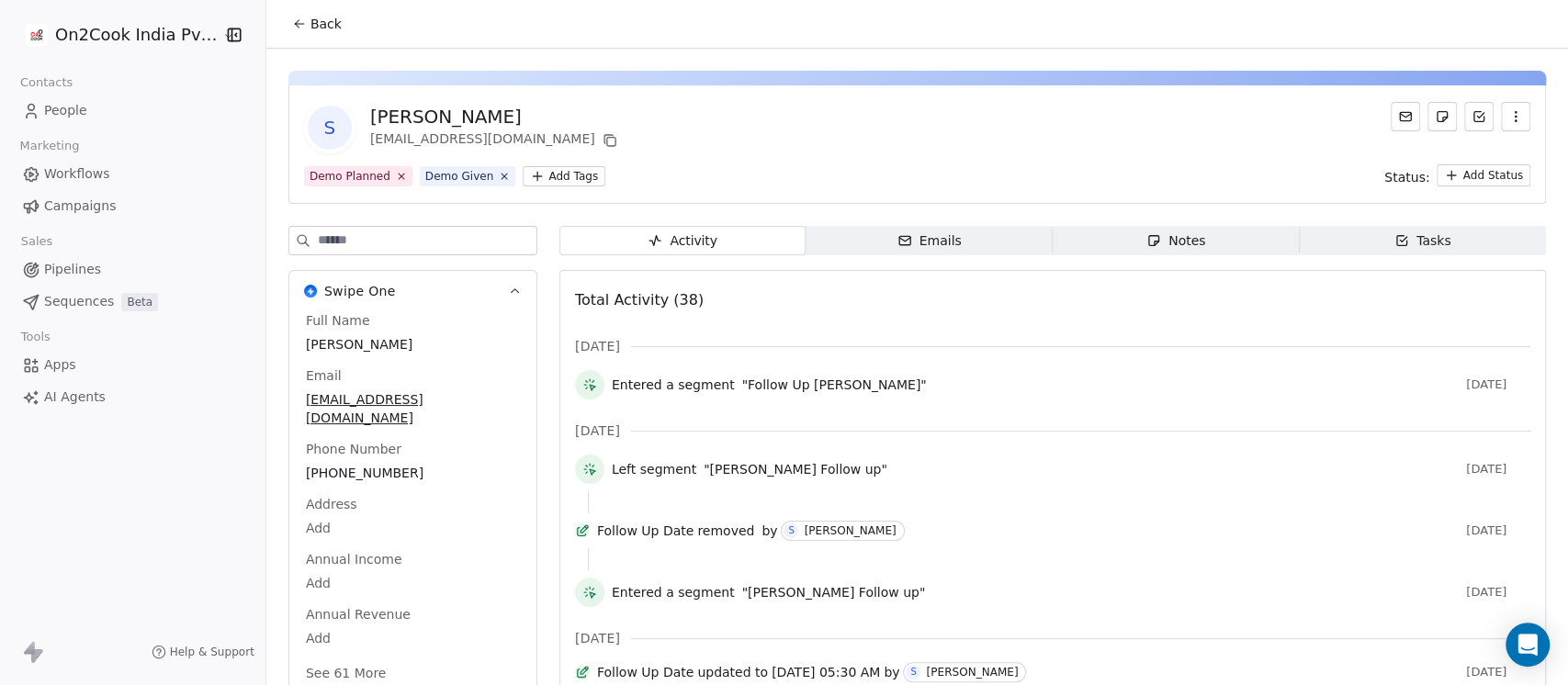
click at [1168, 234] on div "Notes" at bounding box center [1176, 240] width 59 height 19
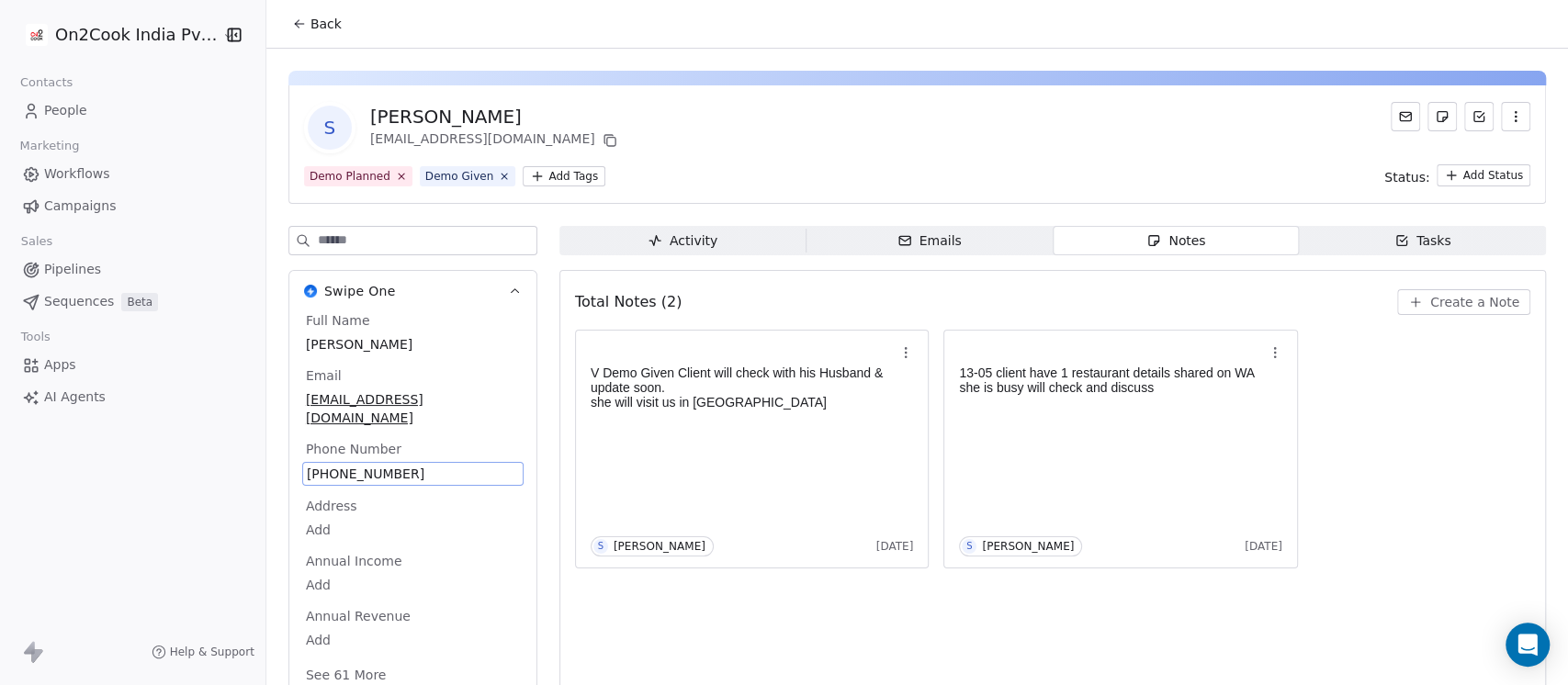
scroll to position [31, 0]
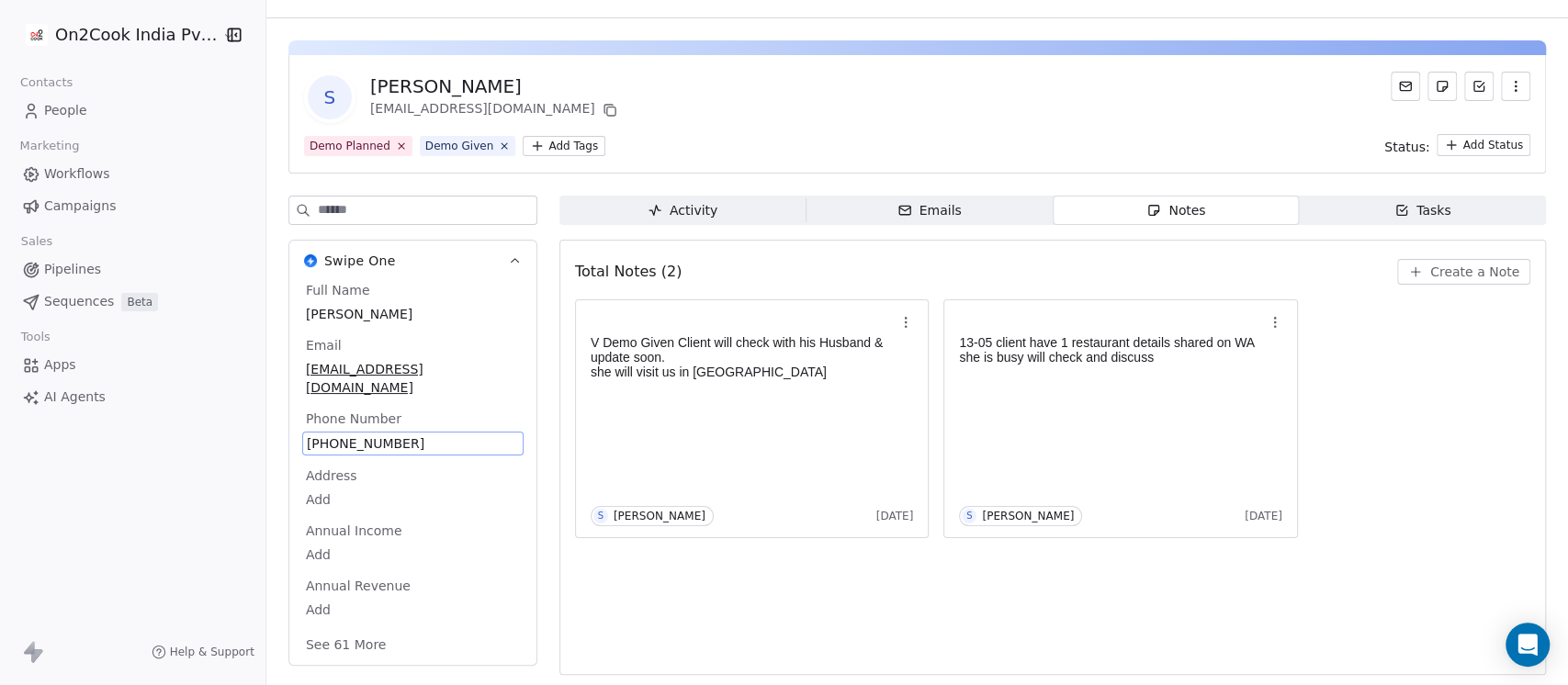
click at [348, 451] on div "Full Name Sindu Nandy Email sindusanthosh.s@gmail.com Phone Number +91978991451…" at bounding box center [412, 469] width 221 height 376
click at [356, 435] on span "+919789914518" at bounding box center [413, 444] width 213 height 19
click at [356, 424] on input "**********" at bounding box center [393, 435] width 194 height 37
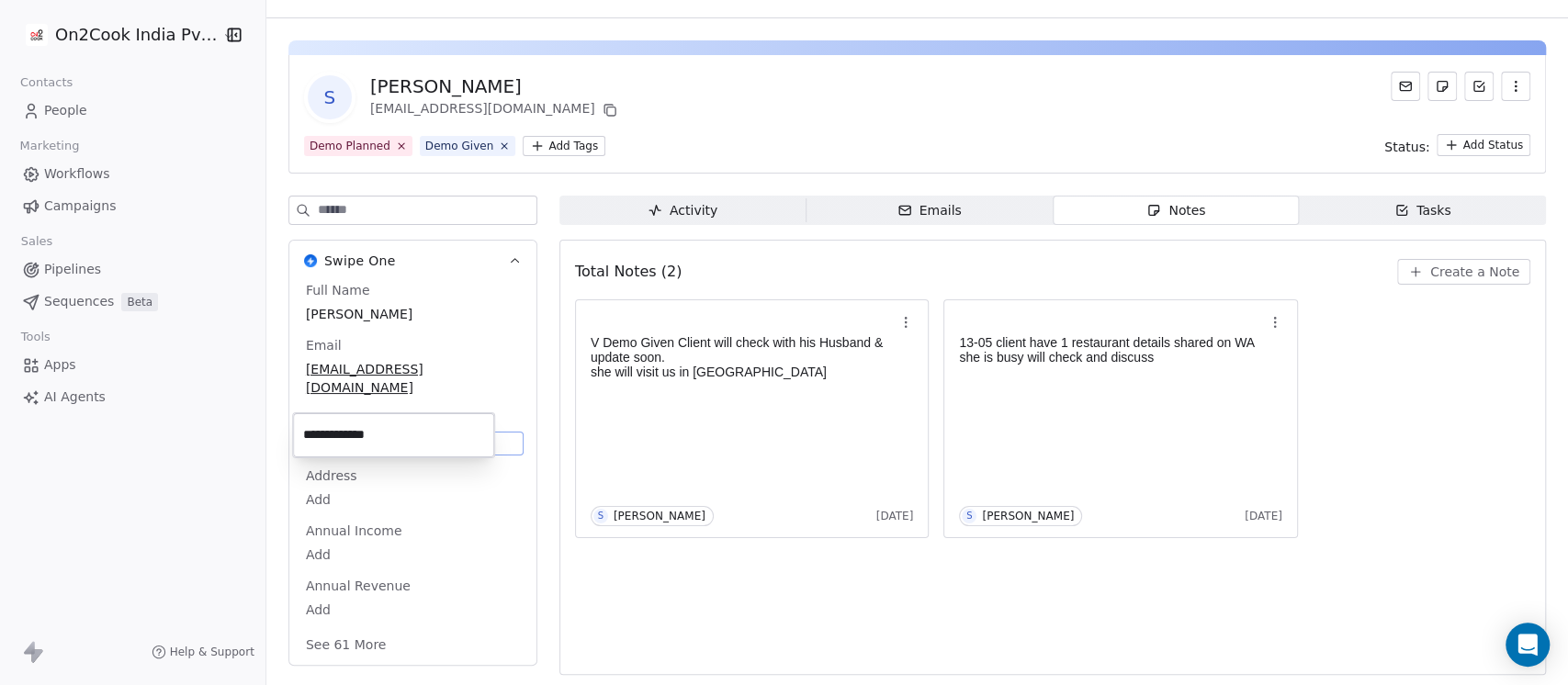
click at [356, 425] on input "**********" at bounding box center [393, 435] width 194 height 37
click at [803, 419] on html "**********" at bounding box center [784, 342] width 1568 height 685
click at [1436, 265] on span "Create a Note" at bounding box center [1475, 272] width 89 height 19
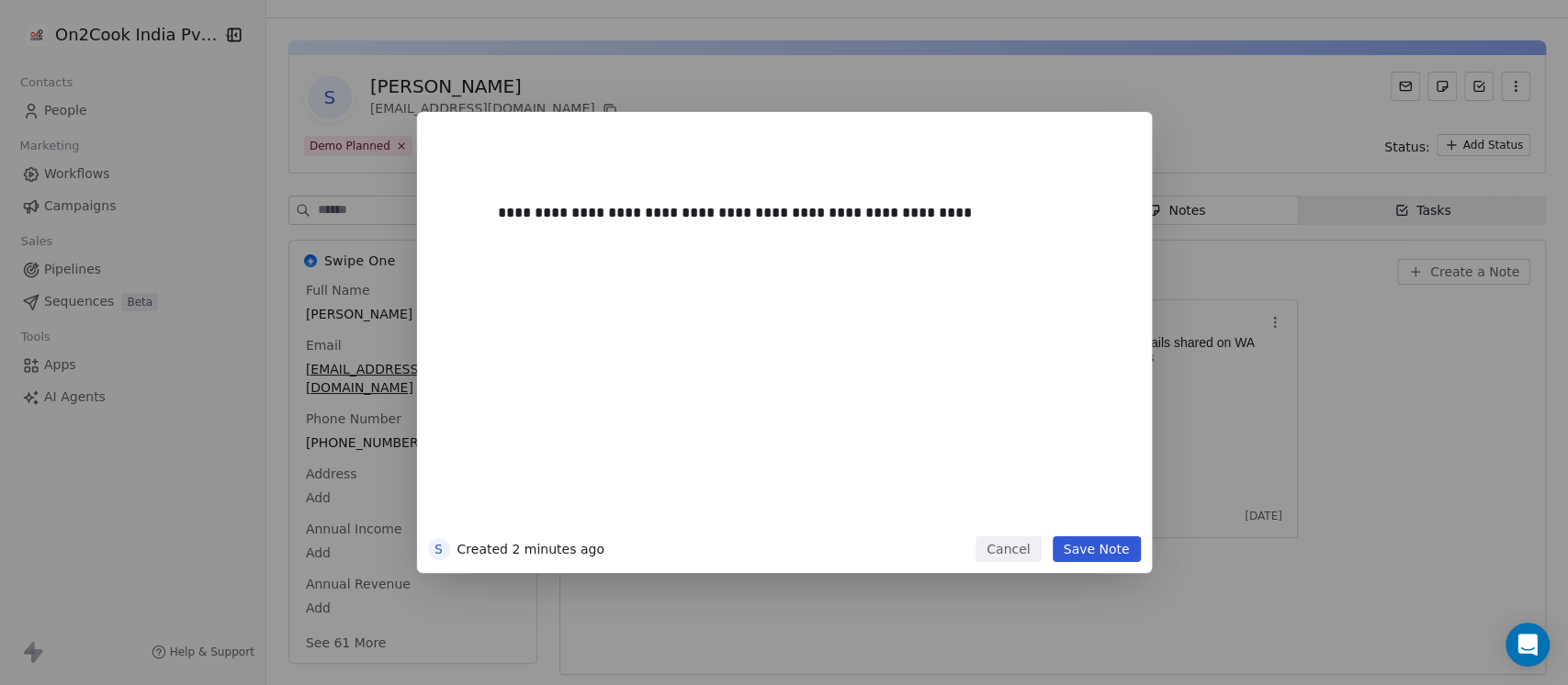
click at [1093, 558] on button "Save Note" at bounding box center [1096, 549] width 88 height 26
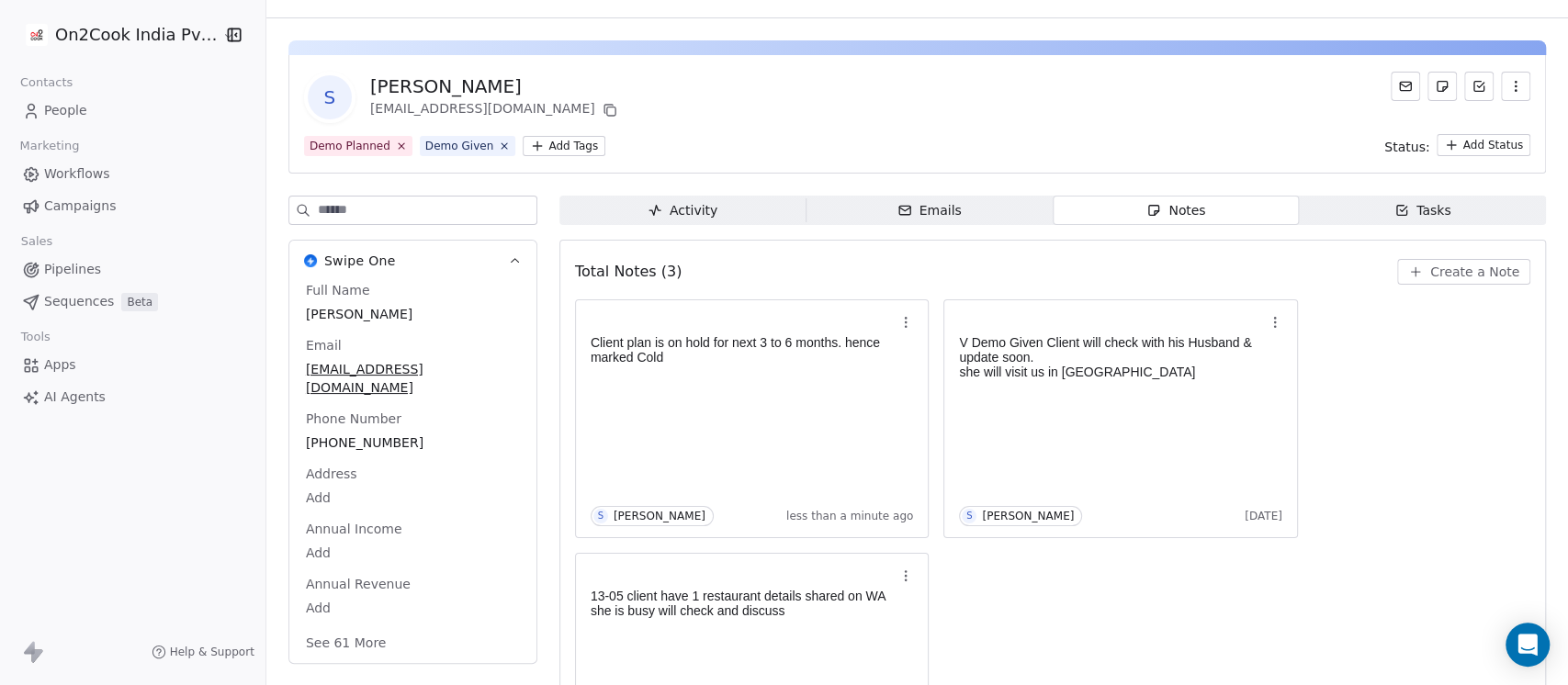
scroll to position [160, 0]
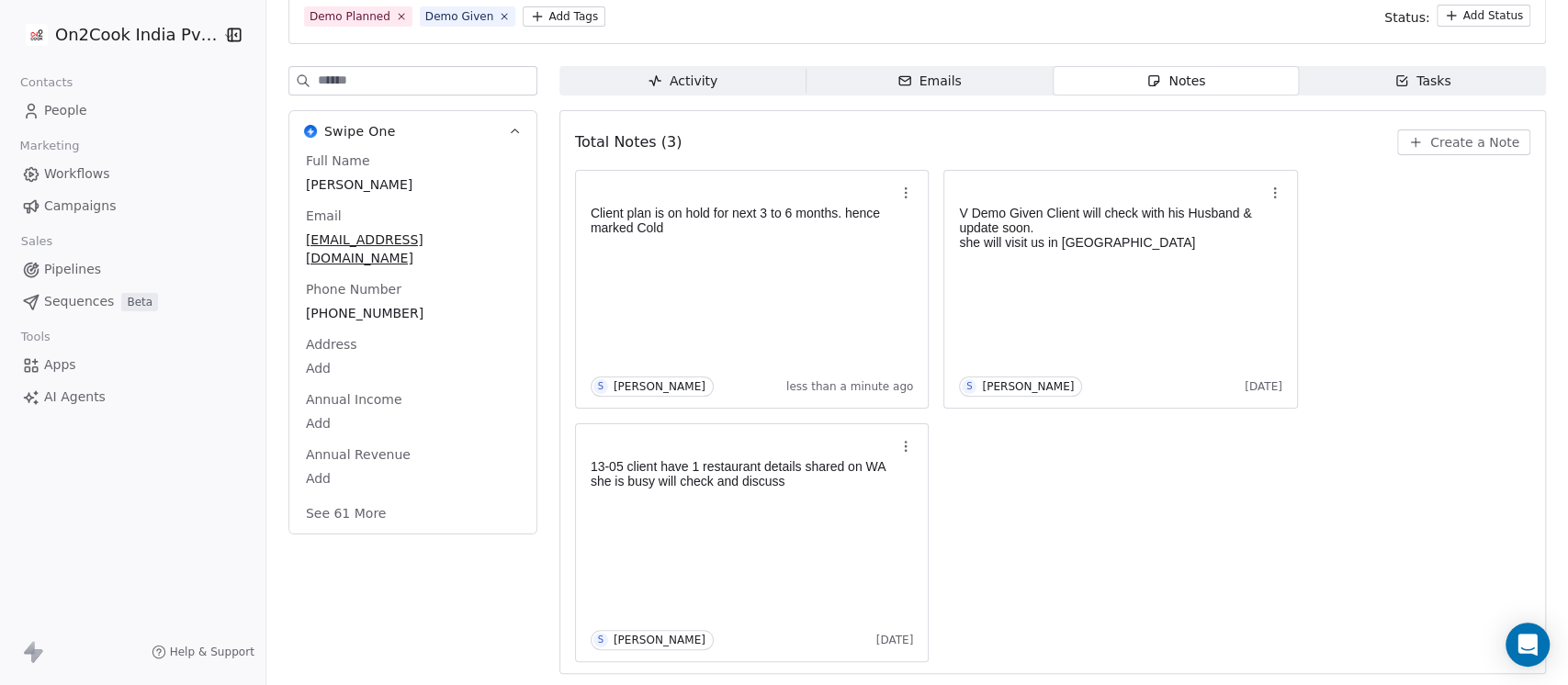
click at [330, 496] on button "See 61 More" at bounding box center [347, 512] width 103 height 33
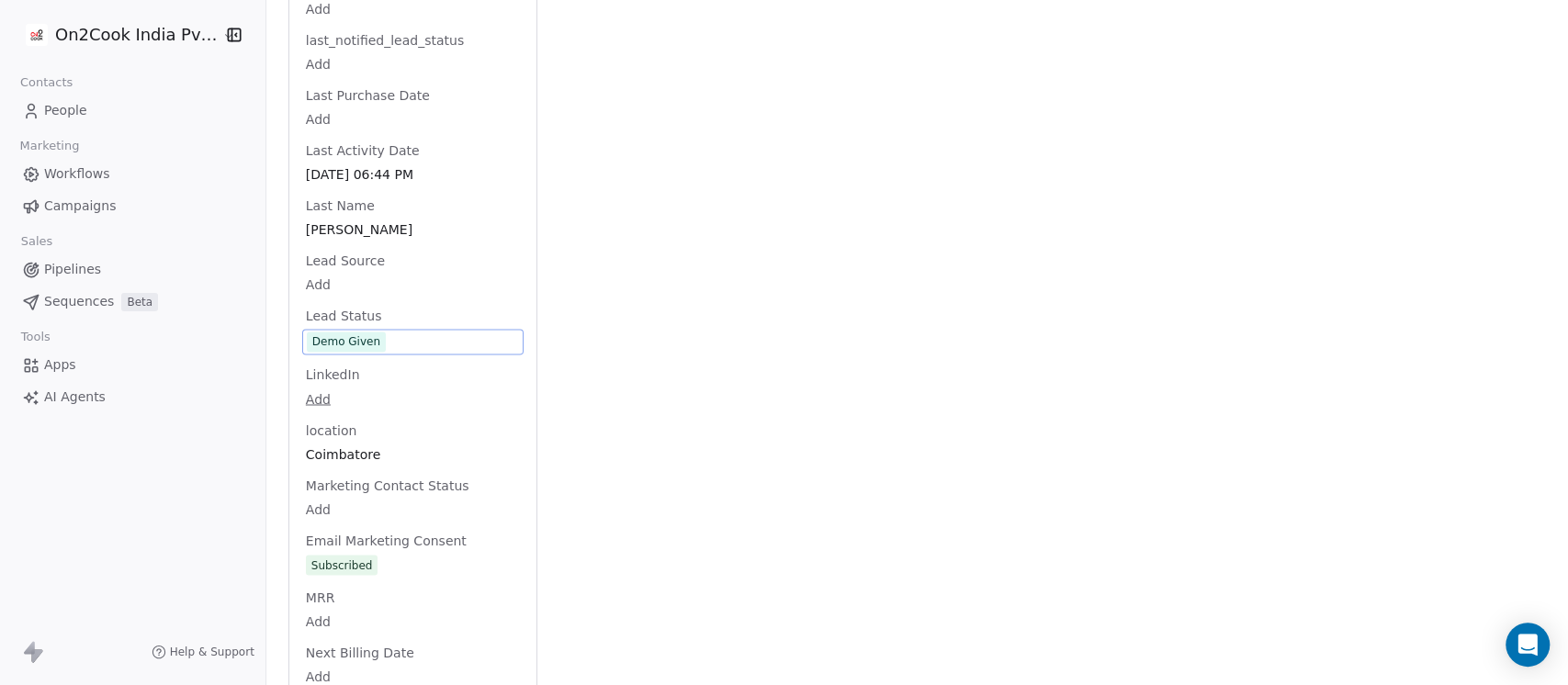
click at [386, 316] on div "Lead Status Demo Given" at bounding box center [412, 331] width 221 height 48
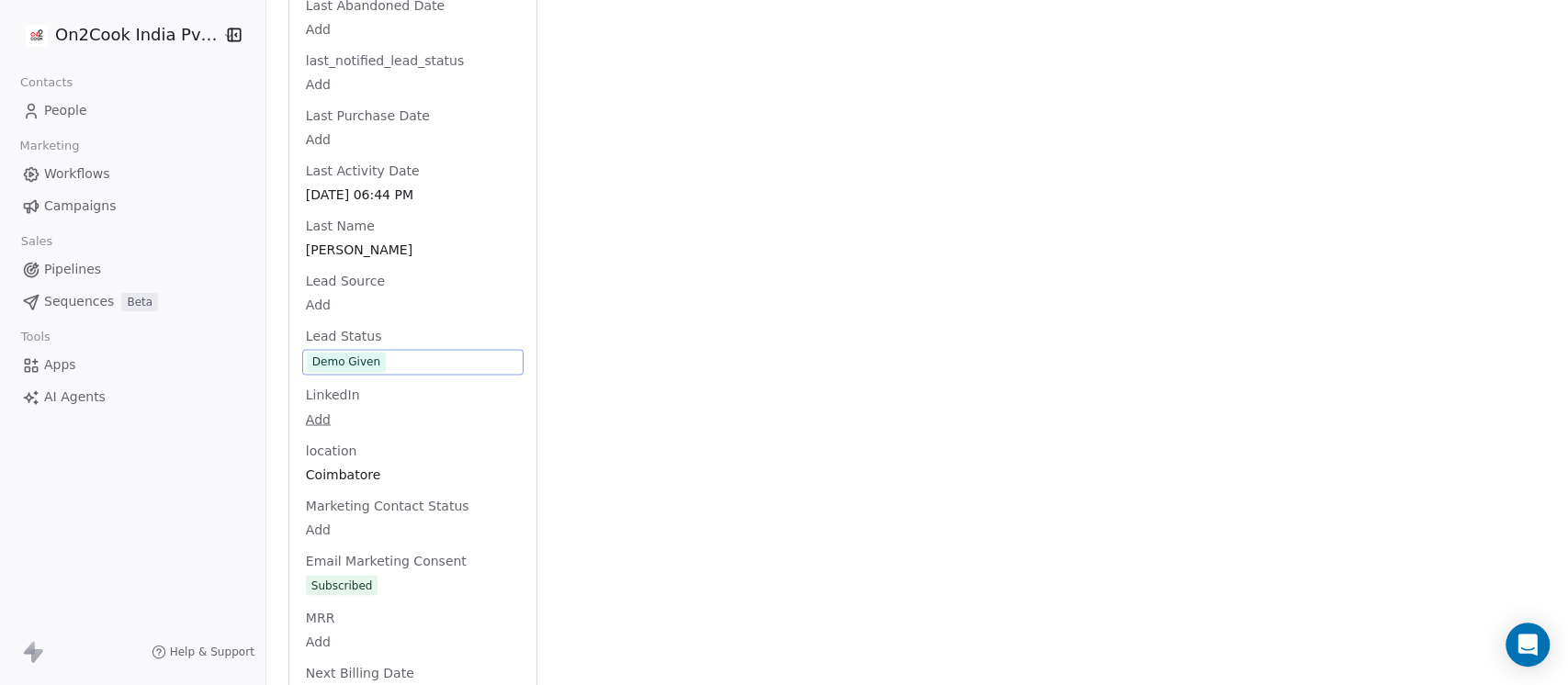
click at [389, 351] on span "Demo Given" at bounding box center [413, 361] width 213 height 20
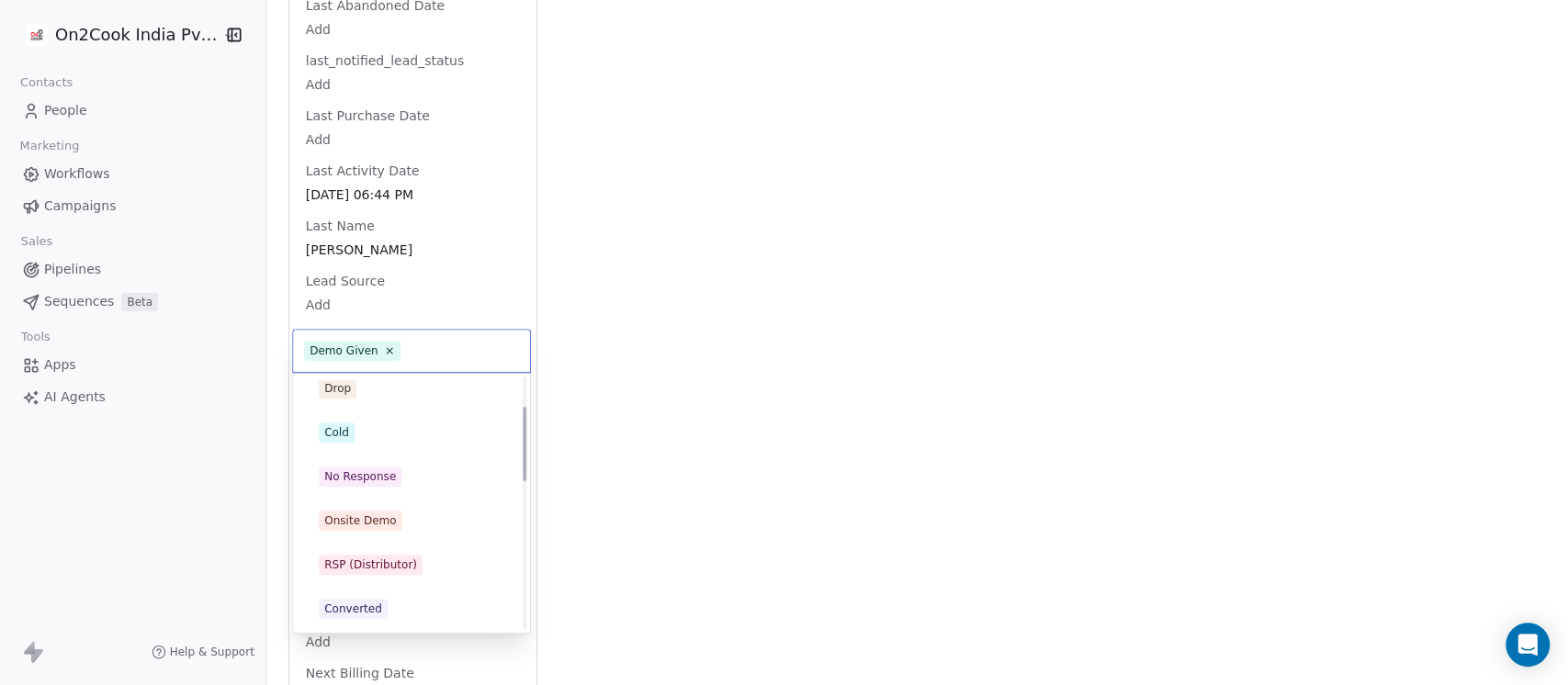
scroll to position [0, 0]
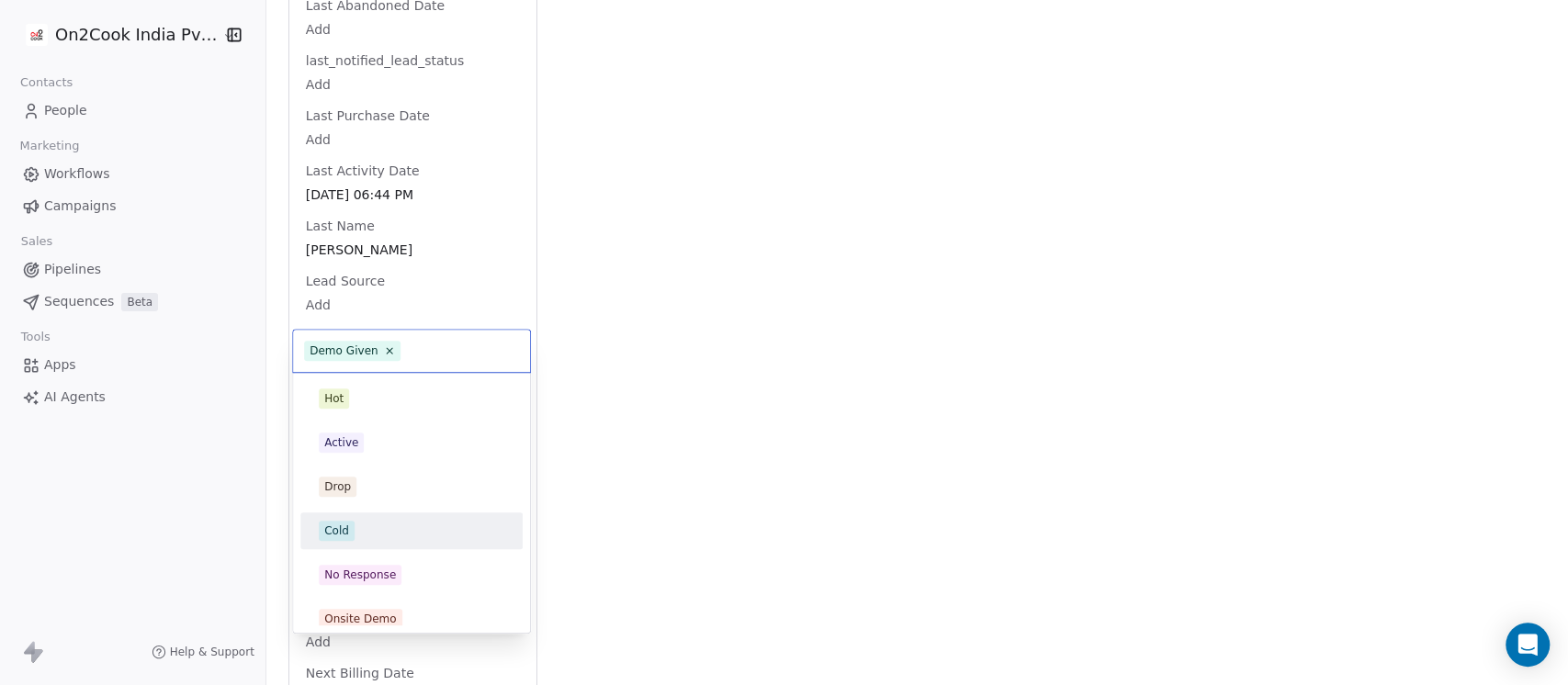
click at [362, 516] on div "Cold" at bounding box center [411, 531] width 208 height 30
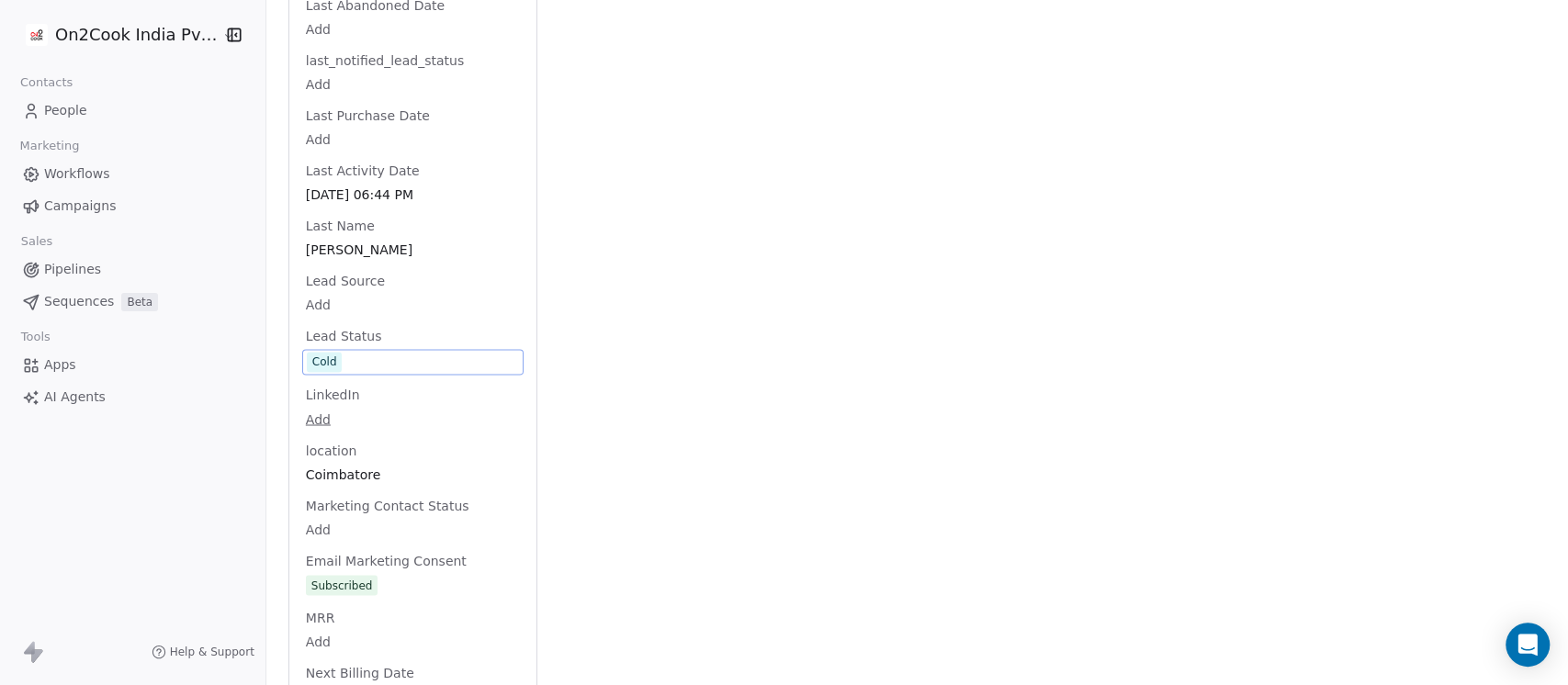
click at [692, 320] on div "Activity Activity Emails Emails Notes Notes Tasks Tasks Total Notes (3) Create …" at bounding box center [1053, 264] width 987 height 3947
